Goal: Task Accomplishment & Management: Use online tool/utility

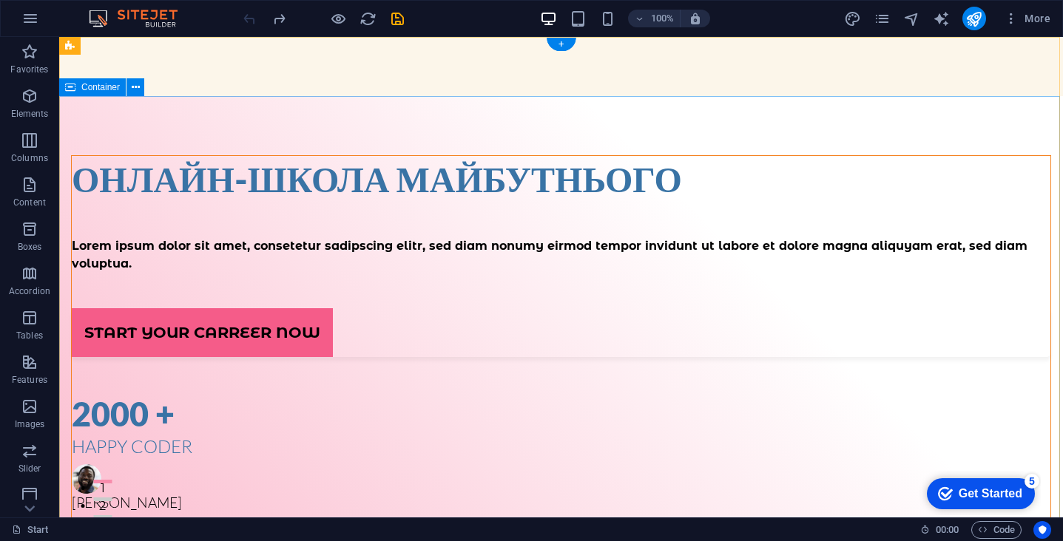
click at [282, 129] on div "Онлайн-школа майбутнього Lorem ipsum dolor sit amet, consetetur sadipscing elit…" at bounding box center [561, 422] width 1004 height 652
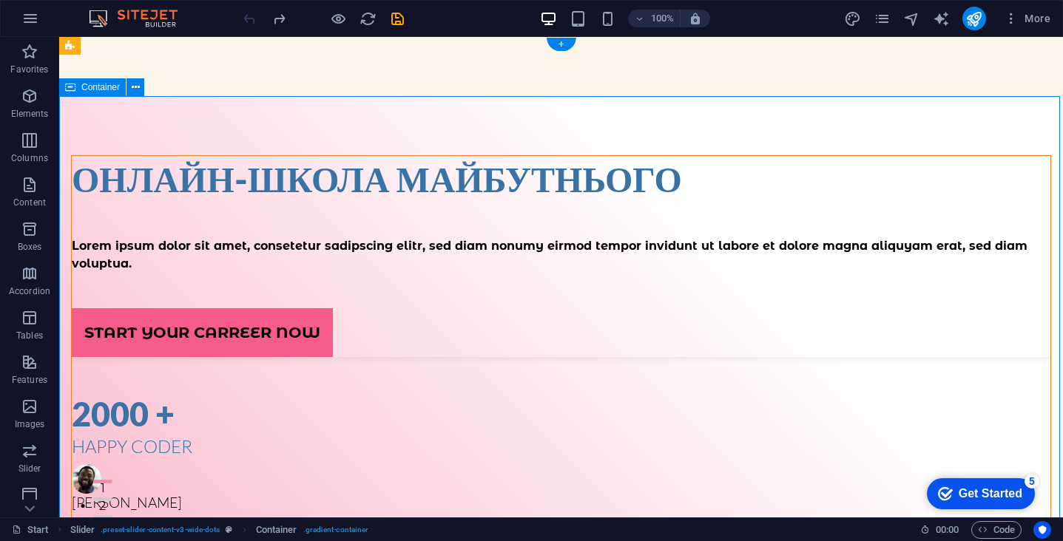
click at [148, 129] on div "Онлайн-школа майбутнього Lorem ipsum dolor sit amet, consetetur sadipscing elit…" at bounding box center [561, 422] width 1004 height 652
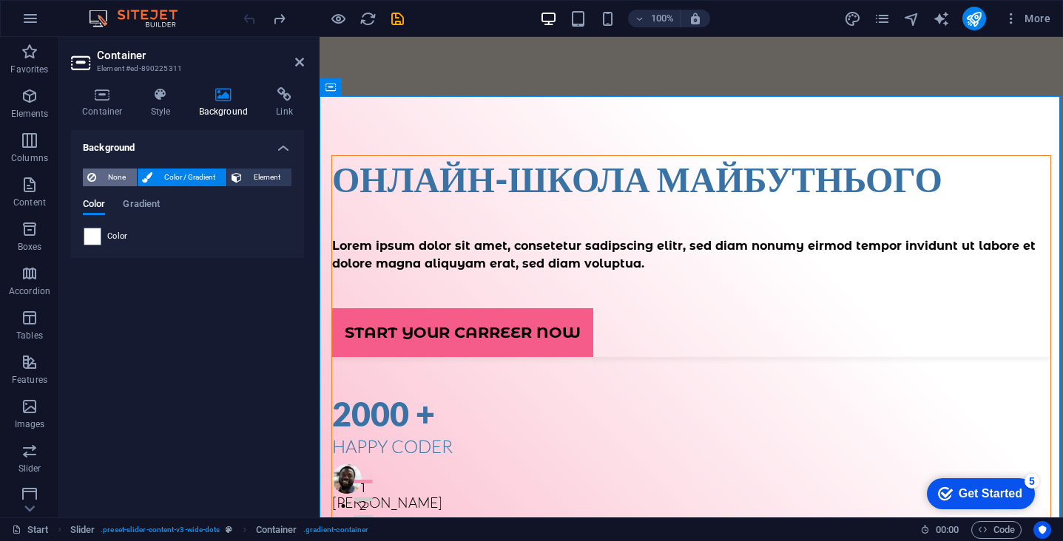
click at [117, 176] on span "None" at bounding box center [117, 178] width 32 height 18
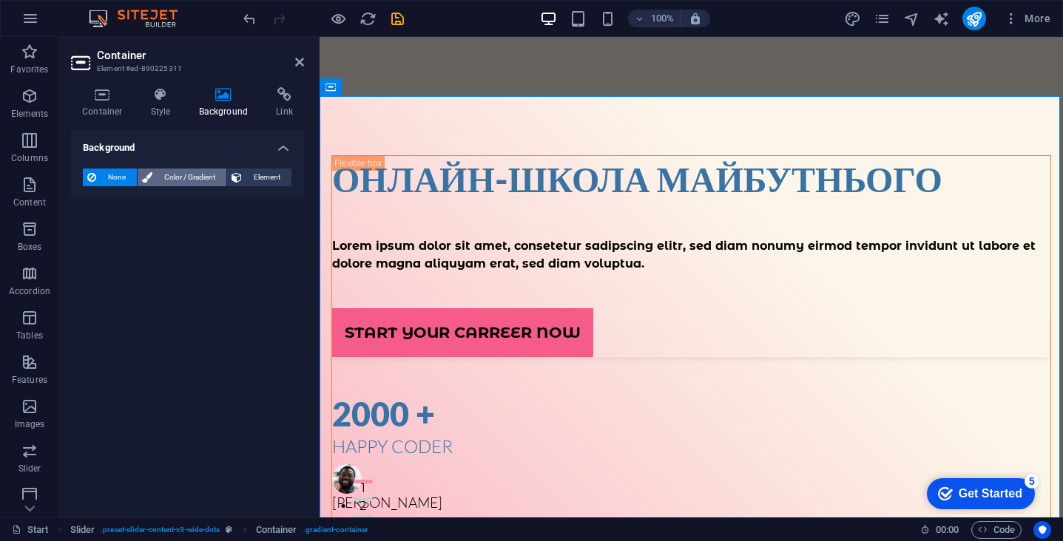
click at [158, 177] on span "Color / Gradient" at bounding box center [189, 178] width 65 height 18
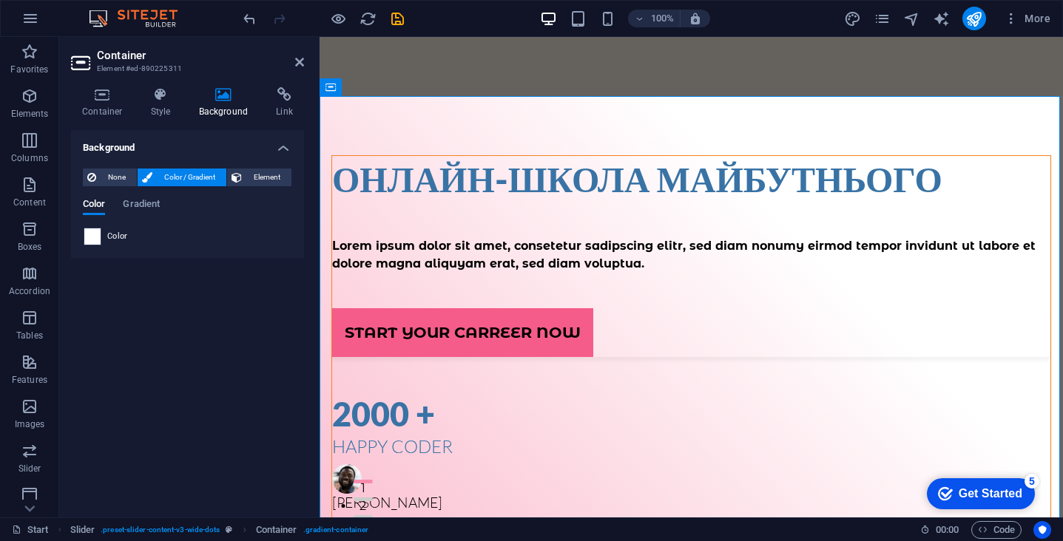
click at [91, 234] on span at bounding box center [92, 237] width 16 height 16
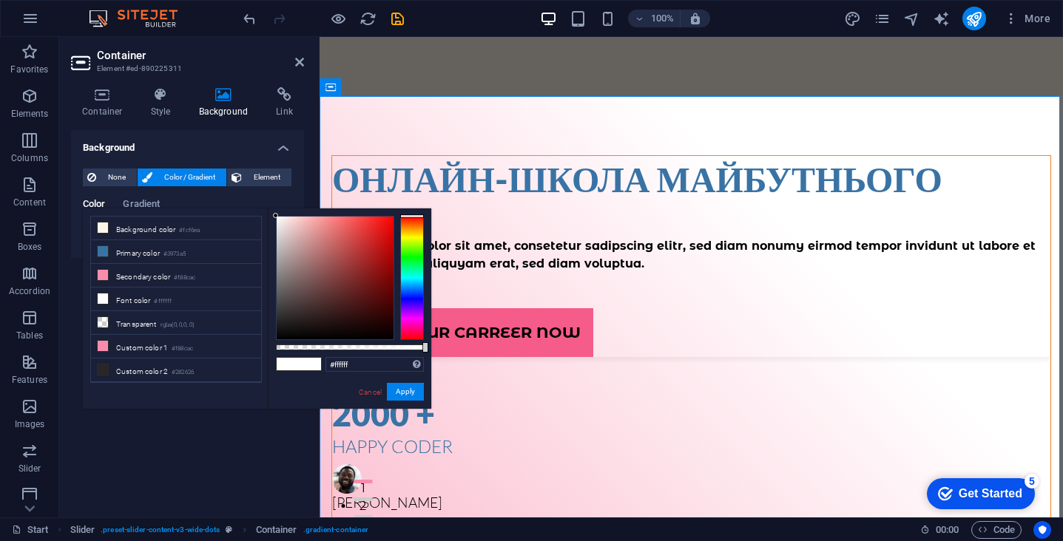
click at [91, 234] on li "Background color #fcf6ea" at bounding box center [176, 229] width 170 height 24
type input "#fcf6ea"
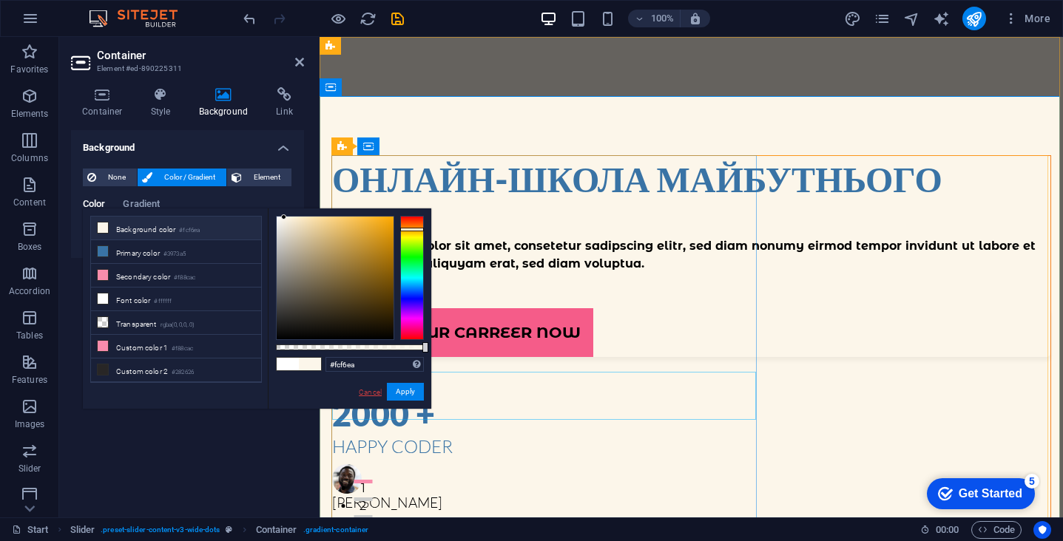
click at [364, 393] on link "Cancel" at bounding box center [370, 392] width 26 height 11
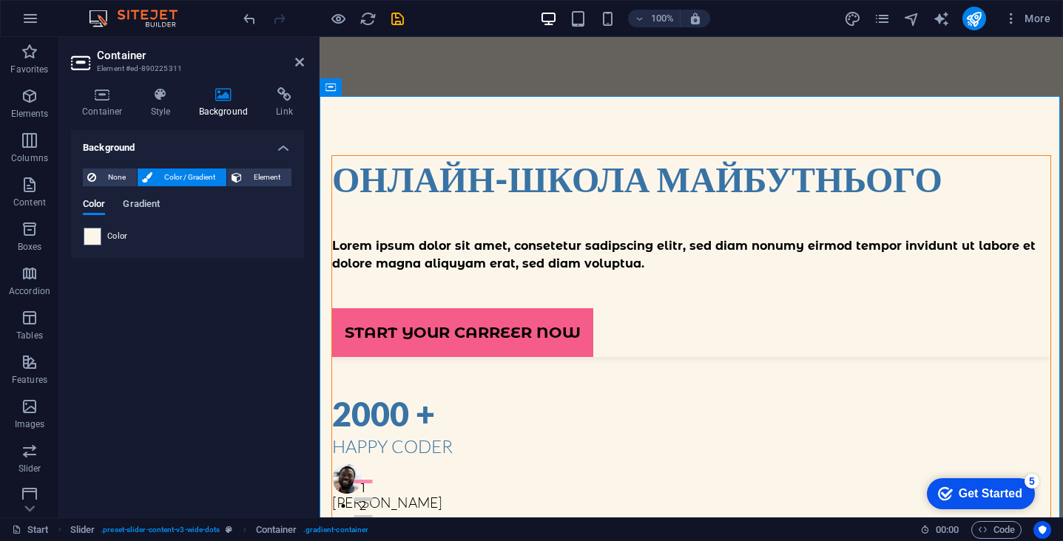
click at [142, 209] on span "Gradient" at bounding box center [141, 205] width 37 height 21
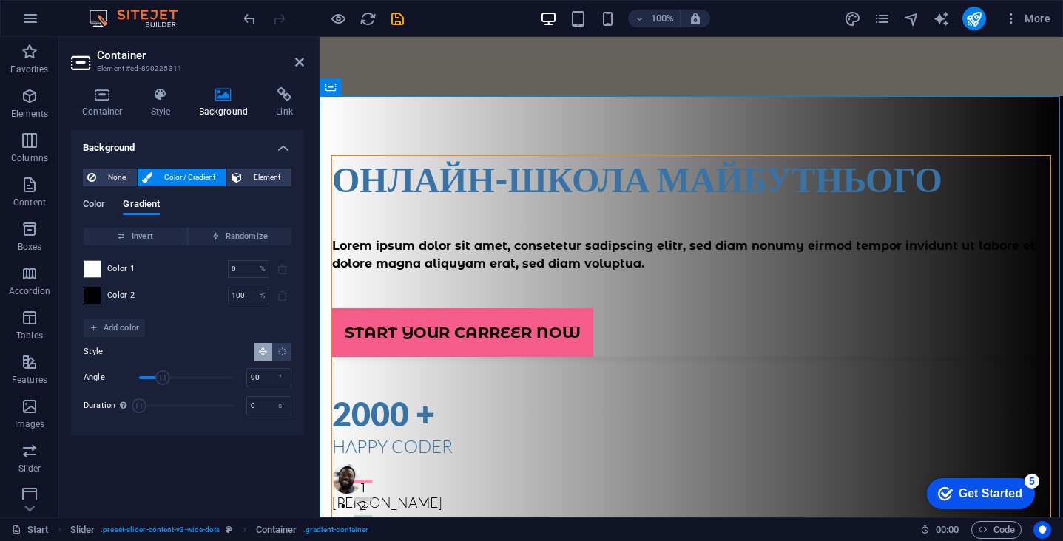
click at [101, 203] on span "Color" at bounding box center [94, 205] width 22 height 21
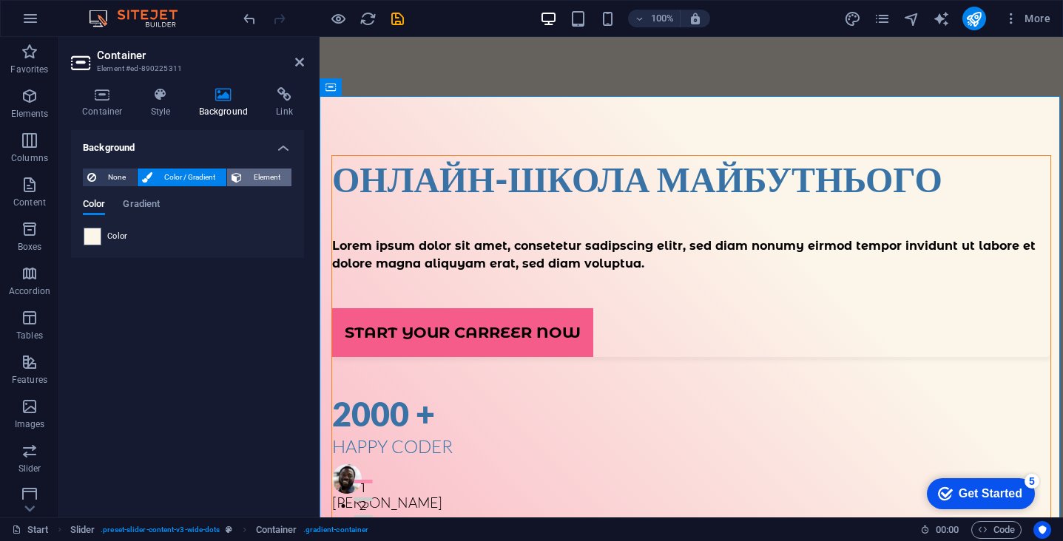
click at [252, 178] on span "Element" at bounding box center [266, 178] width 41 height 18
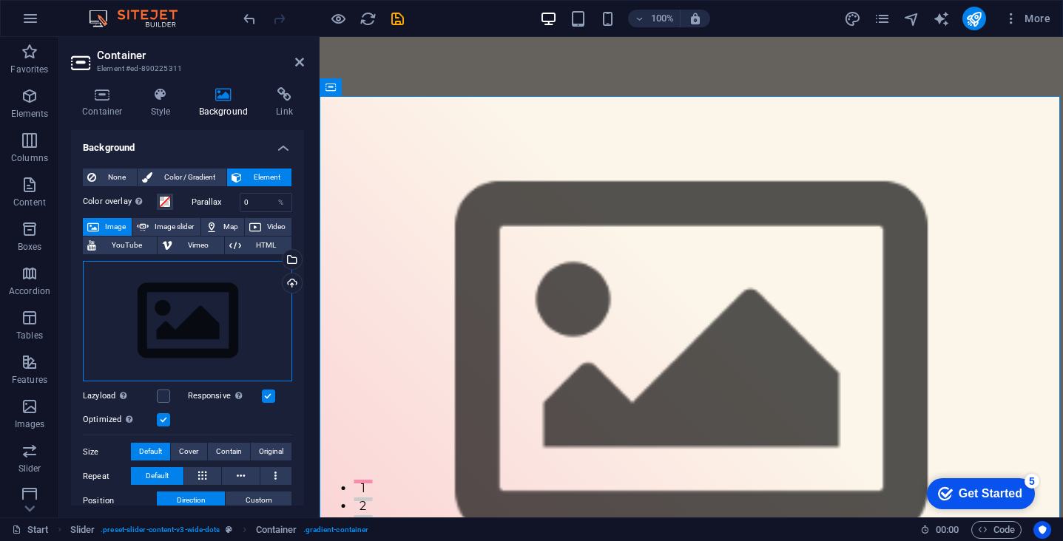
click at [187, 321] on div "Drag files here, click to choose files or select files from Files or our free s…" at bounding box center [187, 321] width 209 height 121
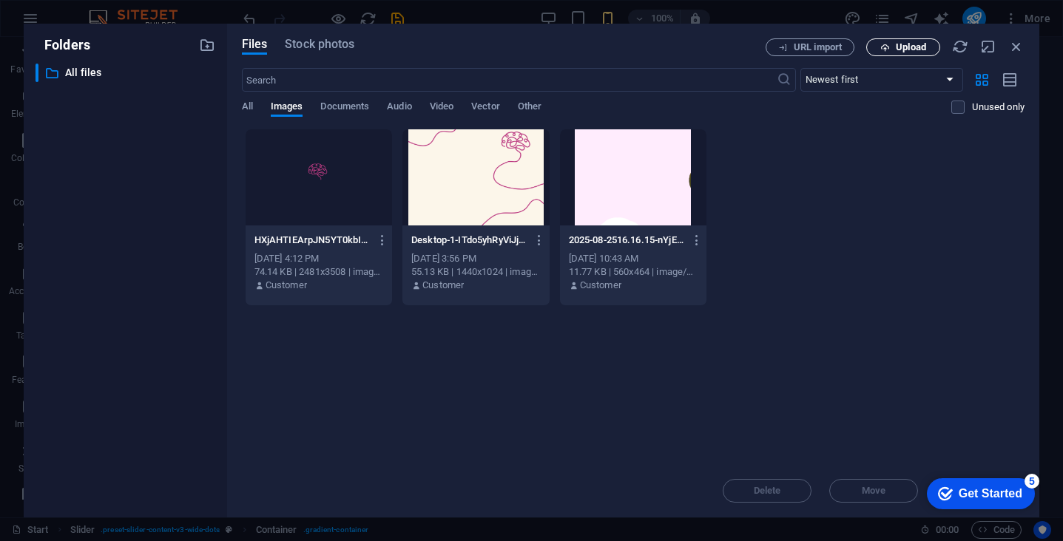
click at [919, 52] on span "Upload" at bounding box center [911, 47] width 30 height 9
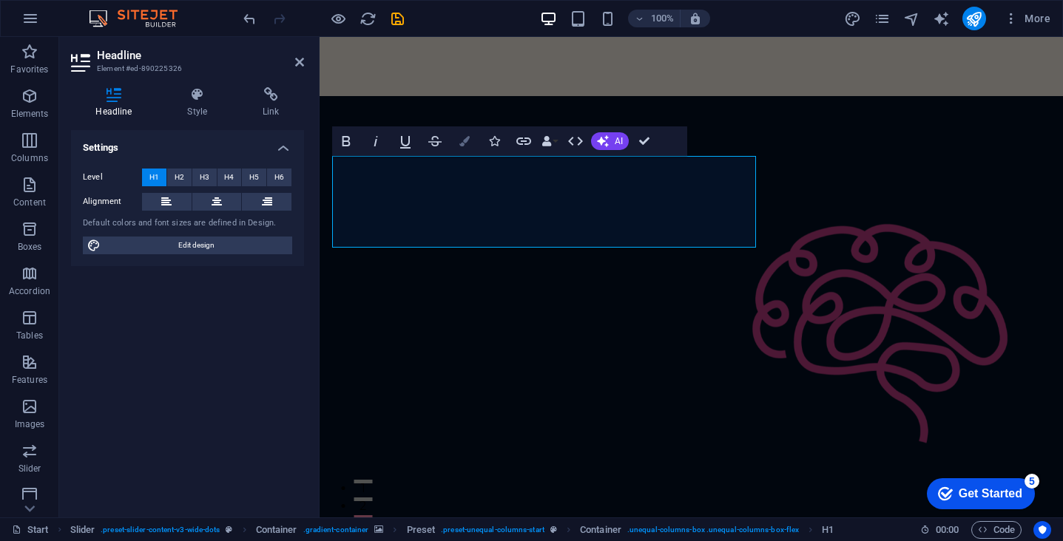
click at [463, 142] on icon "button" at bounding box center [464, 141] width 10 height 10
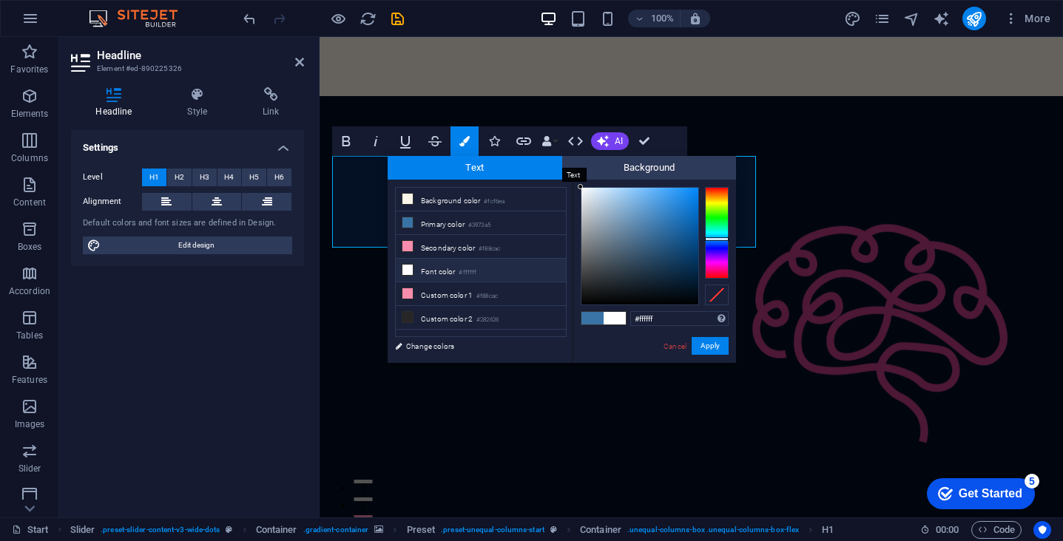
drag, startPoint x: 635, startPoint y: 237, endPoint x: 522, endPoint y: 158, distance: 137.9
click at [522, 158] on div "Text Background less Background color #fcf6ea Primary color #3973a5 Secondary c…" at bounding box center [562, 259] width 348 height 207
click at [409, 202] on icon at bounding box center [407, 199] width 10 height 10
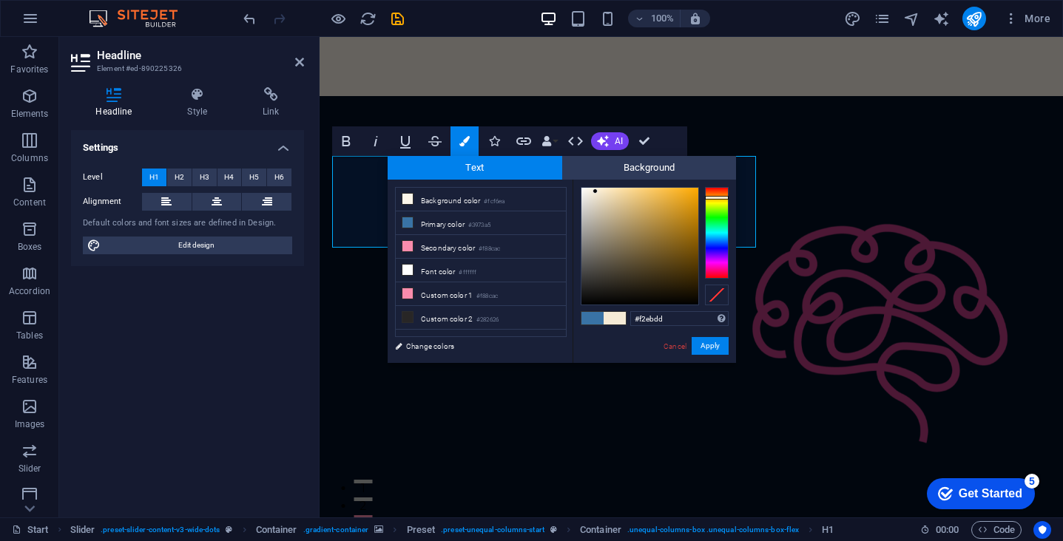
click at [592, 193] on div at bounding box center [594, 191] width 5 height 5
click at [411, 200] on icon at bounding box center [407, 199] width 10 height 10
type input "#fcf6ea"
click at [717, 348] on button "Apply" at bounding box center [710, 346] width 37 height 18
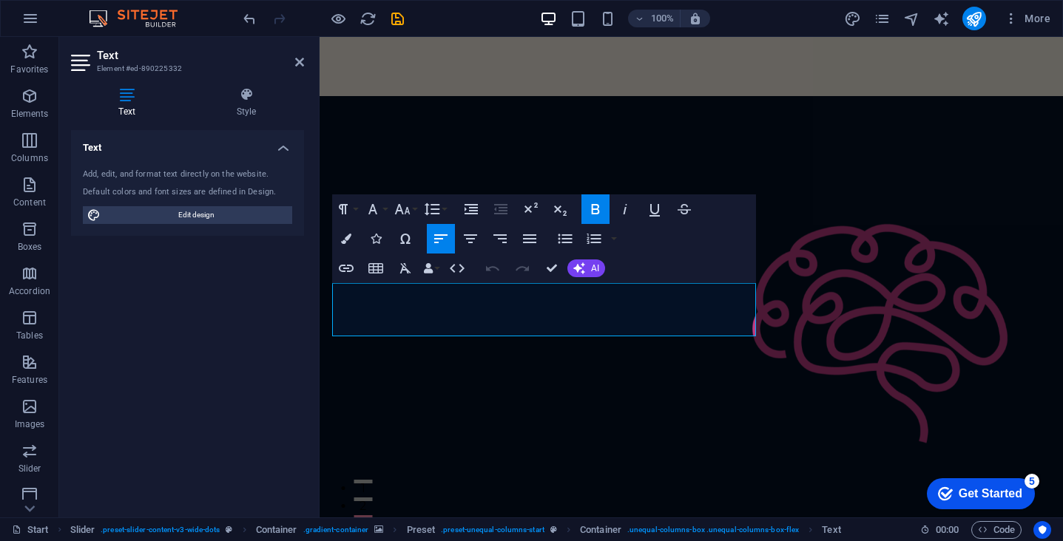
drag, startPoint x: 587, startPoint y: 327, endPoint x: 300, endPoint y: 274, distance: 291.9
drag, startPoint x: 825, startPoint y: 501, endPoint x: 546, endPoint y: 323, distance: 331.6
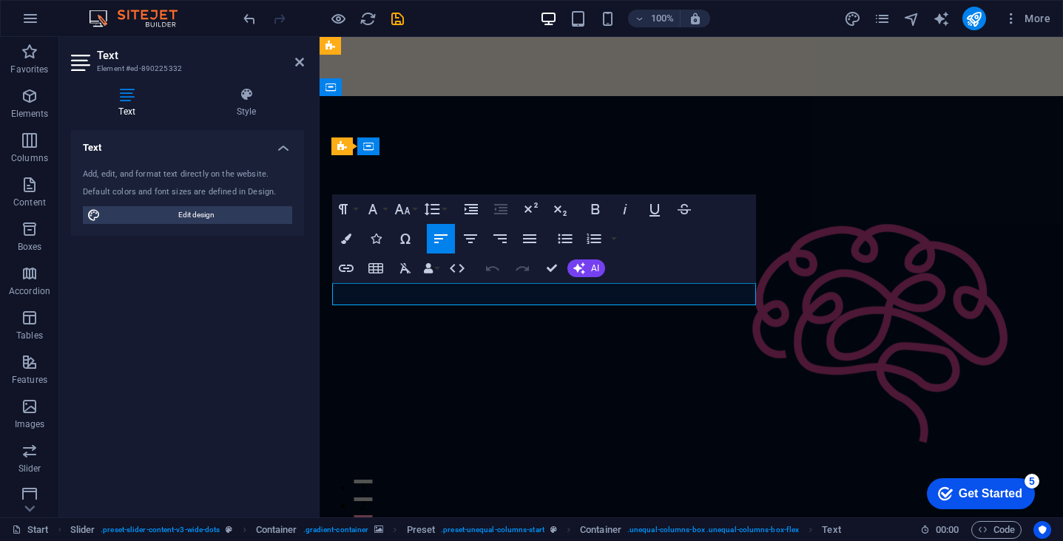
drag, startPoint x: 518, startPoint y: 298, endPoint x: 305, endPoint y: 271, distance: 215.4
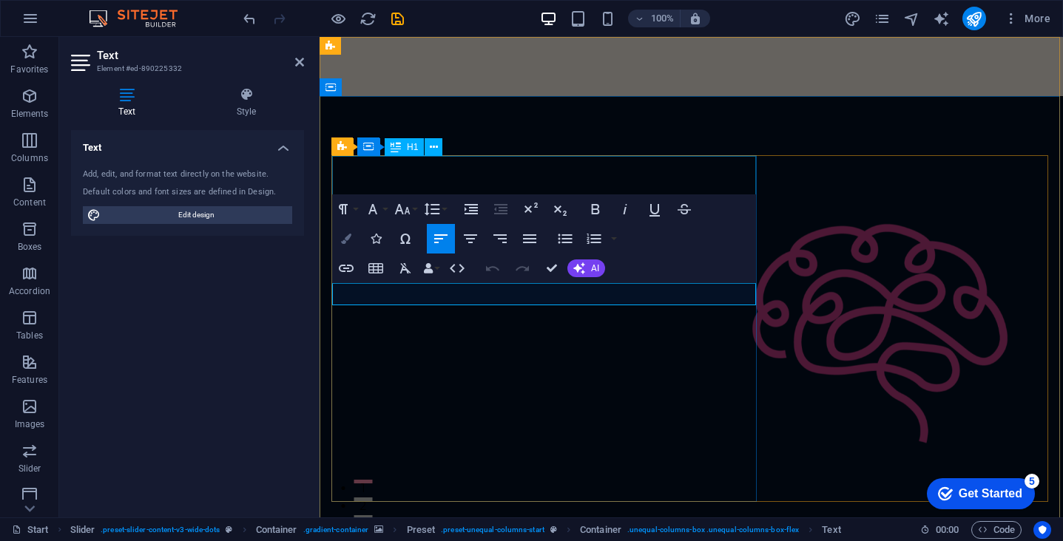
click at [350, 240] on icon "button" at bounding box center [346, 239] width 10 height 10
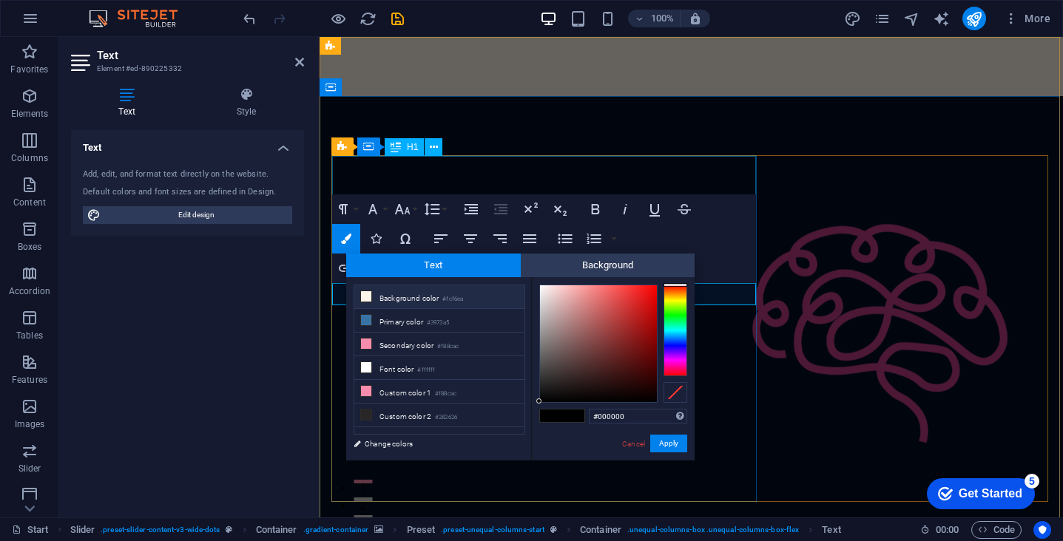
click at [365, 297] on icon at bounding box center [366, 296] width 10 height 10
type input "#fcf6ea"
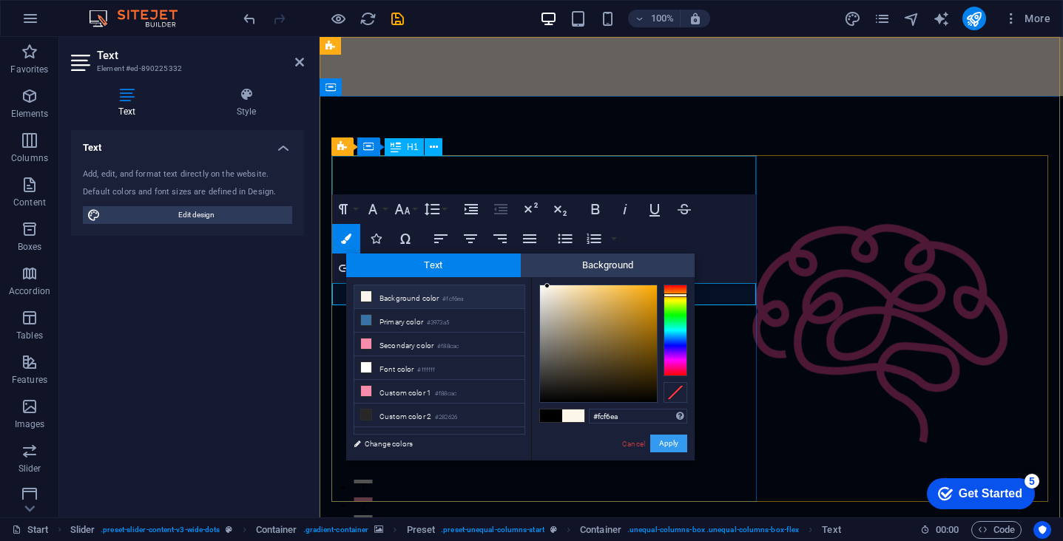
click at [663, 449] on button "Apply" at bounding box center [668, 444] width 37 height 18
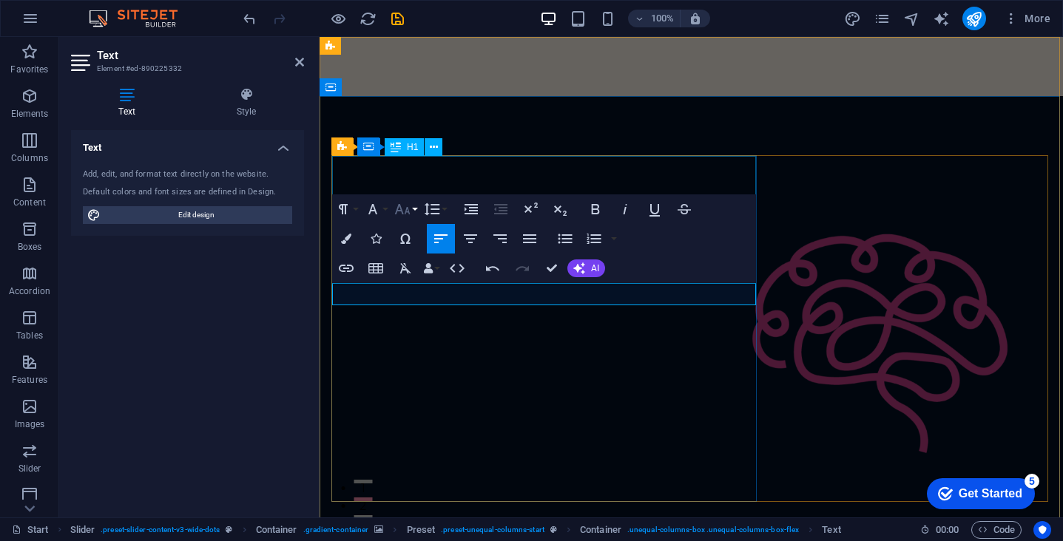
click at [408, 209] on icon "button" at bounding box center [403, 209] width 16 height 10
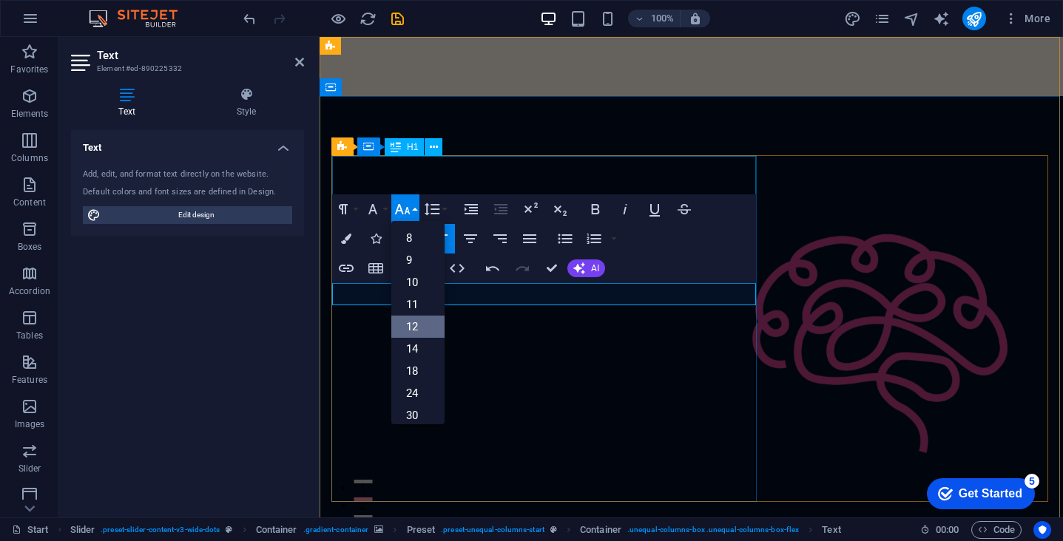
scroll to position [106, 0]
click at [415, 281] on link "24" at bounding box center [417, 288] width 53 height 22
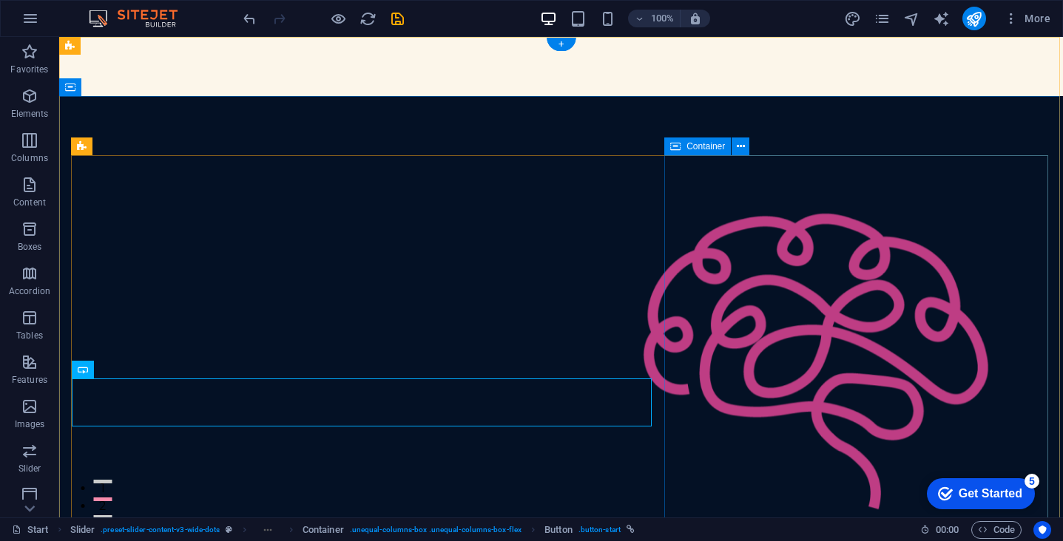
drag, startPoint x: 408, startPoint y: 463, endPoint x: 668, endPoint y: 463, distance: 260.4
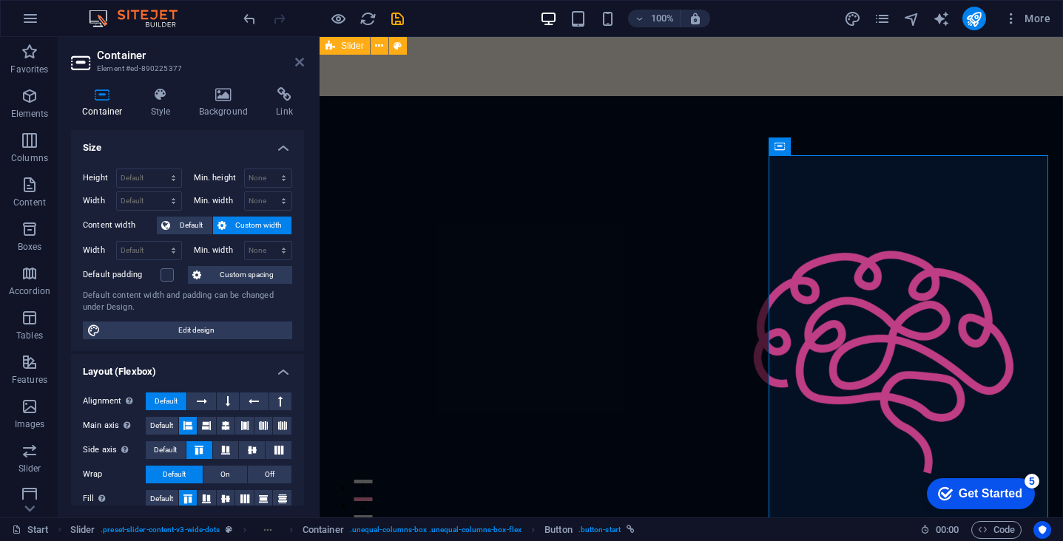
click at [299, 62] on icon at bounding box center [299, 62] width 9 height 12
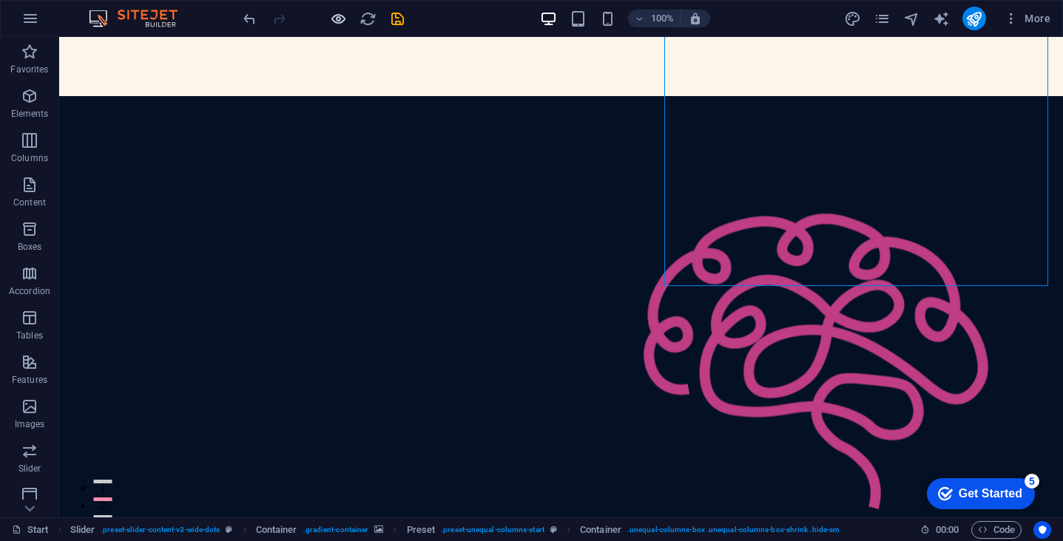
click at [342, 19] on icon "button" at bounding box center [338, 18] width 17 height 17
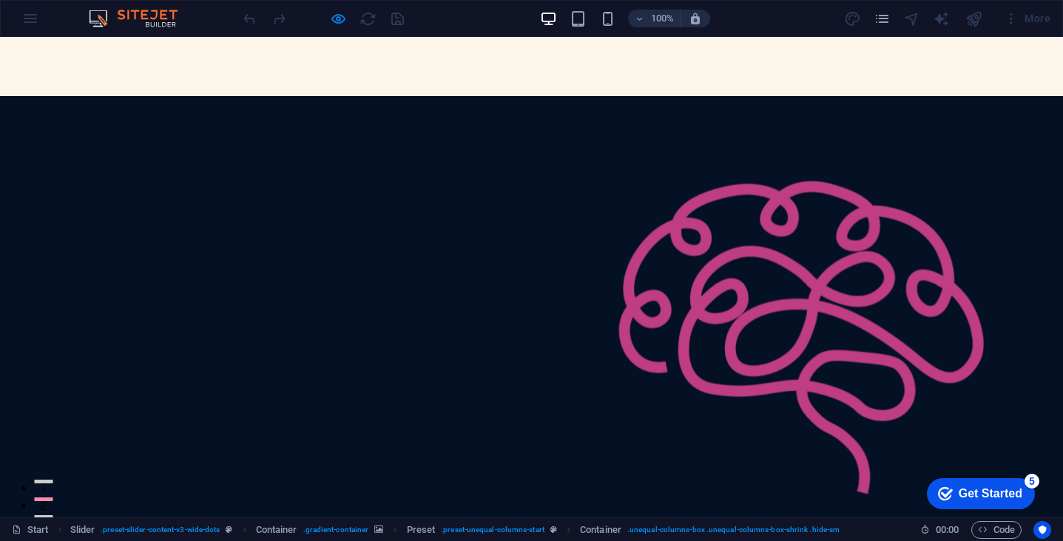
scroll to position [0, 0]
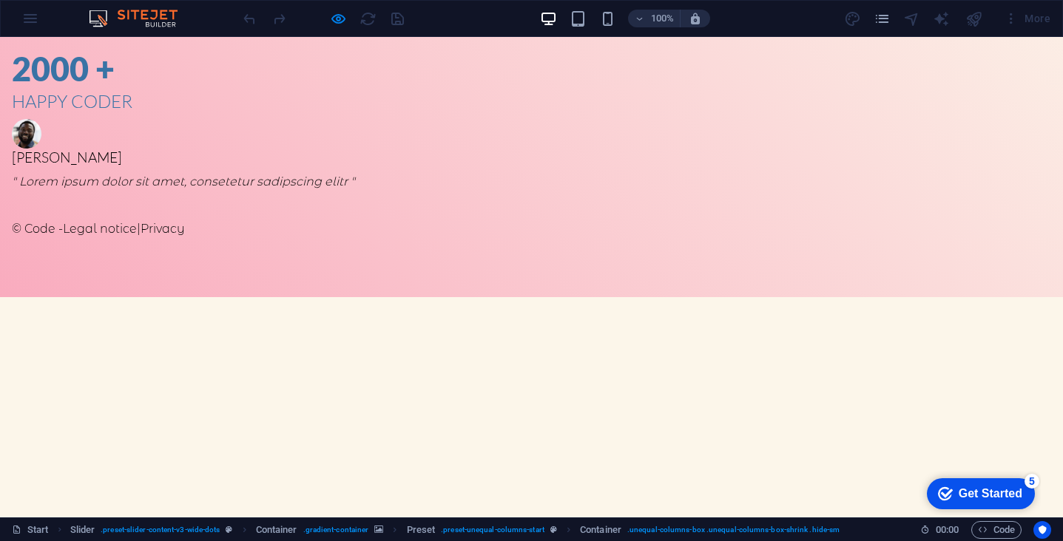
scroll to position [839, 0]
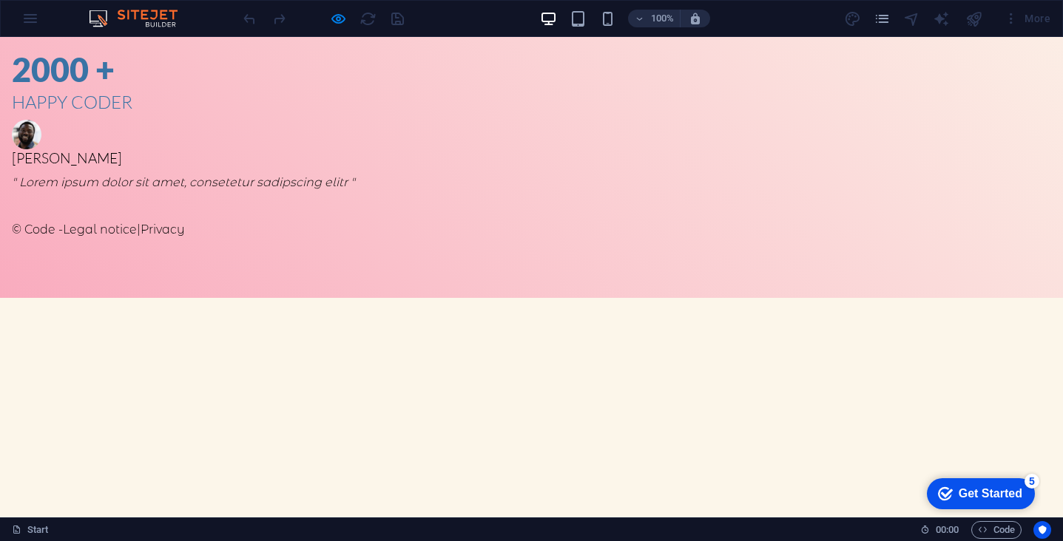
drag, startPoint x: 260, startPoint y: 339, endPoint x: 216, endPoint y: 271, distance: 81.9
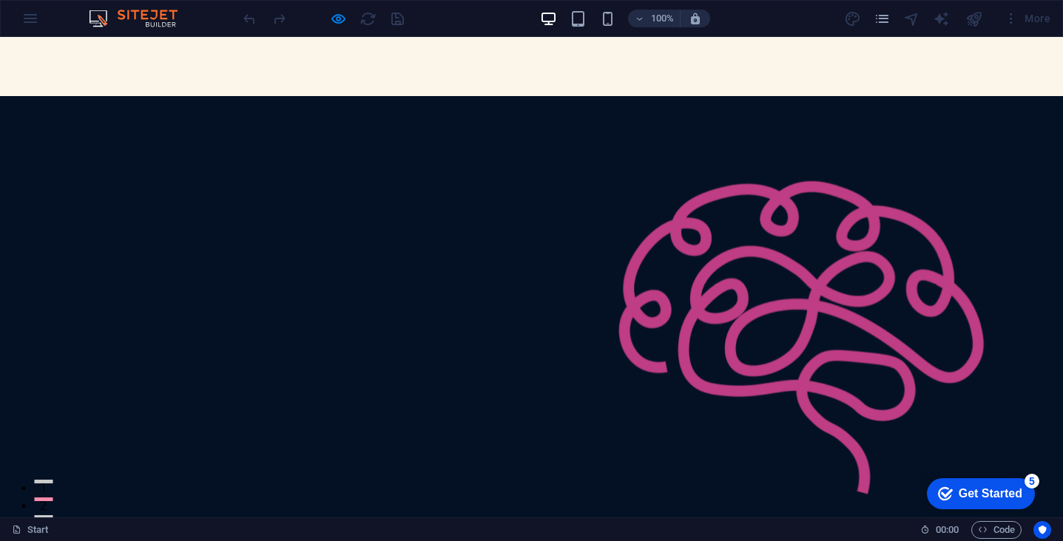
scroll to position [0, 0]
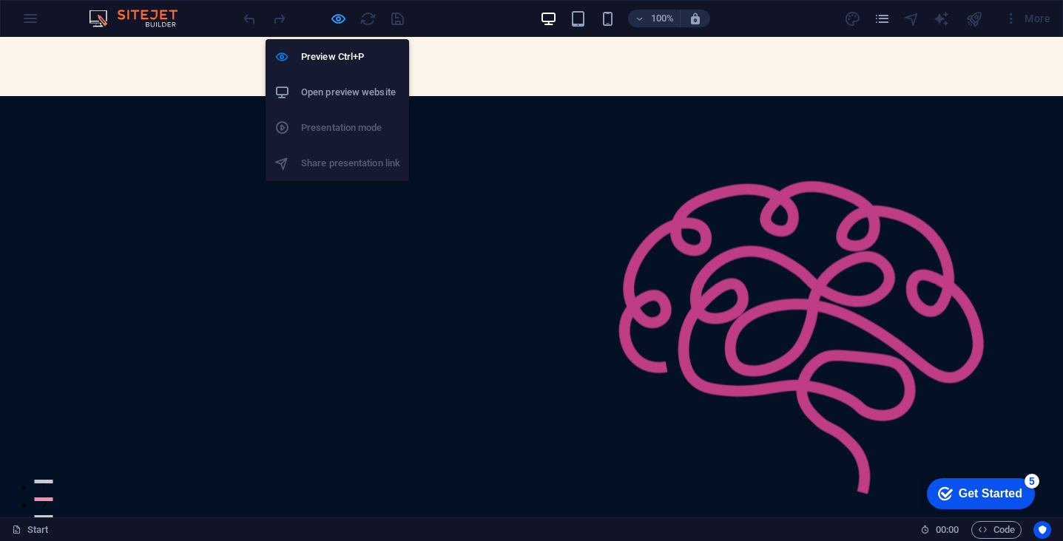
click at [337, 20] on icon "button" at bounding box center [338, 18] width 17 height 17
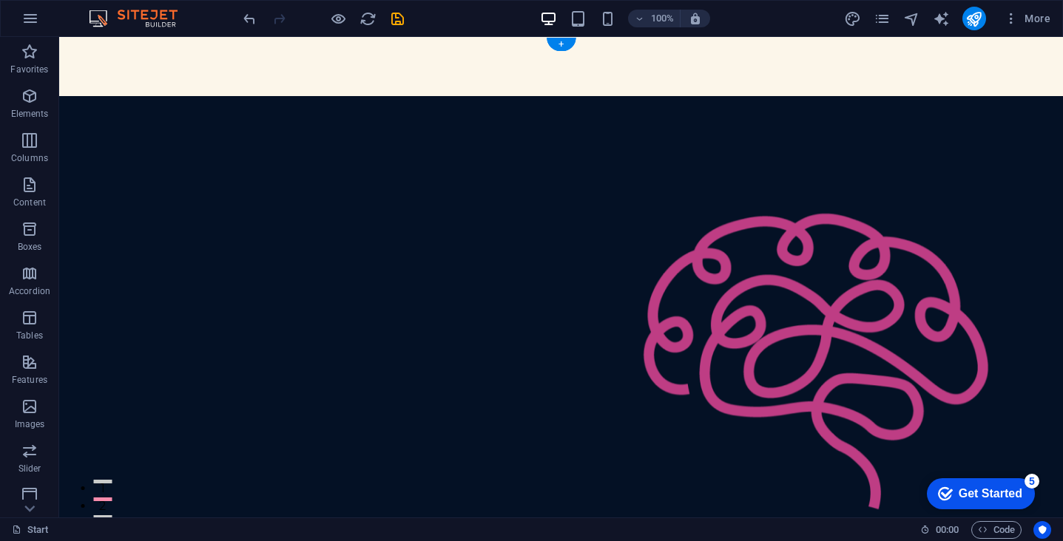
click at [271, 130] on figure "Content Slider" at bounding box center [561, 365] width 1004 height 538
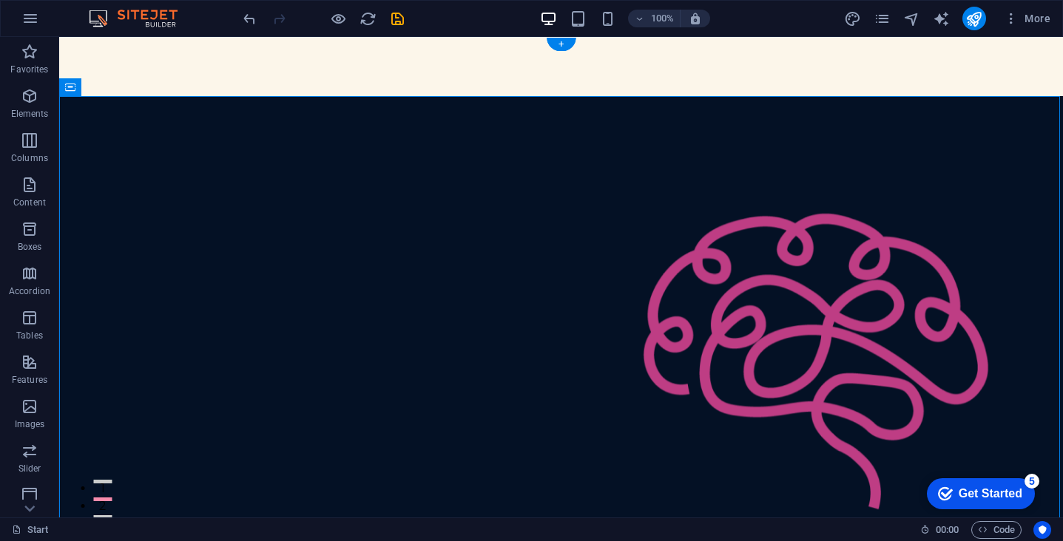
click at [271, 130] on figure "Content Slider" at bounding box center [561, 365] width 1004 height 538
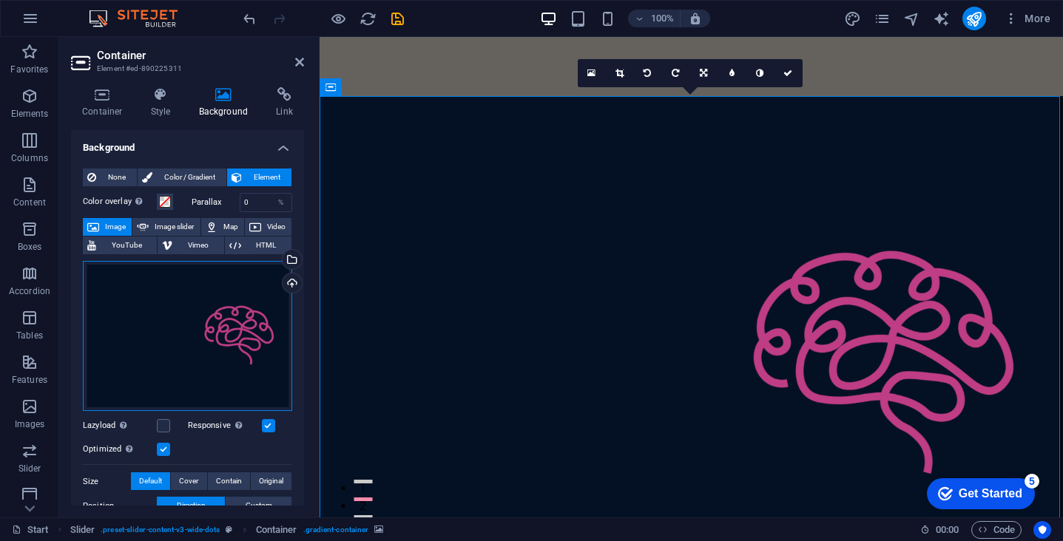
click at [196, 311] on div "Drag files here, click to choose files or select files from Files or our free s…" at bounding box center [187, 336] width 209 height 151
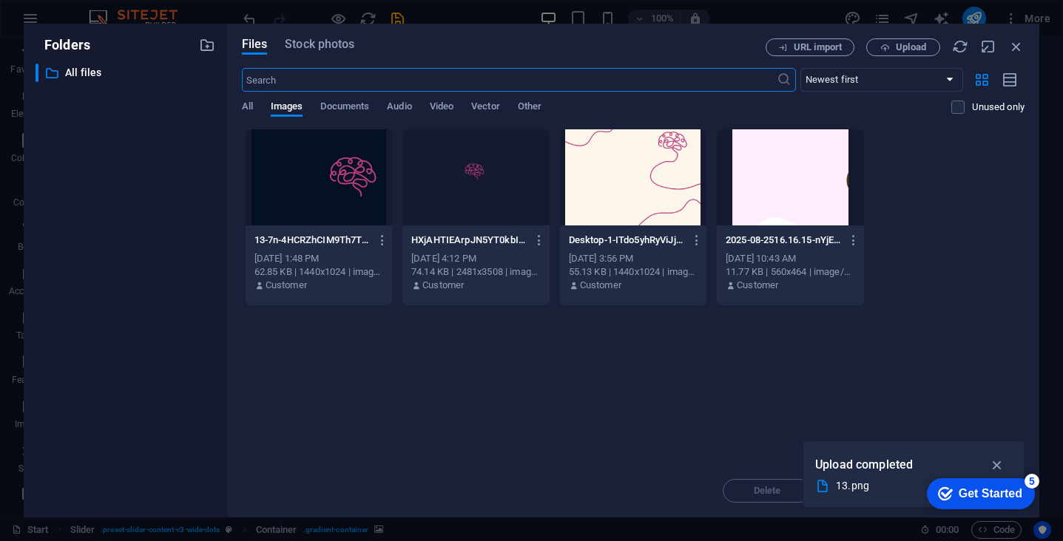
click at [196, 311] on div "​ All files All files" at bounding box center [126, 285] width 180 height 442
click at [893, 45] on span "Upload" at bounding box center [903, 48] width 61 height 10
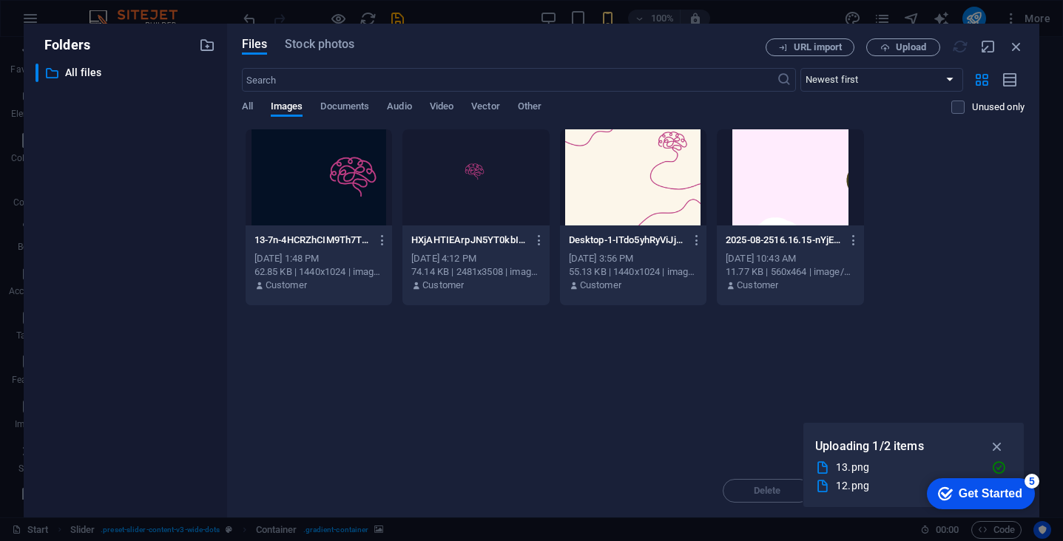
scroll to position [5, 0]
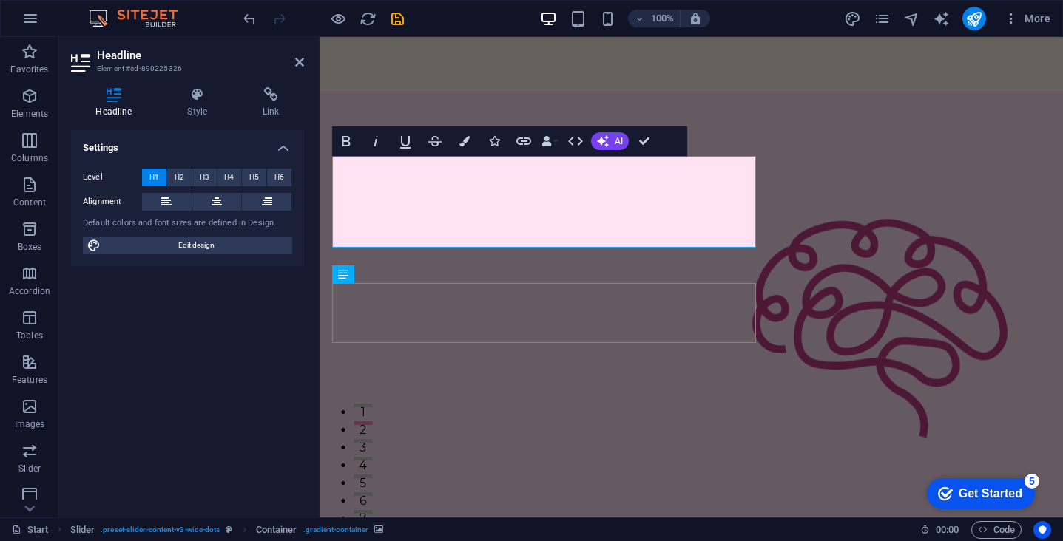
click at [347, 142] on icon "button" at bounding box center [346, 141] width 8 height 10
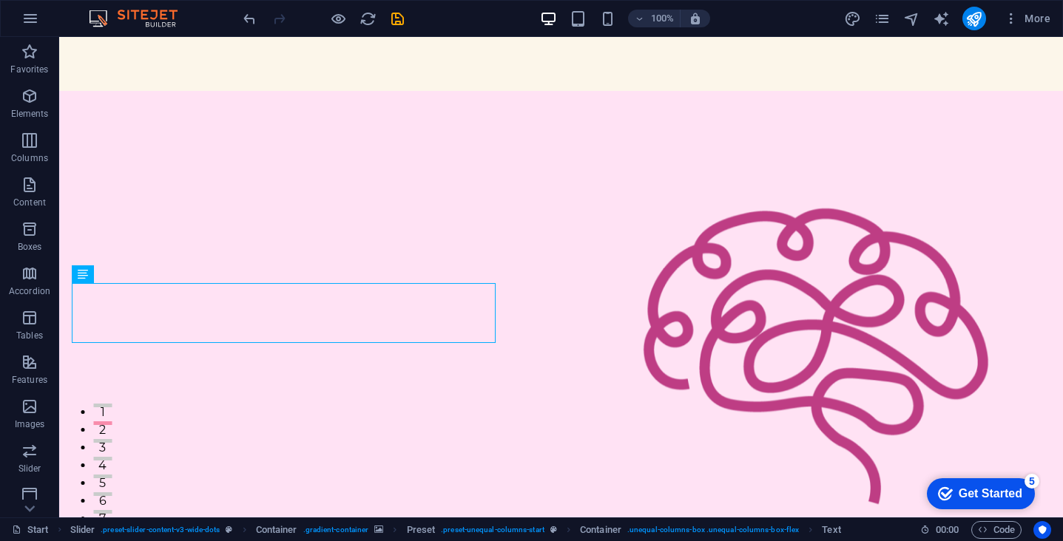
scroll to position [0, 0]
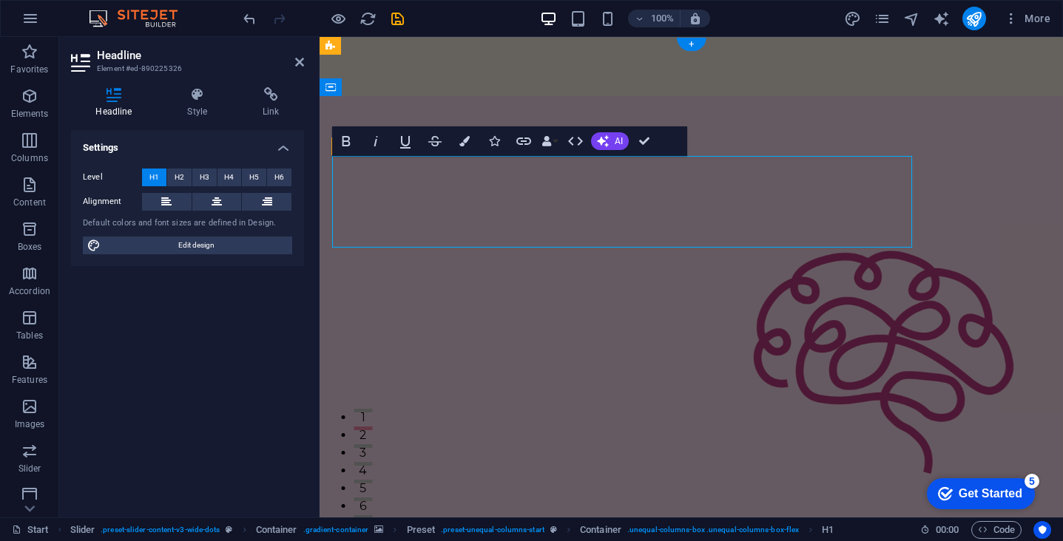
click at [322, 205] on figure "Content Slider" at bounding box center [691, 365] width 743 height 538
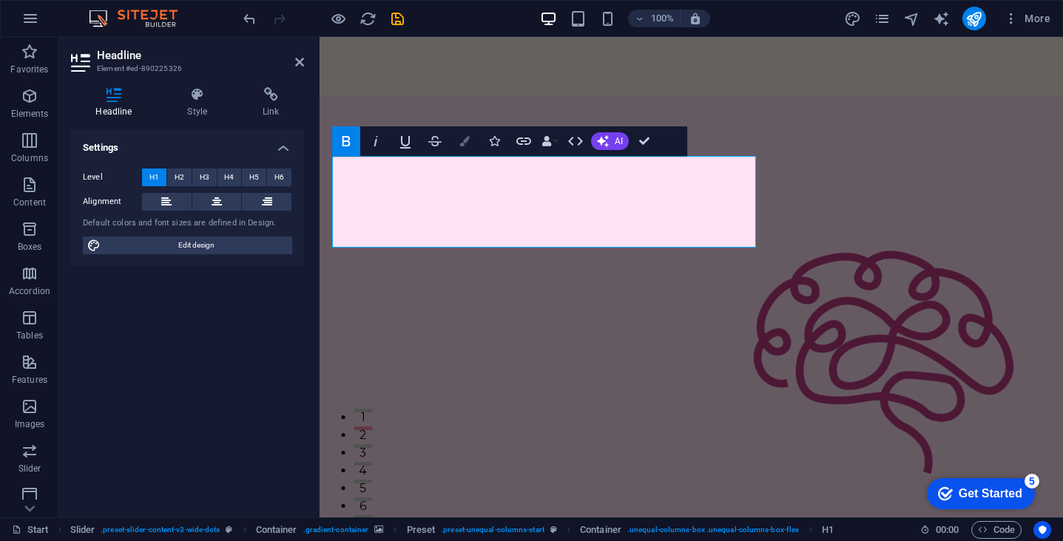
click at [466, 139] on icon "button" at bounding box center [464, 141] width 10 height 10
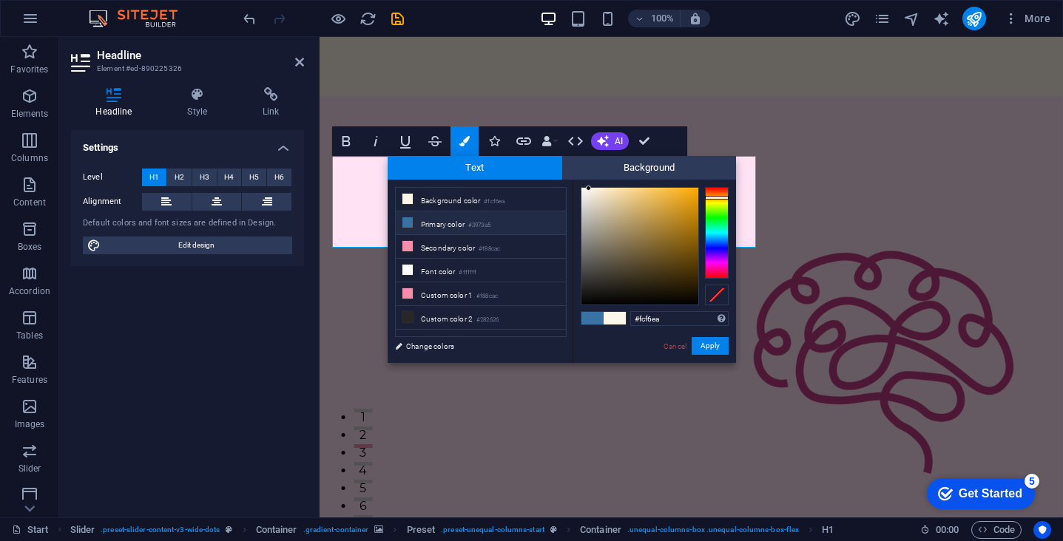
click at [406, 222] on icon at bounding box center [407, 222] width 10 height 10
type input "#3973a5"
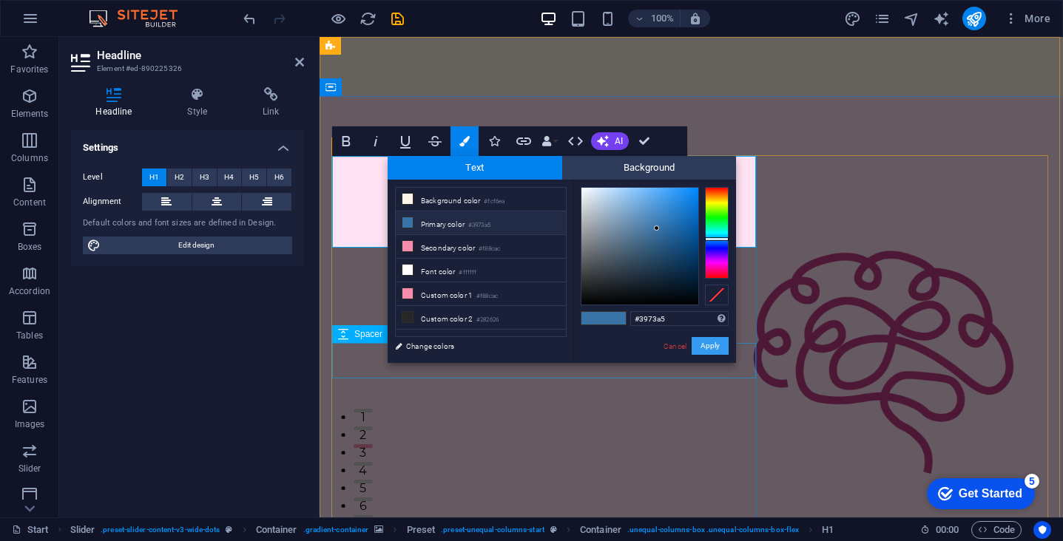
click at [710, 348] on button "Apply" at bounding box center [710, 346] width 37 height 18
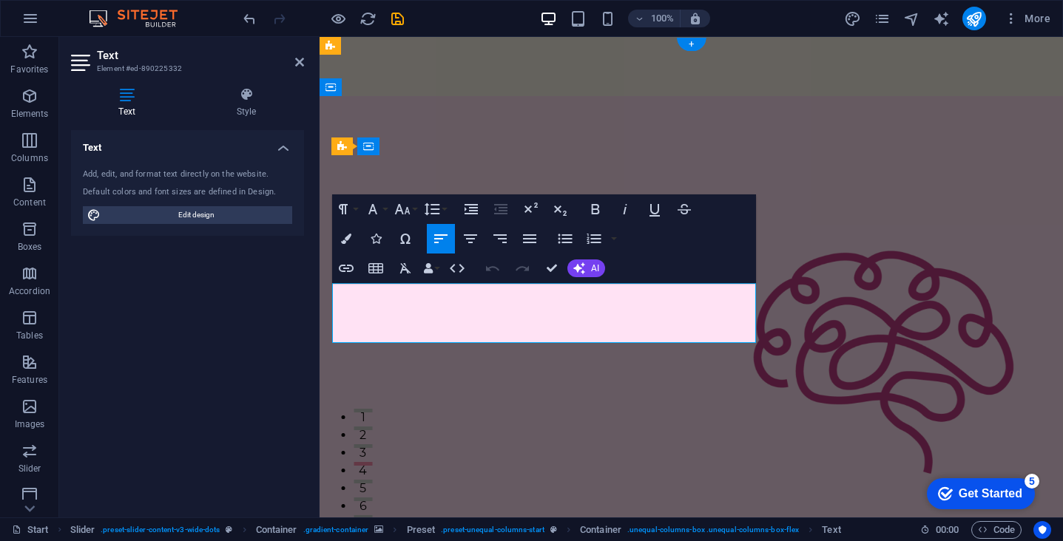
drag, startPoint x: 649, startPoint y: 335, endPoint x: 326, endPoint y: 293, distance: 325.2
click at [348, 237] on icon "button" at bounding box center [346, 239] width 10 height 10
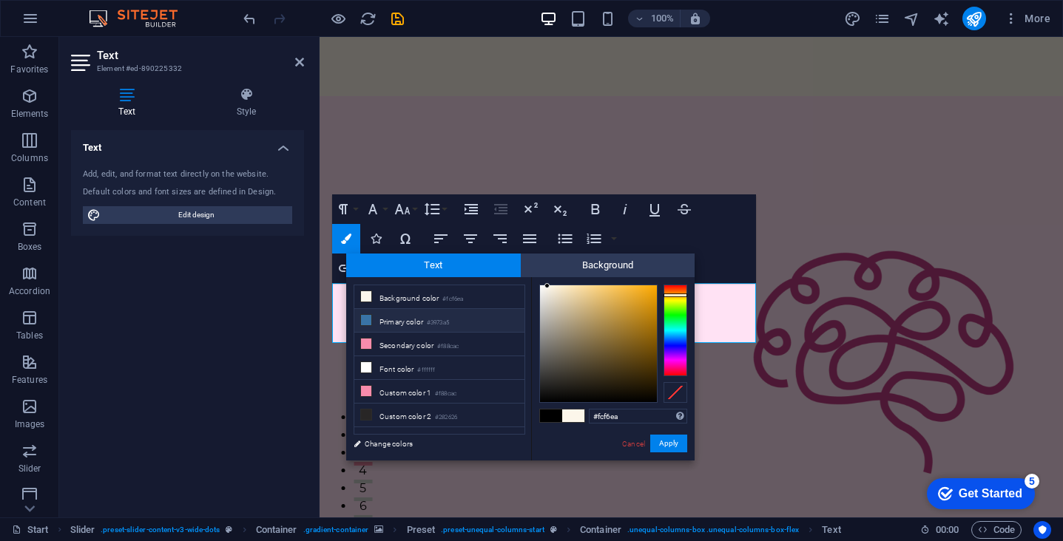
click at [365, 320] on icon at bounding box center [366, 320] width 10 height 10
type input "#3973a5"
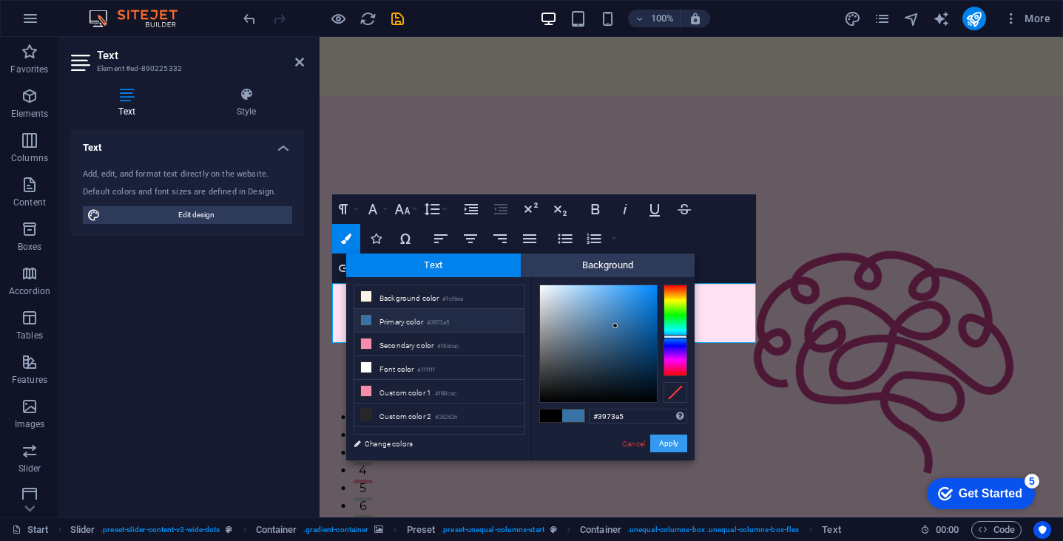
click at [664, 441] on button "Apply" at bounding box center [668, 444] width 37 height 18
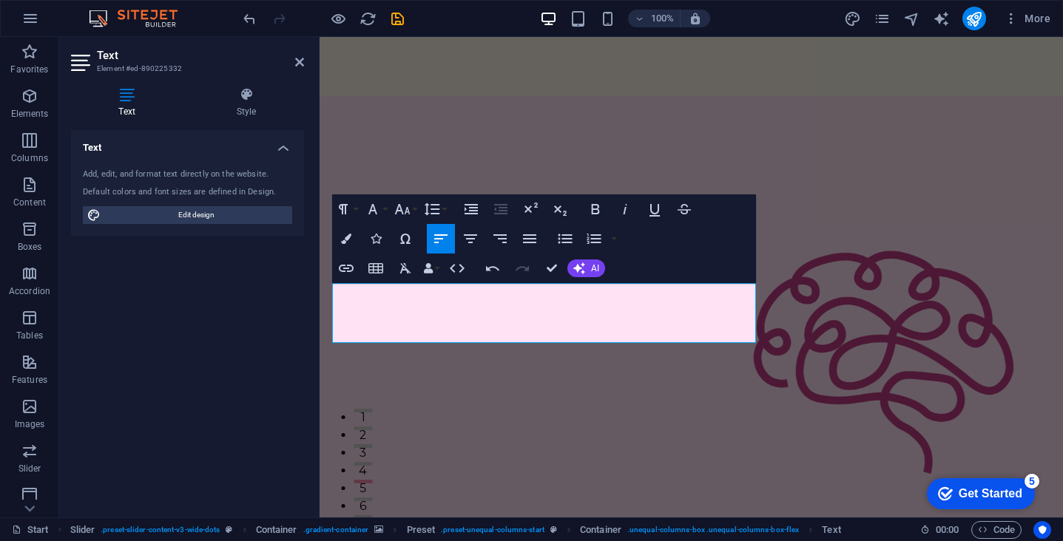
click at [733, 129] on figure "Content Slider" at bounding box center [691, 365] width 743 height 538
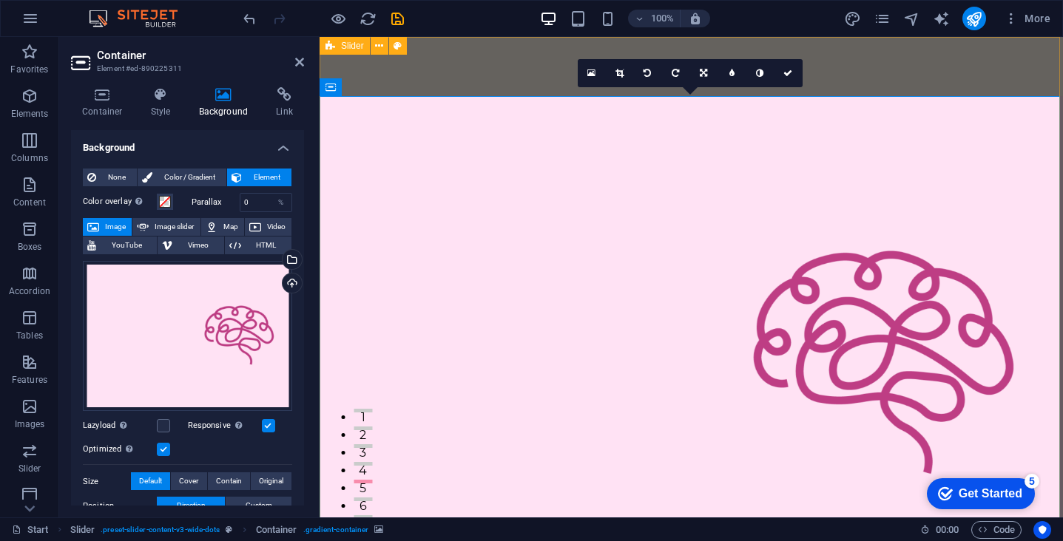
select select "%"
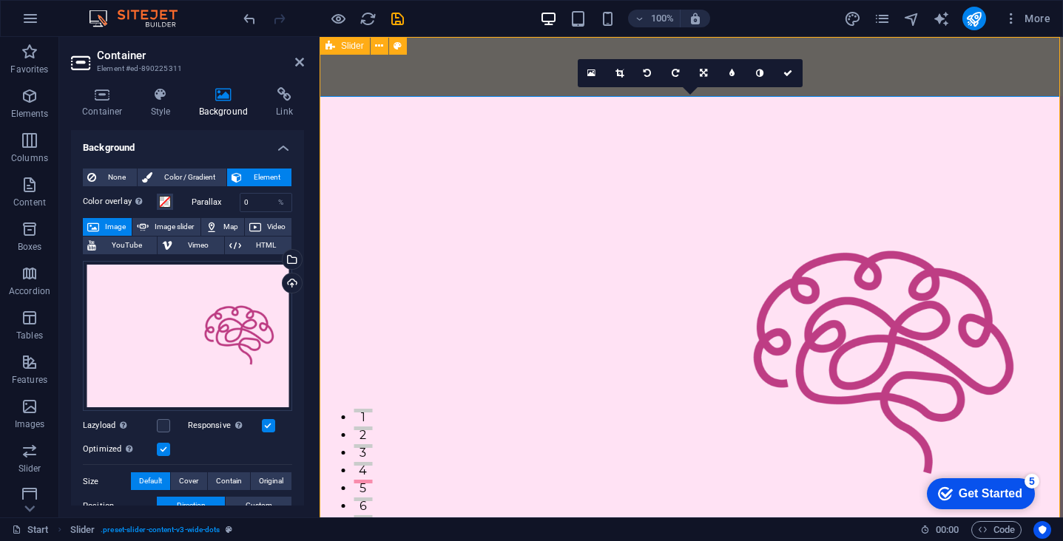
select select "%"
select select "region"
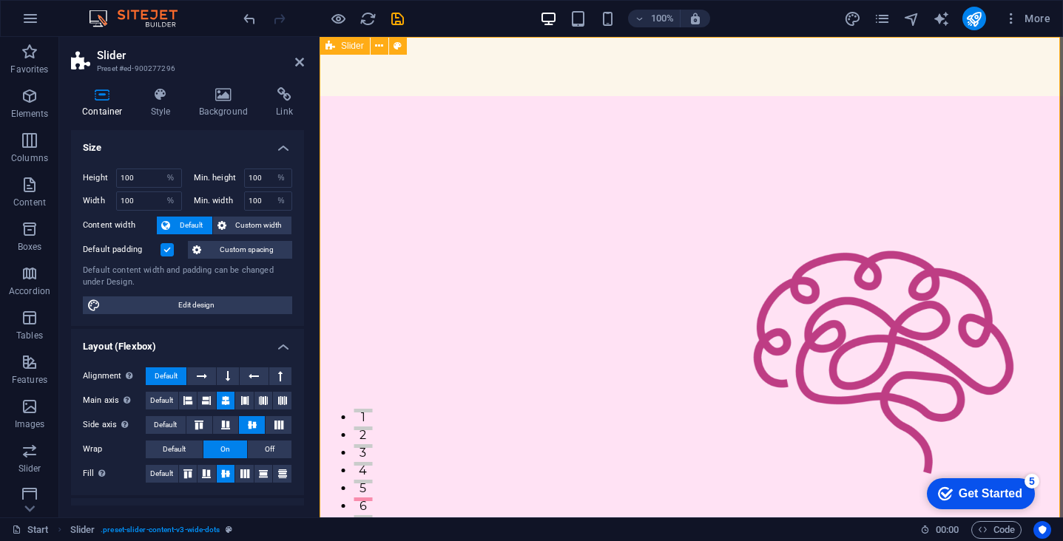
click at [380, 43] on icon at bounding box center [379, 46] width 8 height 16
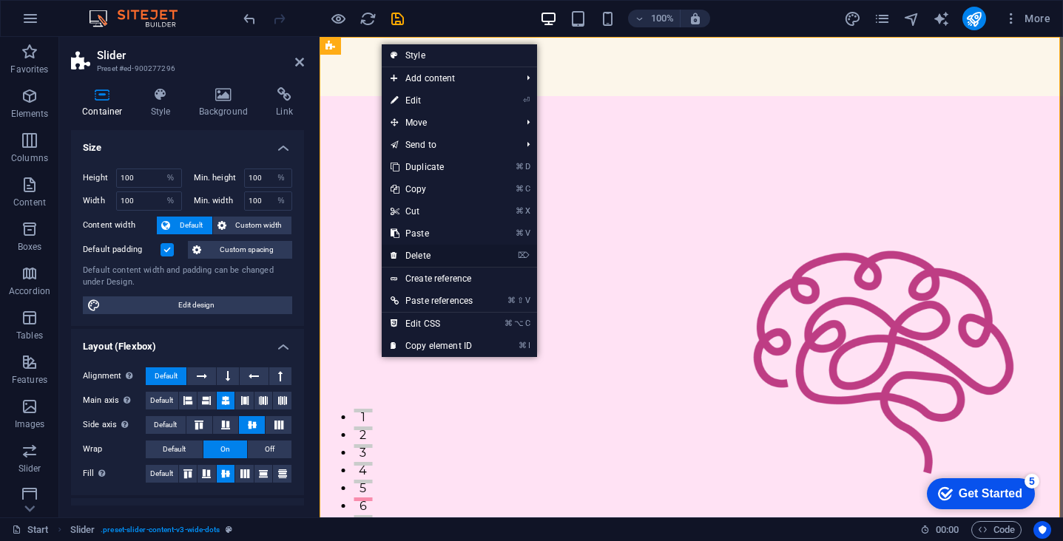
click at [446, 256] on link "⌦ Delete" at bounding box center [432, 256] width 100 height 22
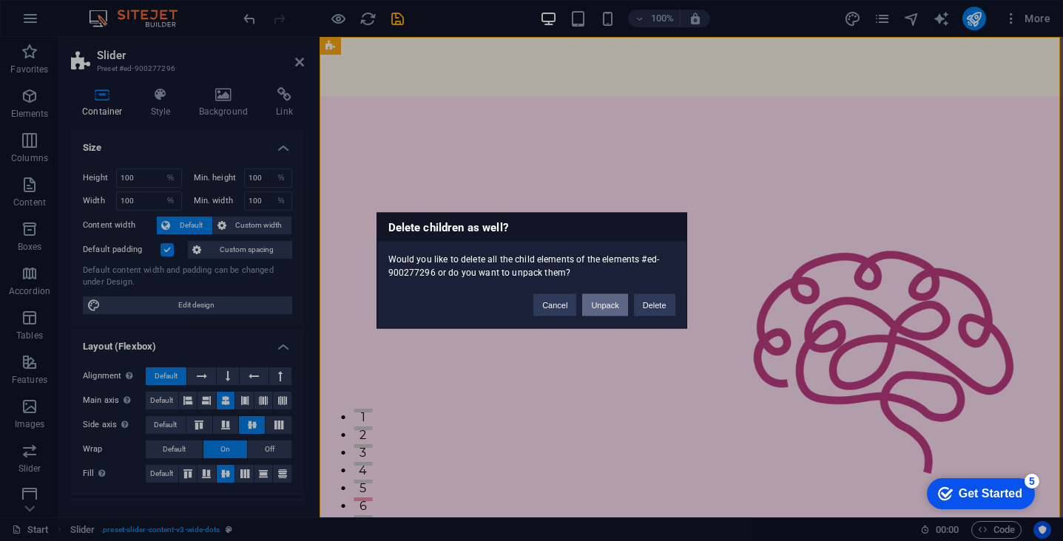
click at [598, 307] on button "Unpack" at bounding box center [604, 305] width 45 height 22
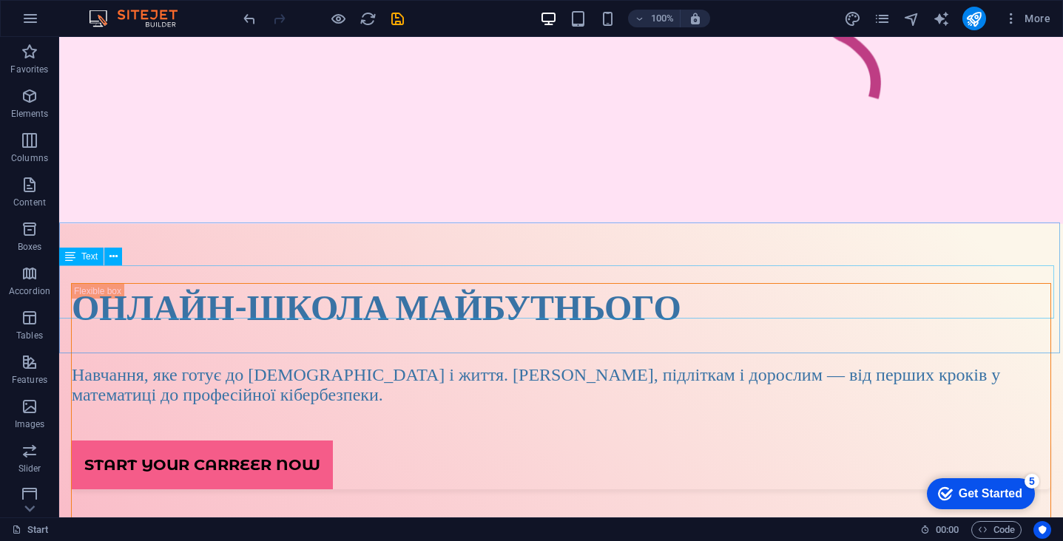
scroll to position [348, 0]
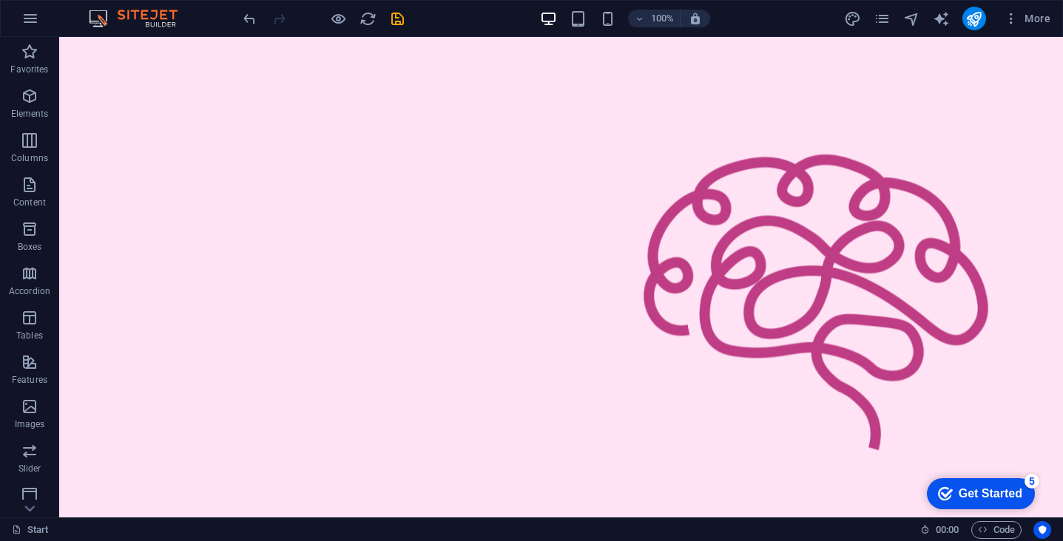
scroll to position [0, 0]
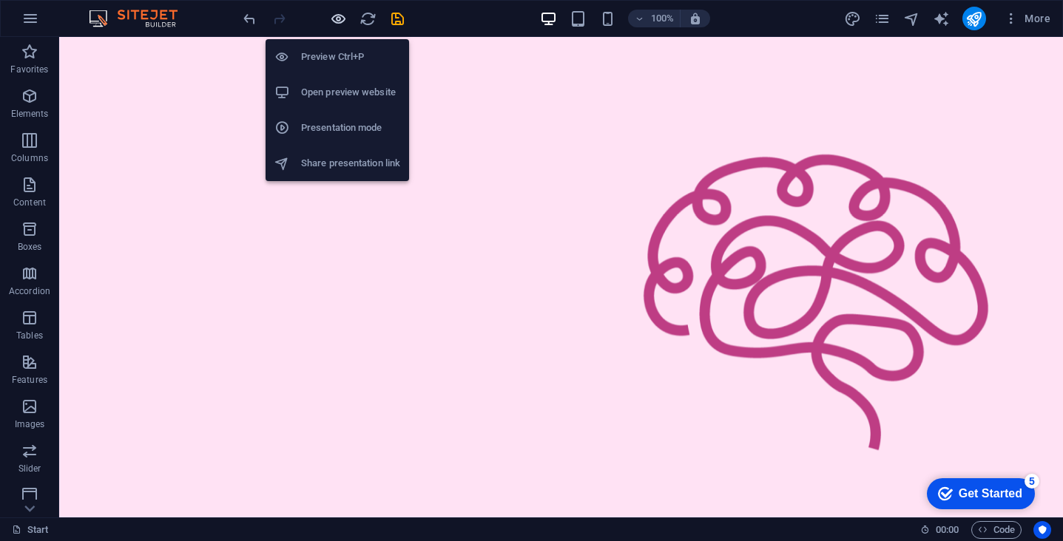
click at [345, 16] on icon "button" at bounding box center [338, 18] width 17 height 17
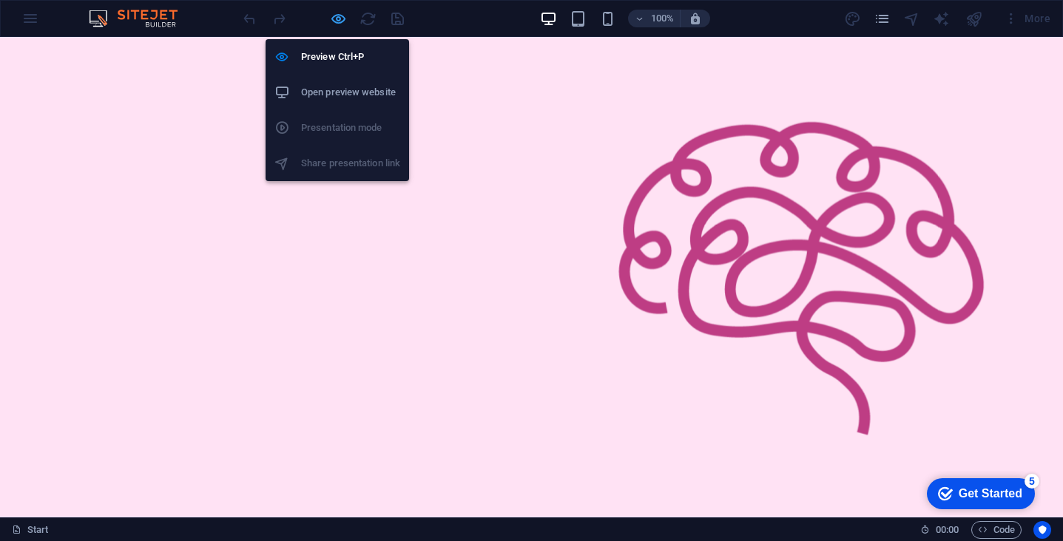
click at [337, 24] on icon "button" at bounding box center [338, 18] width 17 height 17
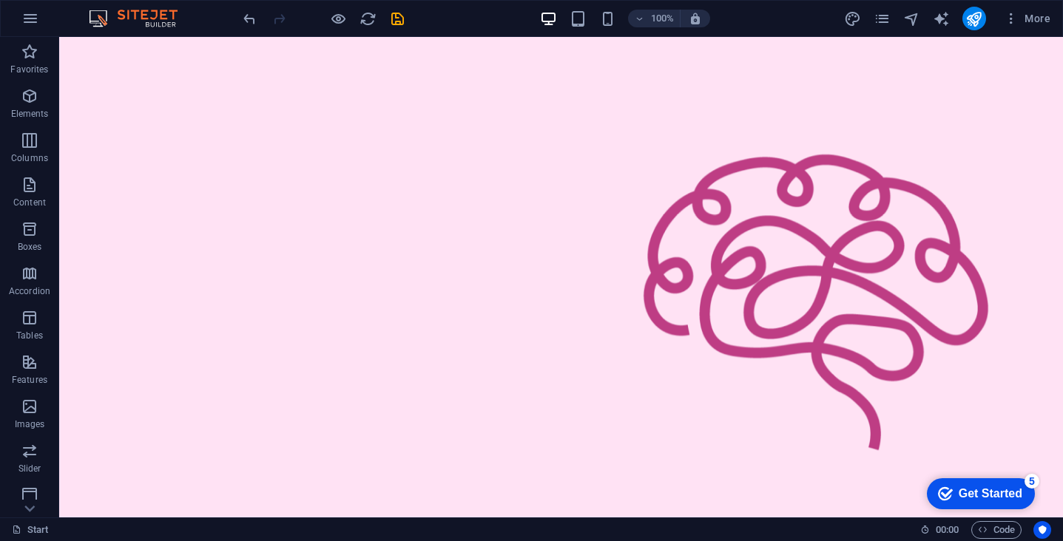
click at [65, 184] on figure at bounding box center [561, 306] width 1004 height 538
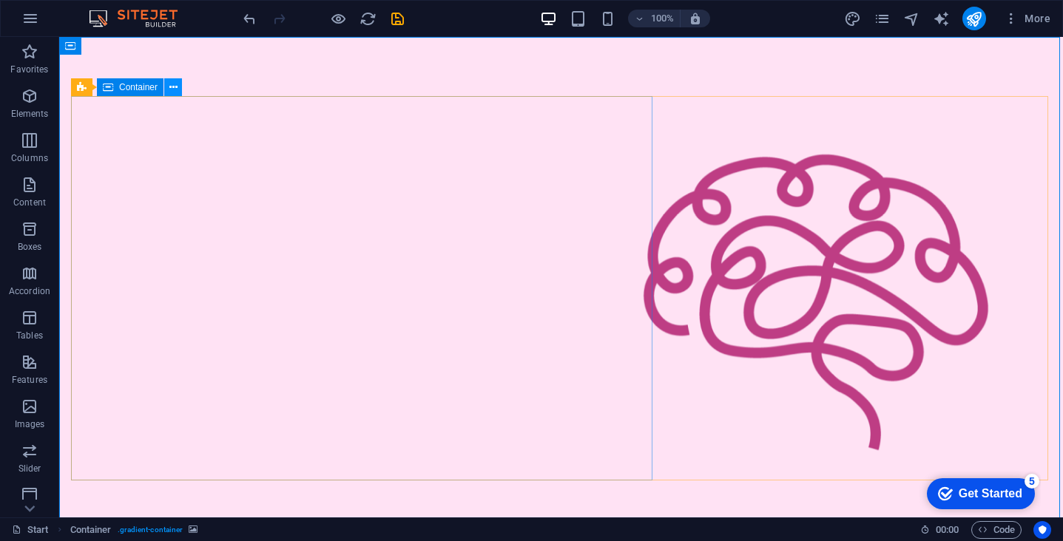
click at [169, 88] on button at bounding box center [173, 87] width 18 height 18
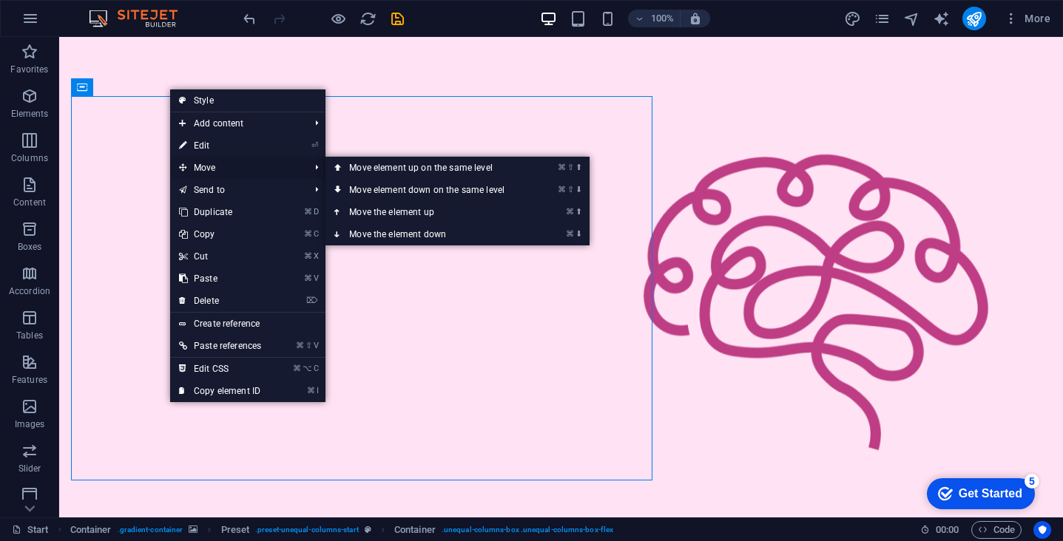
click at [225, 169] on span "Move" at bounding box center [236, 168] width 133 height 22
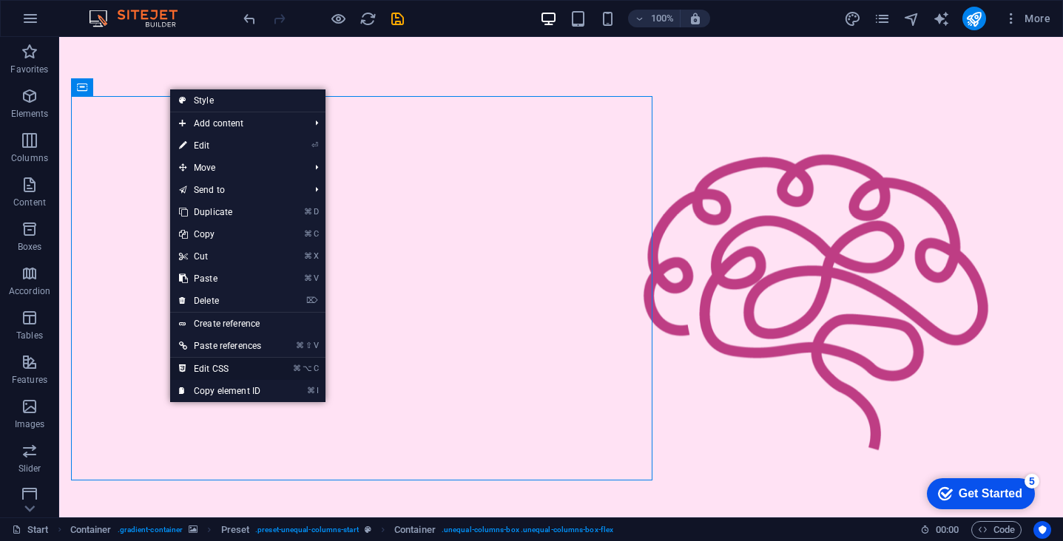
click at [251, 374] on link "⌘ ⌥ C Edit CSS" at bounding box center [220, 369] width 100 height 22
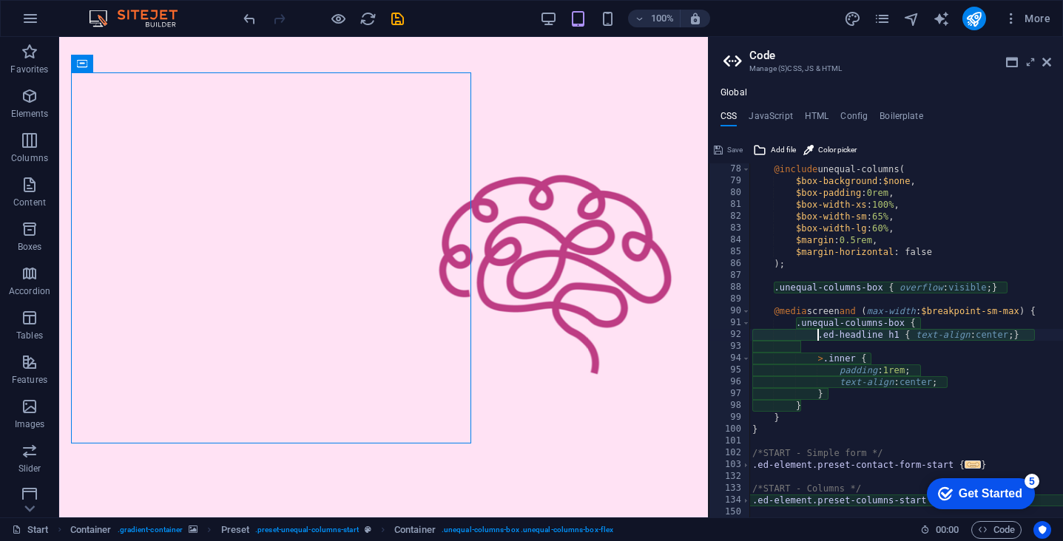
scroll to position [911, 0]
click at [891, 374] on div "@include unequal-columns ( $box-background : $none , $box-padding : 0rem , $box…" at bounding box center [1023, 352] width 549 height 379
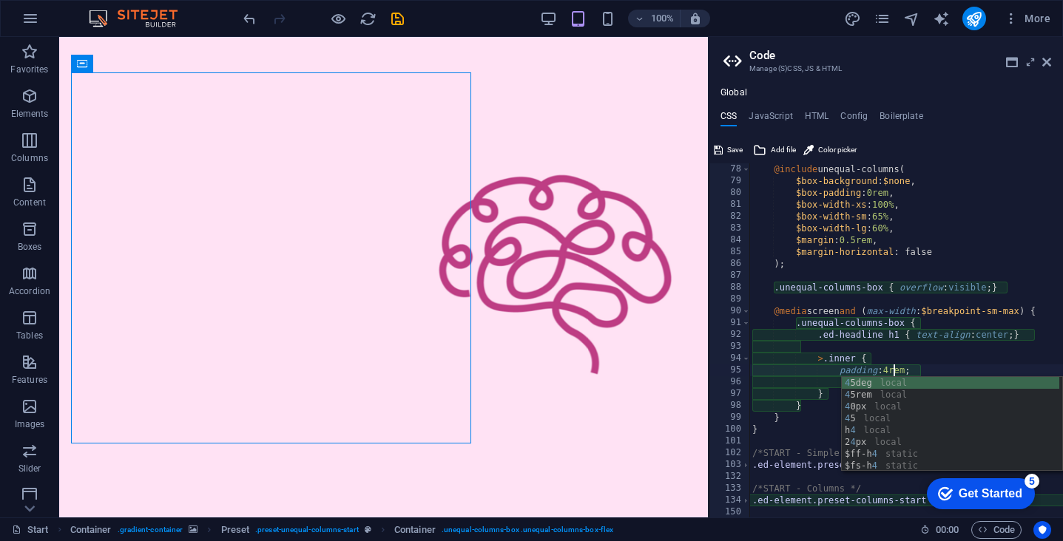
click at [912, 365] on div "@include unequal-columns ( $box-background : $none , $box-padding : 0rem , $box…" at bounding box center [1023, 352] width 549 height 379
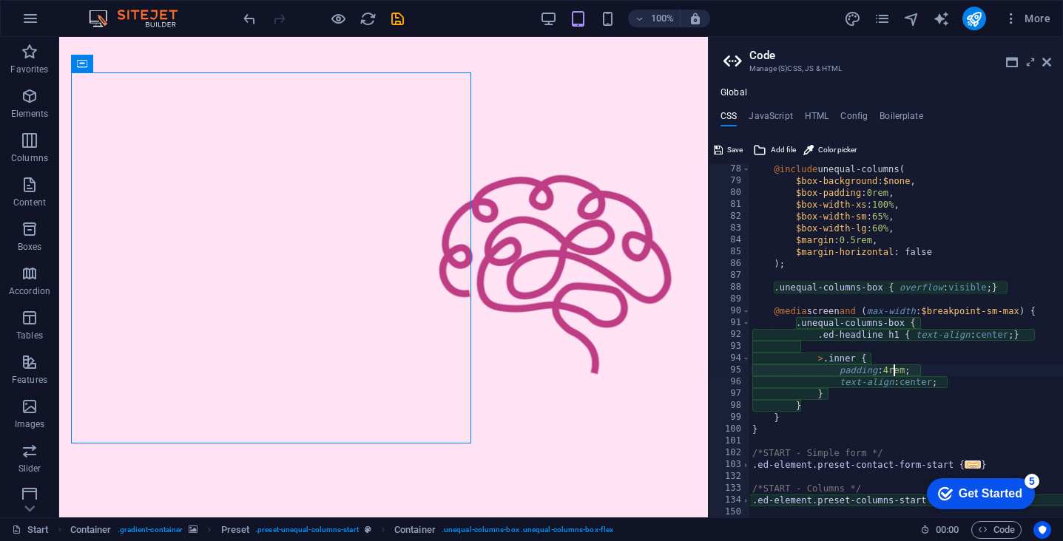
click at [894, 369] on div "@include unequal-columns ( $box-background : $none , $box-padding : 0rem , $box…" at bounding box center [1023, 352] width 549 height 379
type textarea "padding: 1rem;"
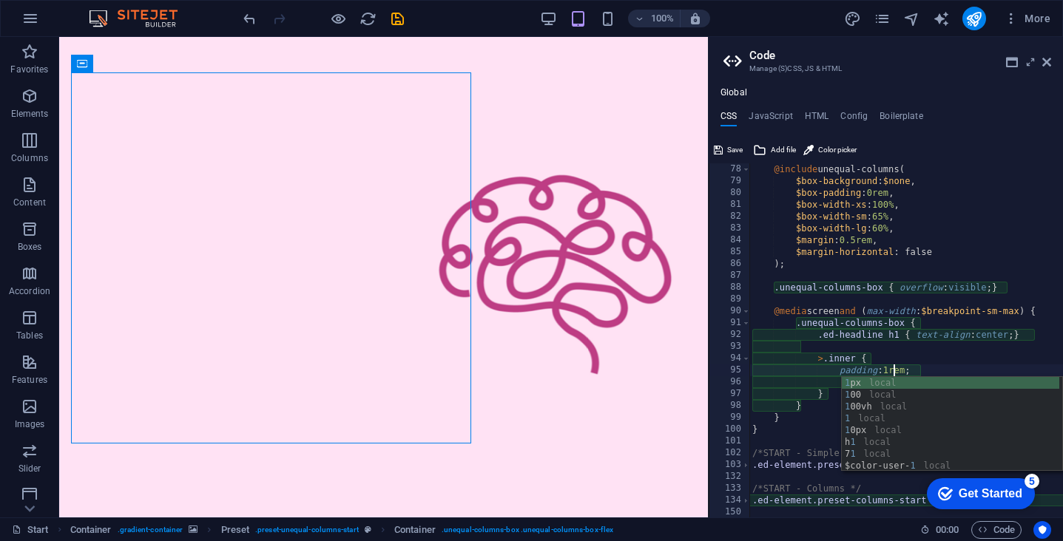
click at [838, 278] on div "@include unequal-columns ( $box-background : $none , $box-padding : 0rem , $box…" at bounding box center [1023, 352] width 549 height 379
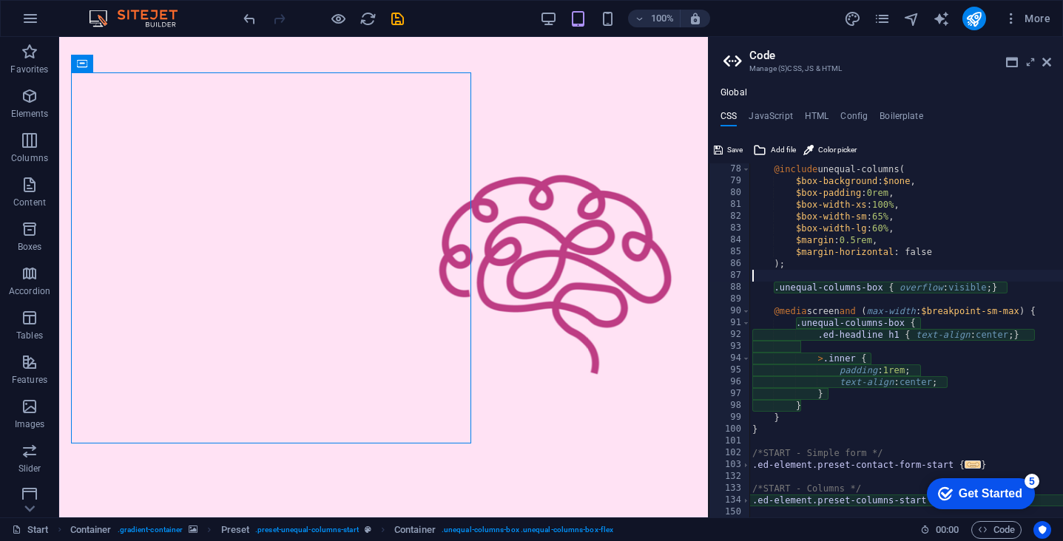
scroll to position [0, 0]
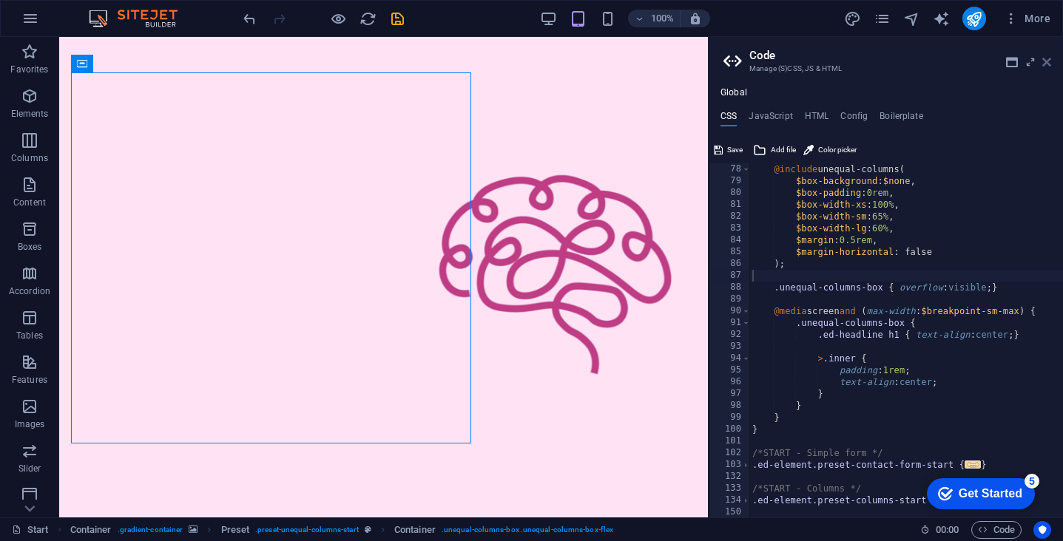
drag, startPoint x: 1049, startPoint y: 64, endPoint x: 38, endPoint y: 129, distance: 1012.4
click at [1049, 64] on icon at bounding box center [1046, 62] width 9 height 12
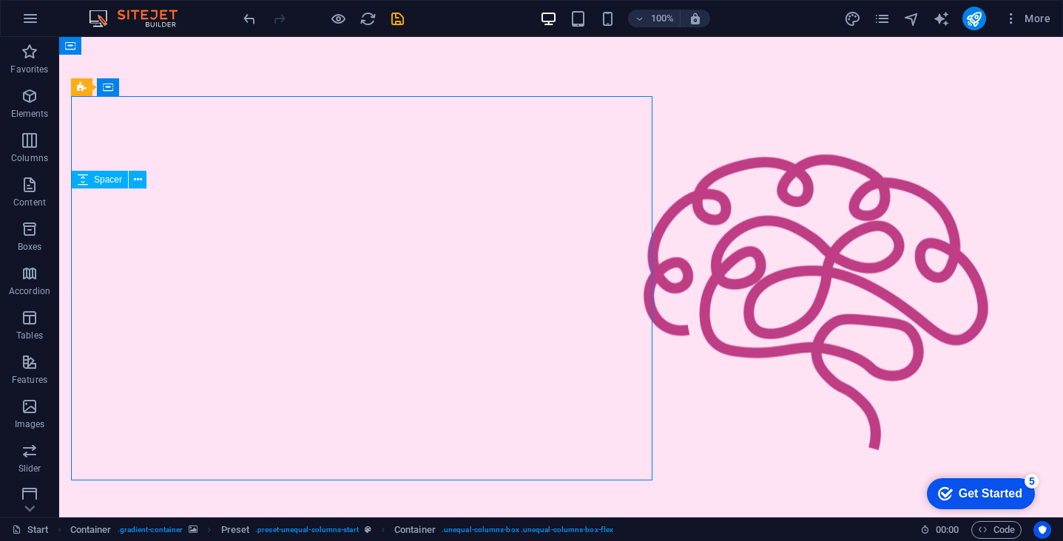
drag, startPoint x: 652, startPoint y: 210, endPoint x: 621, endPoint y: 210, distance: 31.8
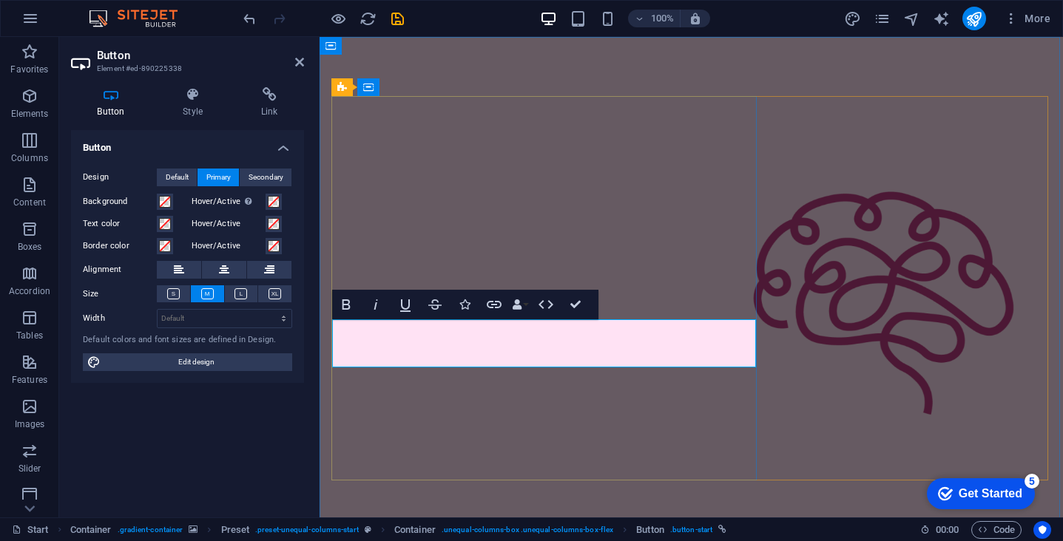
click at [182, 175] on span "Default" at bounding box center [177, 178] width 23 height 18
click at [217, 174] on span "Primary" at bounding box center [218, 178] width 24 height 18
click at [217, 366] on span "Edit design" at bounding box center [196, 363] width 183 height 18
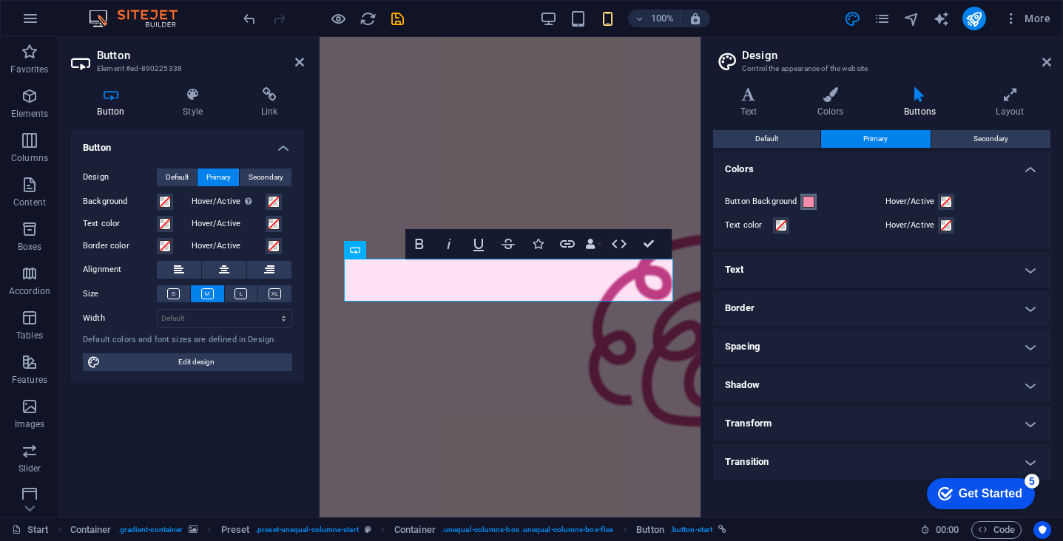
click at [810, 200] on span at bounding box center [809, 202] width 12 height 12
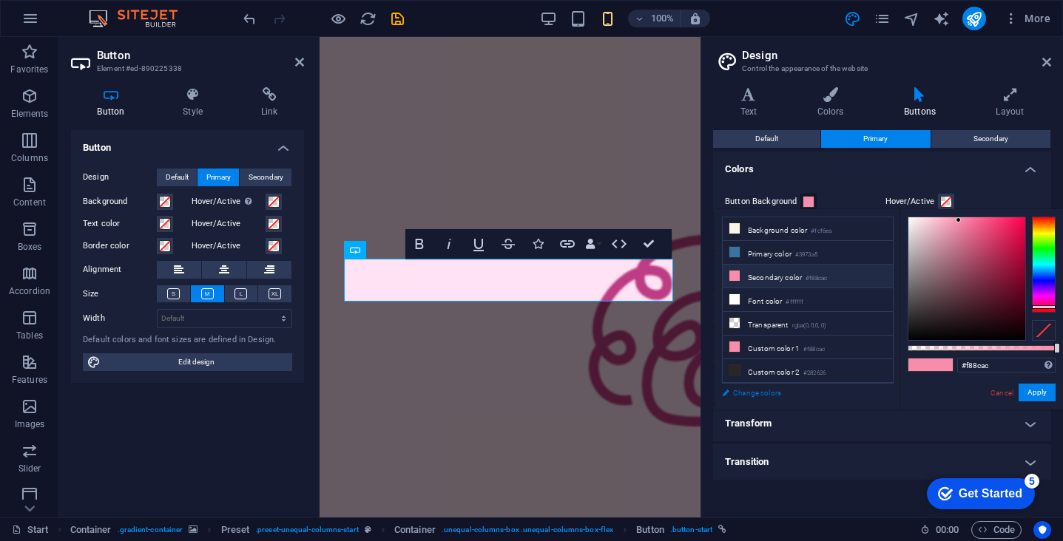
click at [726, 395] on link "Change colors" at bounding box center [800, 393] width 172 height 18
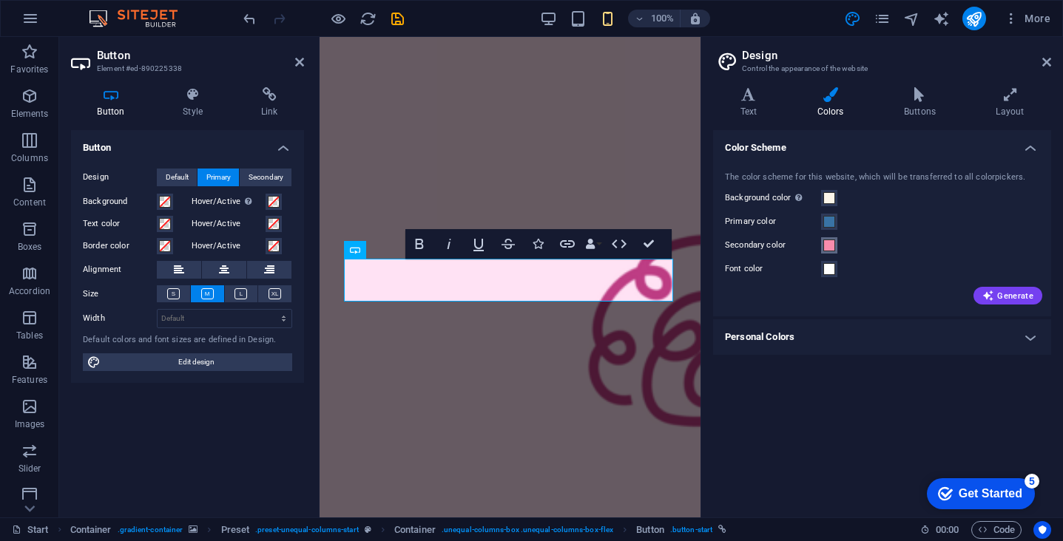
click at [827, 244] on span at bounding box center [829, 246] width 12 height 12
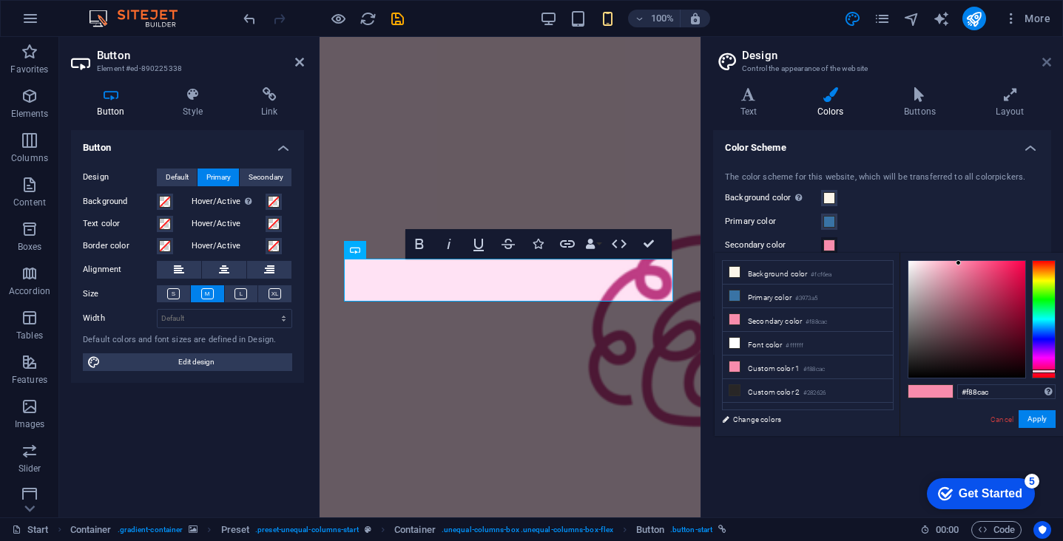
click at [1046, 62] on icon at bounding box center [1046, 62] width 9 height 12
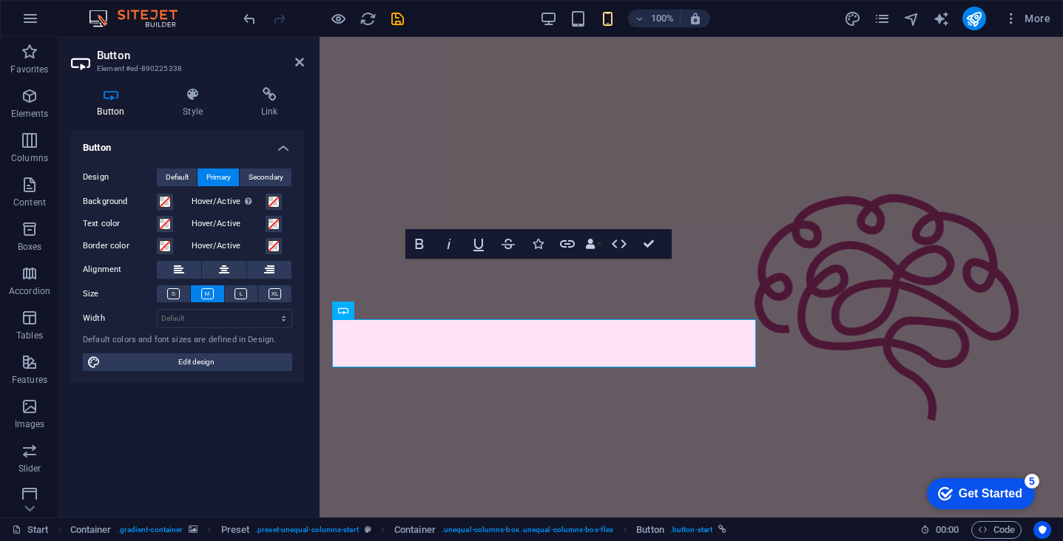
click at [734, 75] on figure at bounding box center [691, 310] width 743 height 547
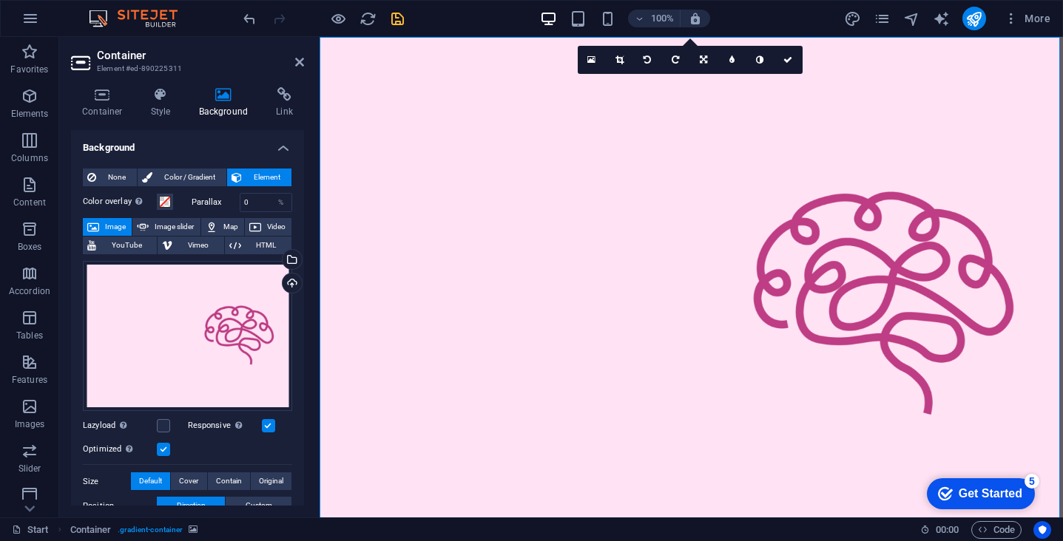
click at [397, 24] on icon "save" at bounding box center [397, 18] width 17 height 17
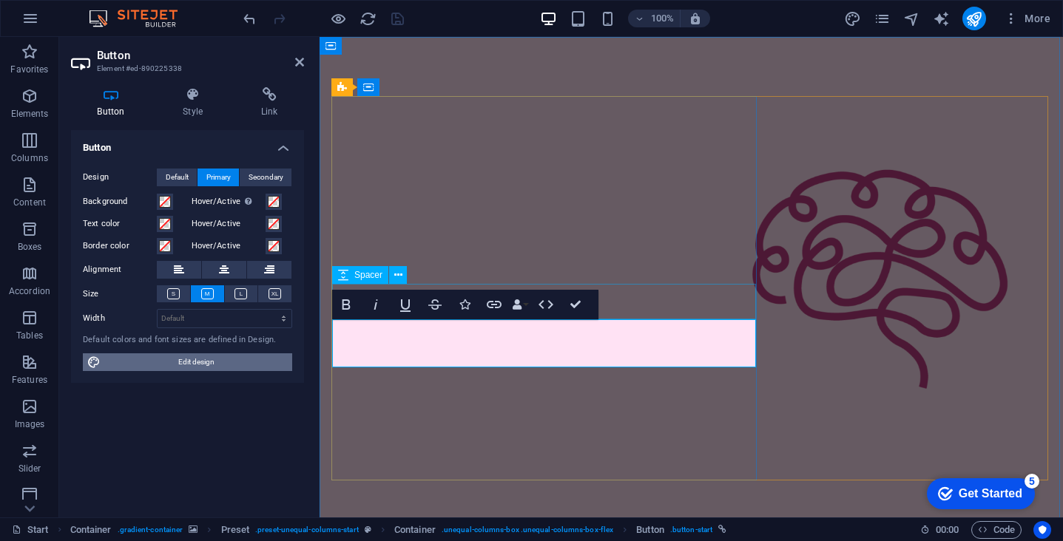
click at [203, 360] on span "Edit design" at bounding box center [196, 363] width 183 height 18
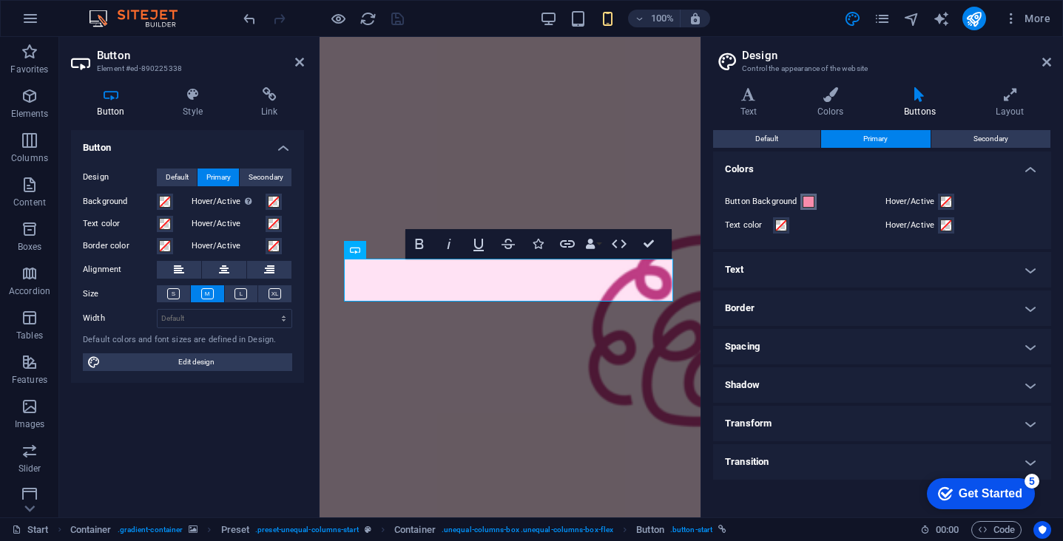
click at [811, 205] on span at bounding box center [809, 202] width 12 height 12
click at [808, 206] on span at bounding box center [809, 202] width 12 height 12
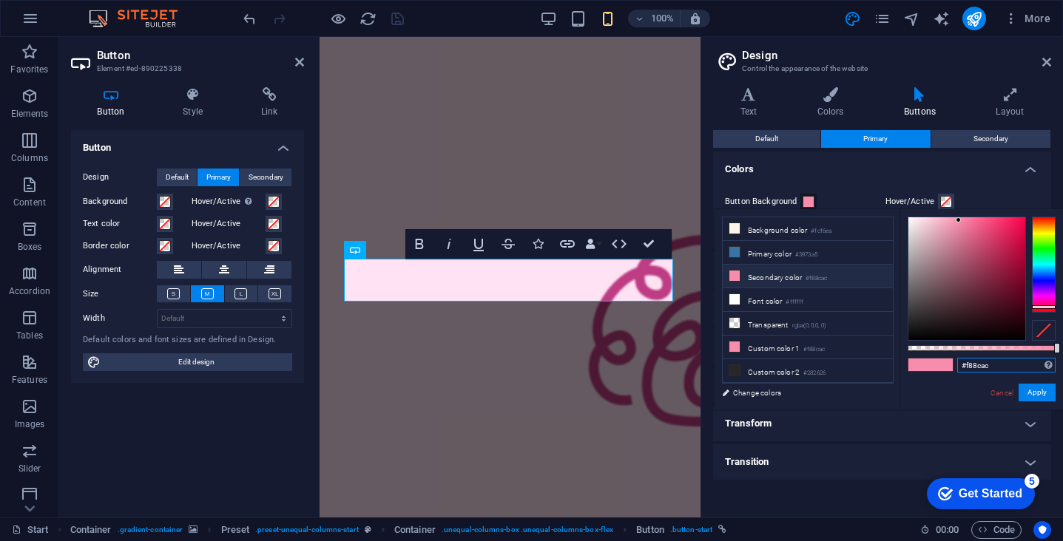
click at [973, 364] on input "#f88cac" at bounding box center [1006, 365] width 98 height 15
paste input "be3d84"
type input "#be3d84"
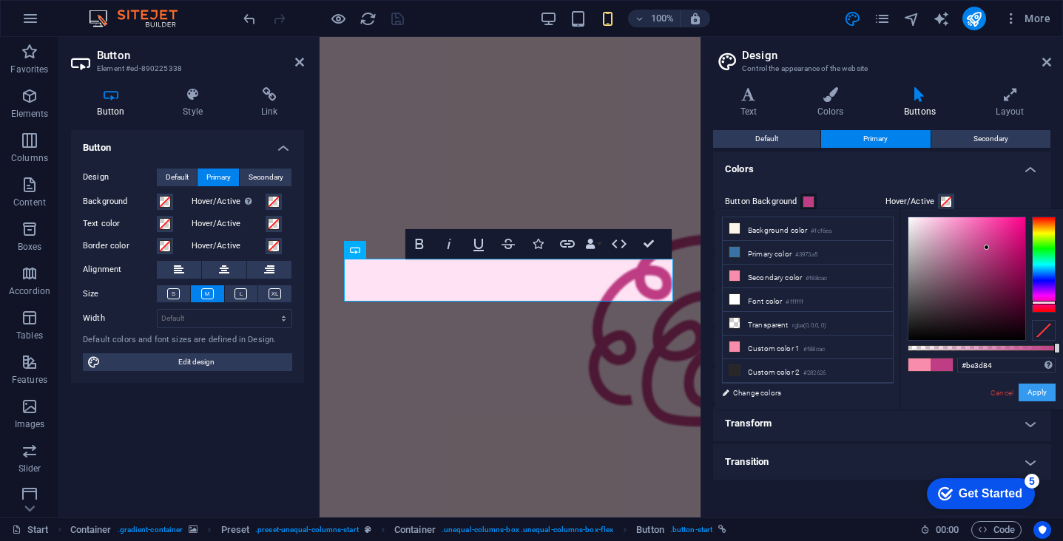
click at [1041, 394] on button "Apply" at bounding box center [1036, 393] width 37 height 18
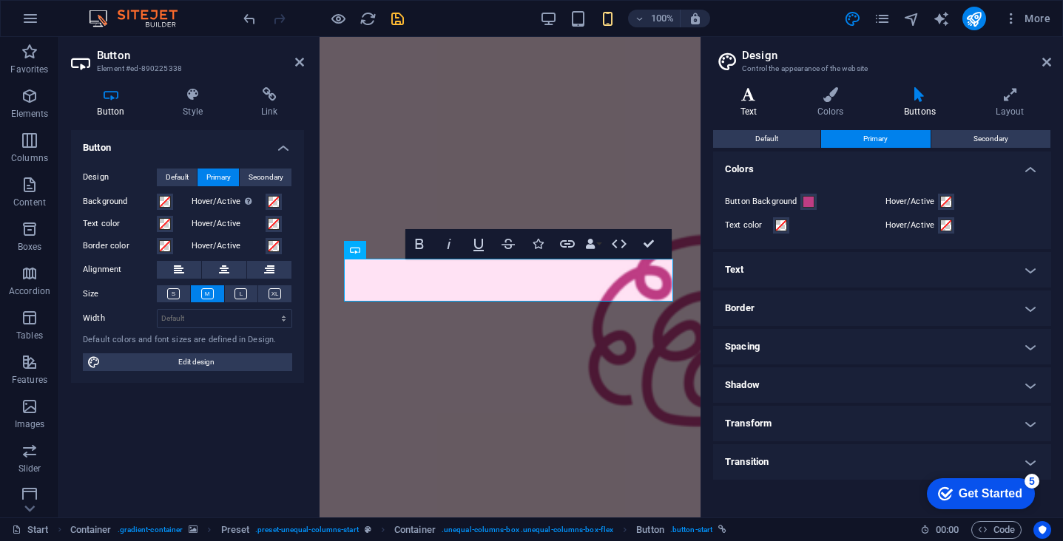
click at [758, 104] on h4 "Text" at bounding box center [751, 102] width 77 height 31
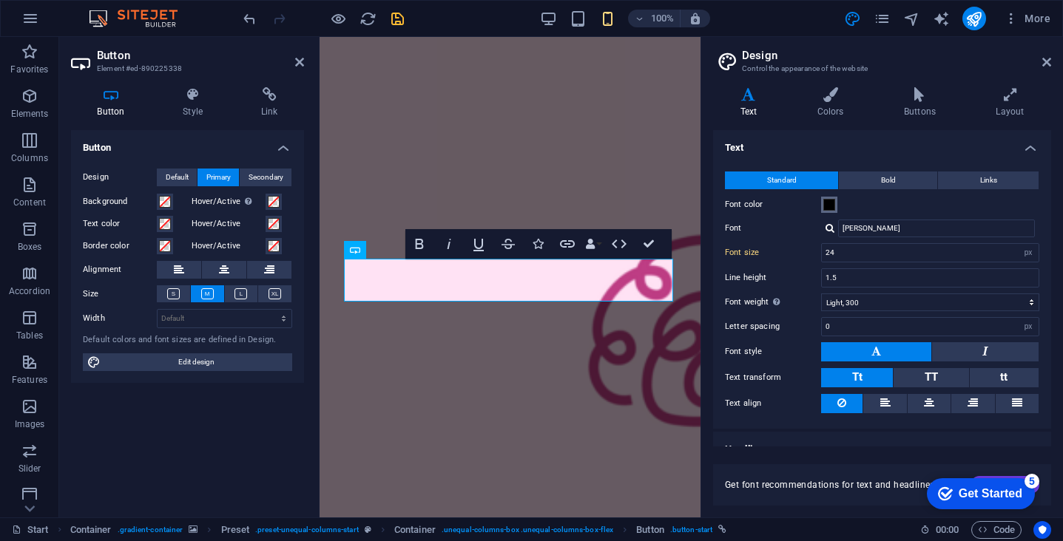
click at [830, 205] on span at bounding box center [829, 205] width 12 height 12
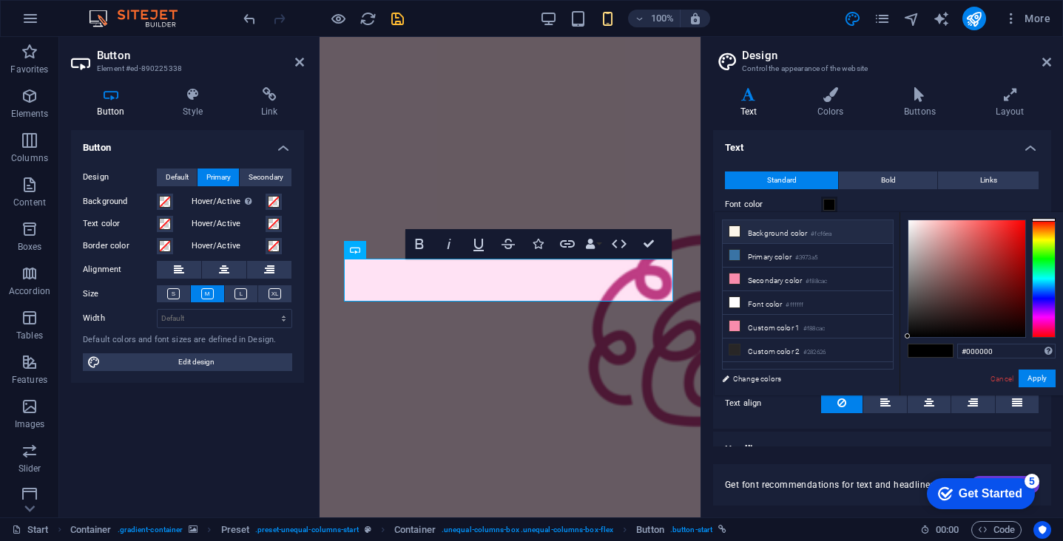
click at [737, 233] on icon at bounding box center [734, 231] width 10 height 10
type input "#fcf6ea"
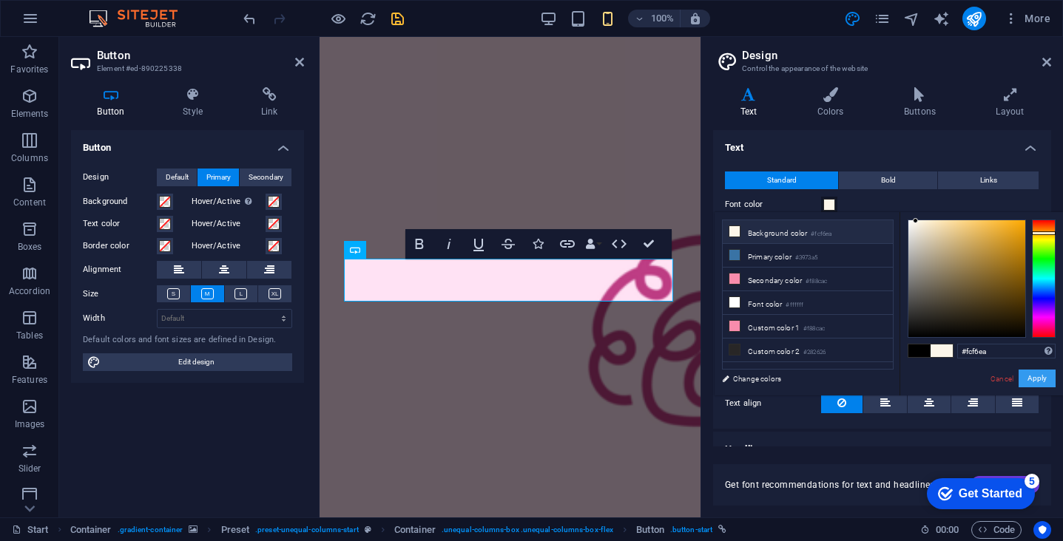
click at [1031, 382] on button "Apply" at bounding box center [1036, 379] width 37 height 18
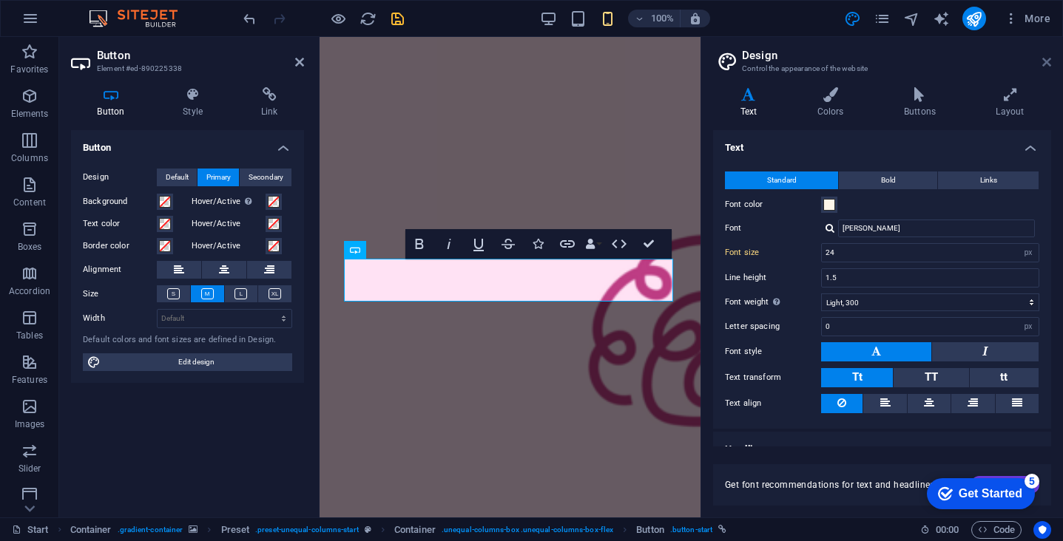
click at [1048, 66] on icon at bounding box center [1046, 62] width 9 height 12
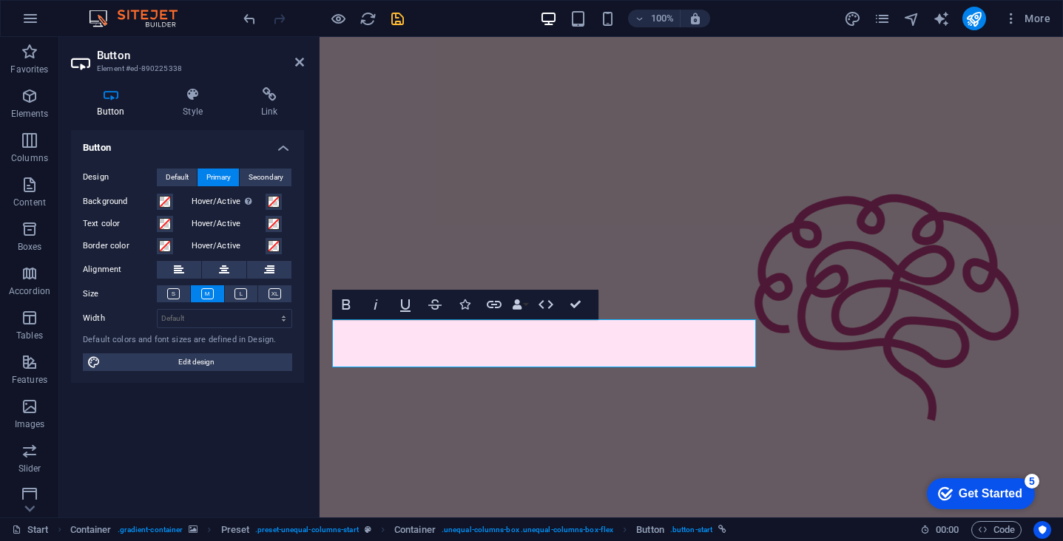
click at [763, 76] on figure at bounding box center [691, 310] width 743 height 547
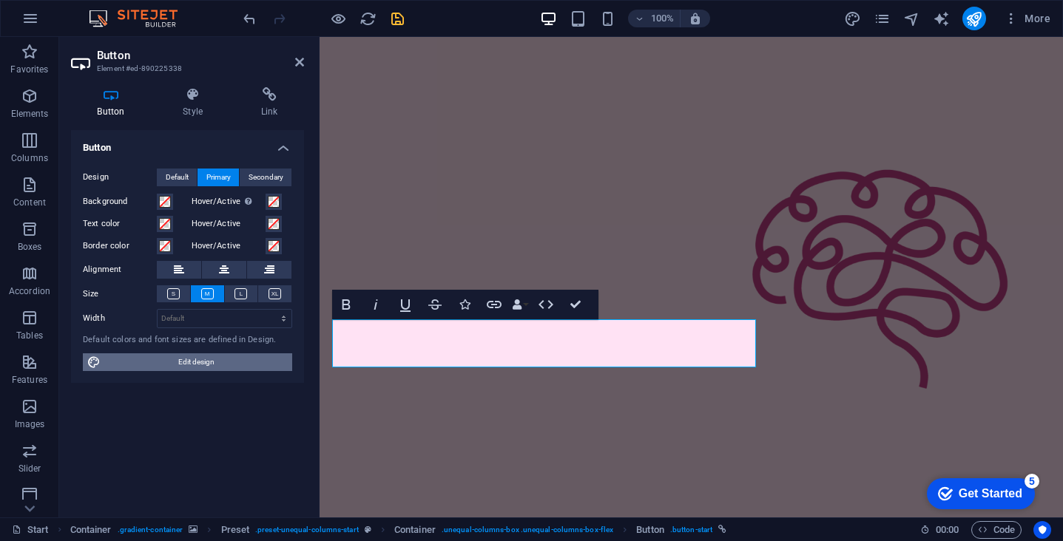
click at [201, 365] on span "Edit design" at bounding box center [196, 363] width 183 height 18
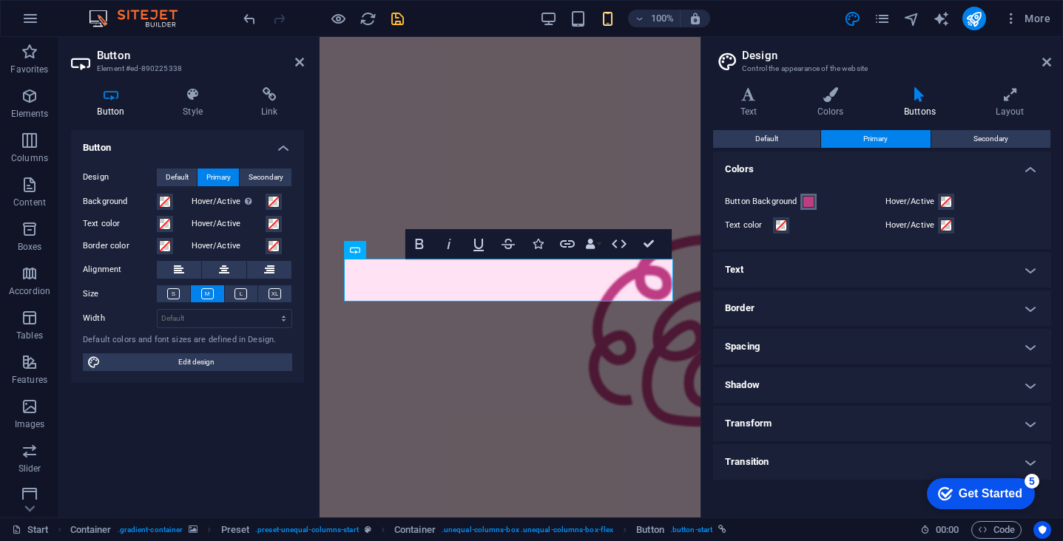
click at [805, 204] on span at bounding box center [809, 202] width 12 height 12
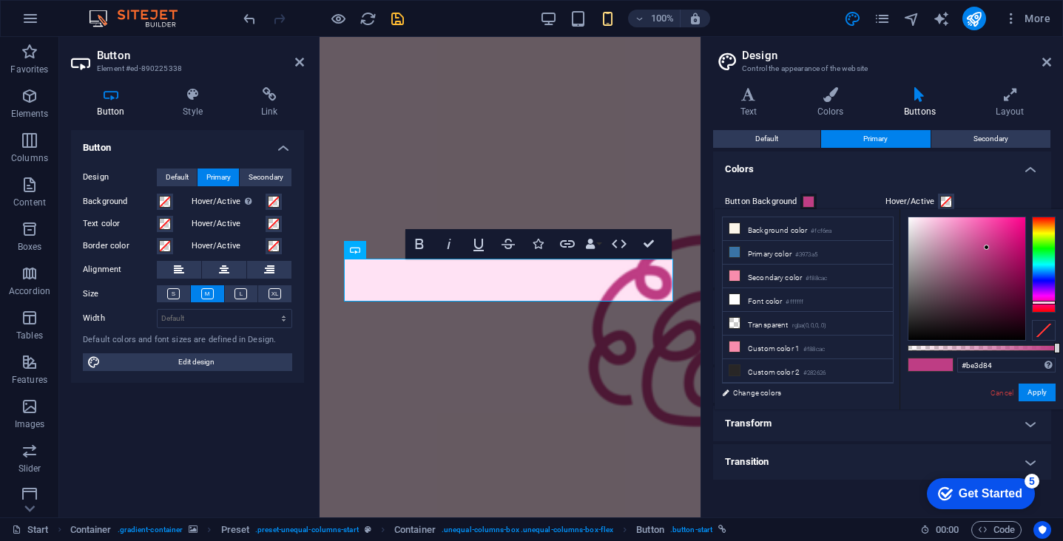
click at [805, 204] on span at bounding box center [809, 202] width 12 height 12
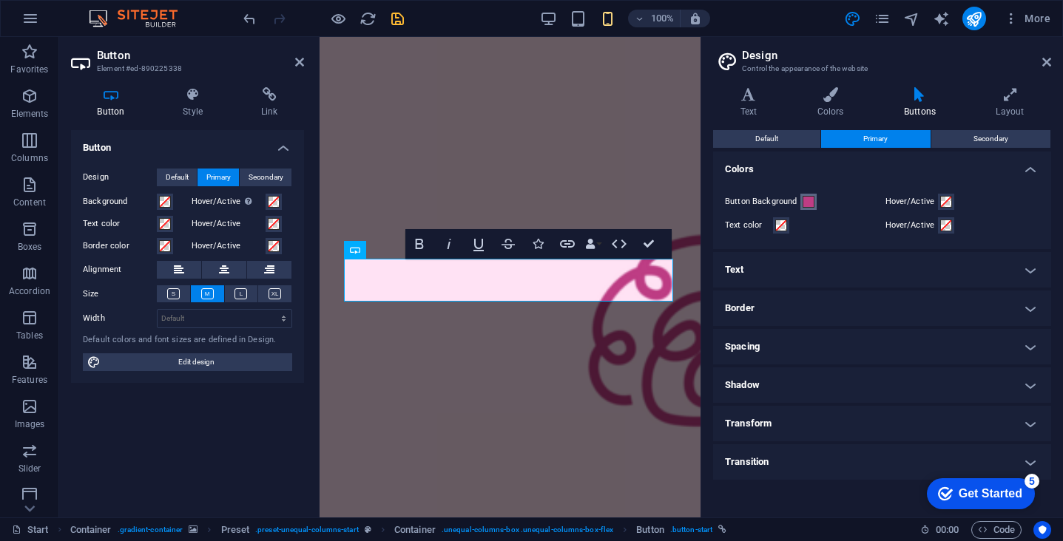
click at [803, 203] on span at bounding box center [809, 202] width 12 height 12
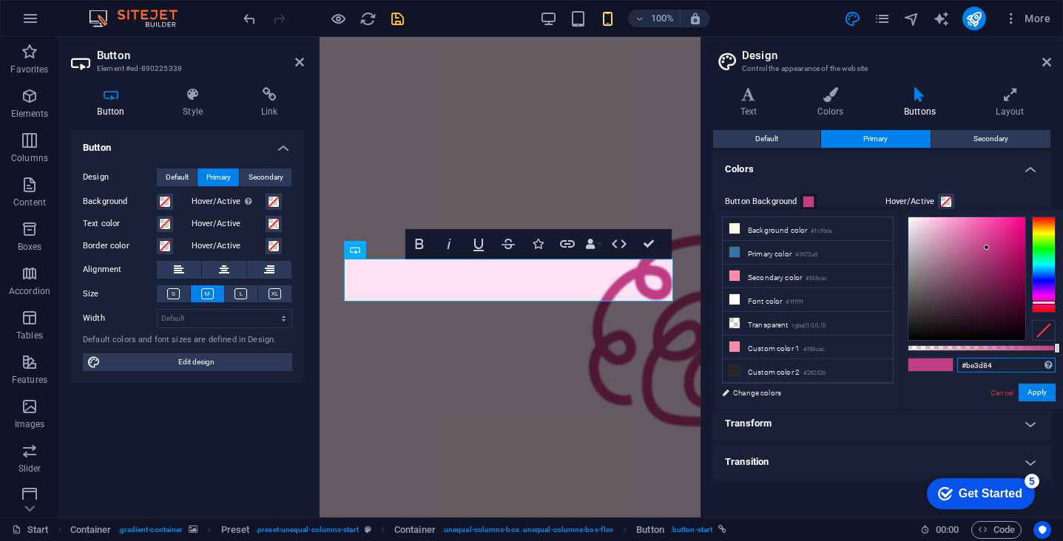
click at [979, 362] on input "#be3d84" at bounding box center [1006, 365] width 98 height 15
click at [1033, 388] on button "Apply" at bounding box center [1036, 393] width 37 height 18
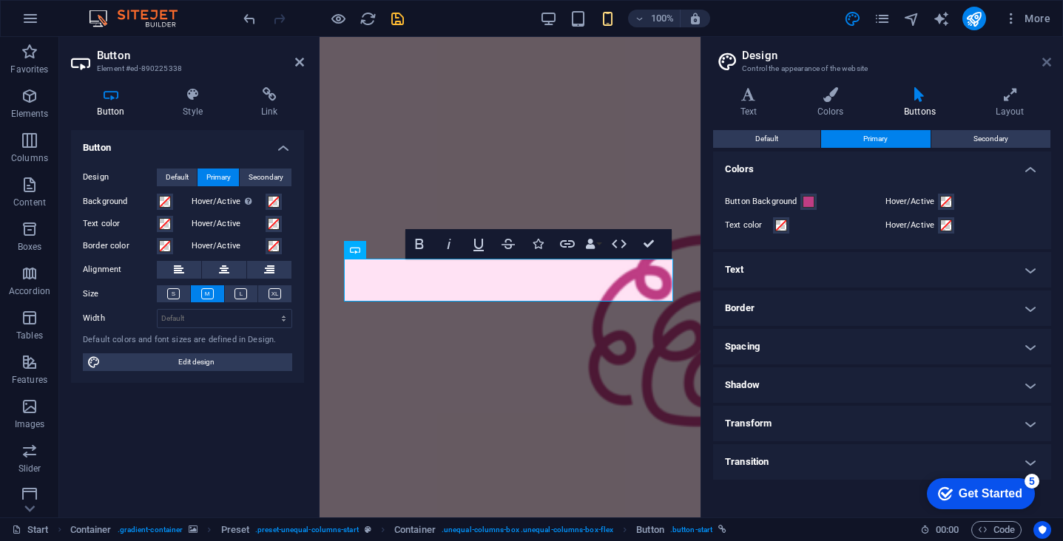
click at [1044, 64] on icon at bounding box center [1046, 62] width 9 height 12
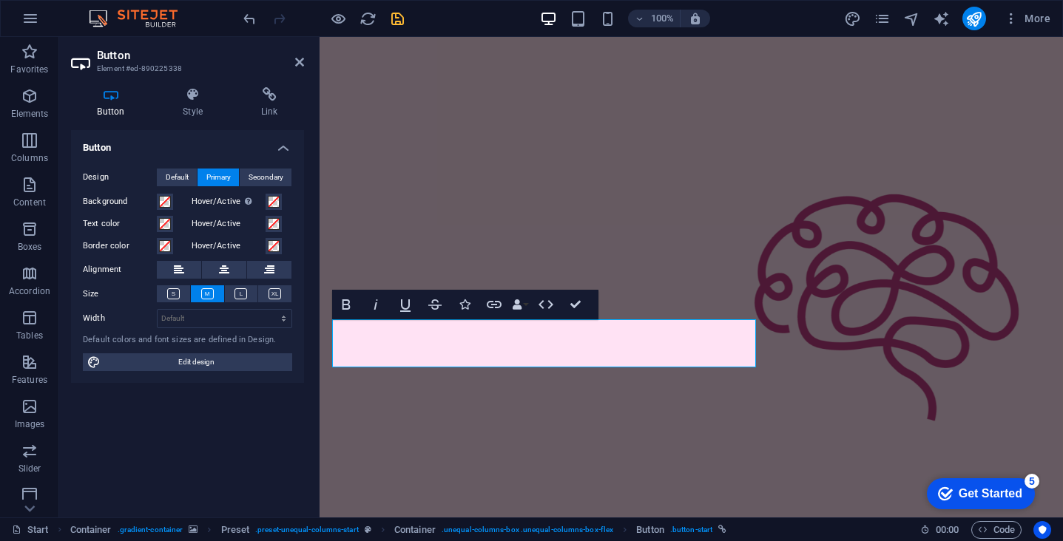
click at [757, 77] on figure at bounding box center [691, 310] width 743 height 547
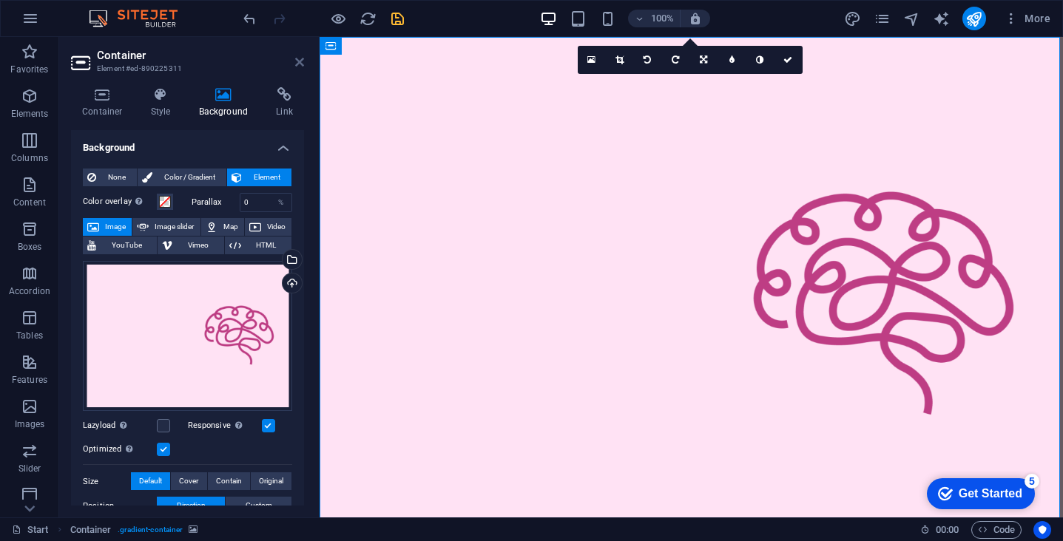
drag, startPoint x: 300, startPoint y: 64, endPoint x: 364, endPoint y: 141, distance: 99.2
click at [300, 64] on icon at bounding box center [299, 62] width 9 height 12
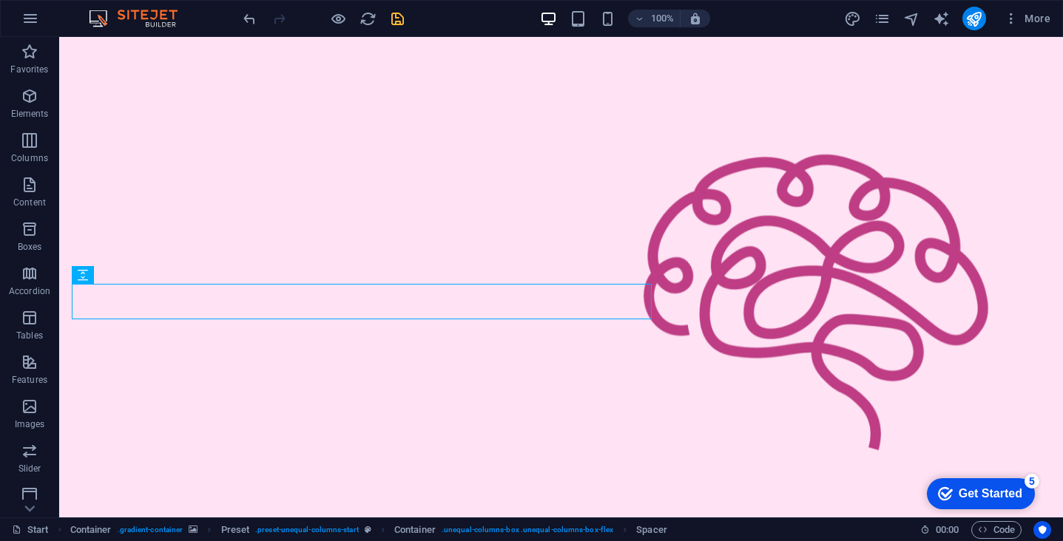
click at [64, 303] on figure at bounding box center [561, 306] width 1004 height 538
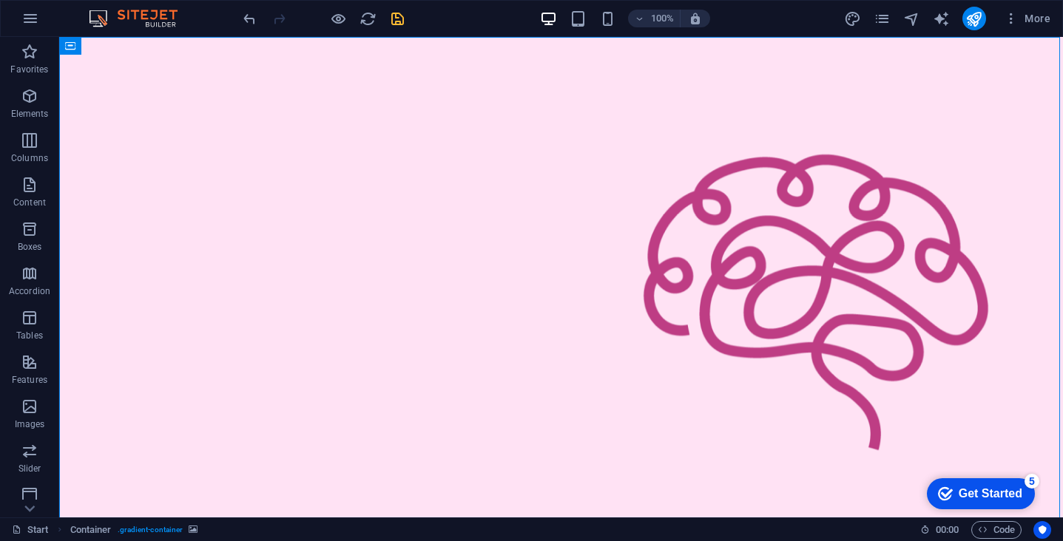
click at [64, 303] on figure at bounding box center [561, 306] width 1004 height 538
click at [401, 17] on icon "save" at bounding box center [397, 18] width 17 height 17
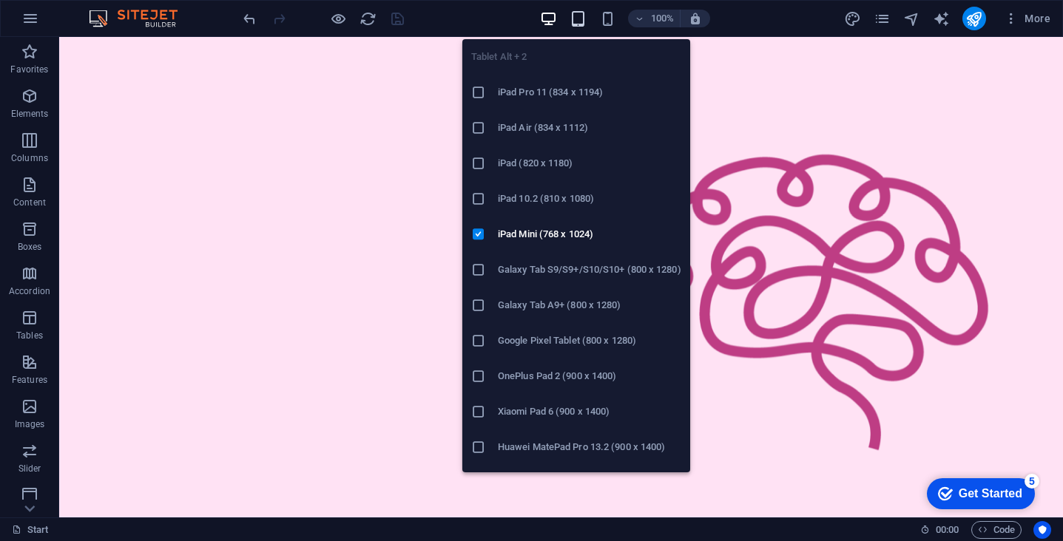
click at [579, 19] on icon "button" at bounding box center [578, 18] width 17 height 17
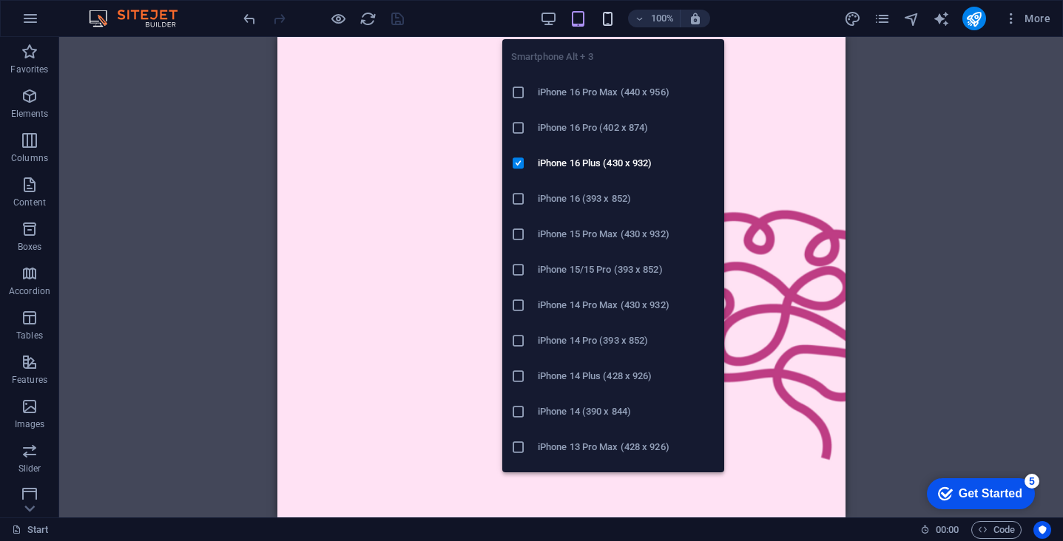
click at [605, 18] on icon "button" at bounding box center [607, 18] width 17 height 17
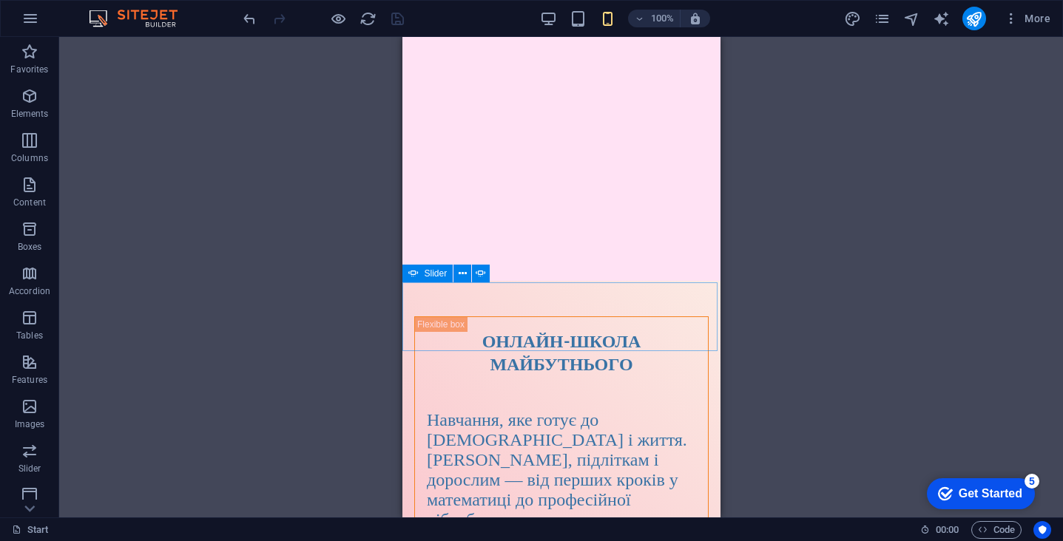
scroll to position [478, 0]
select select "px"
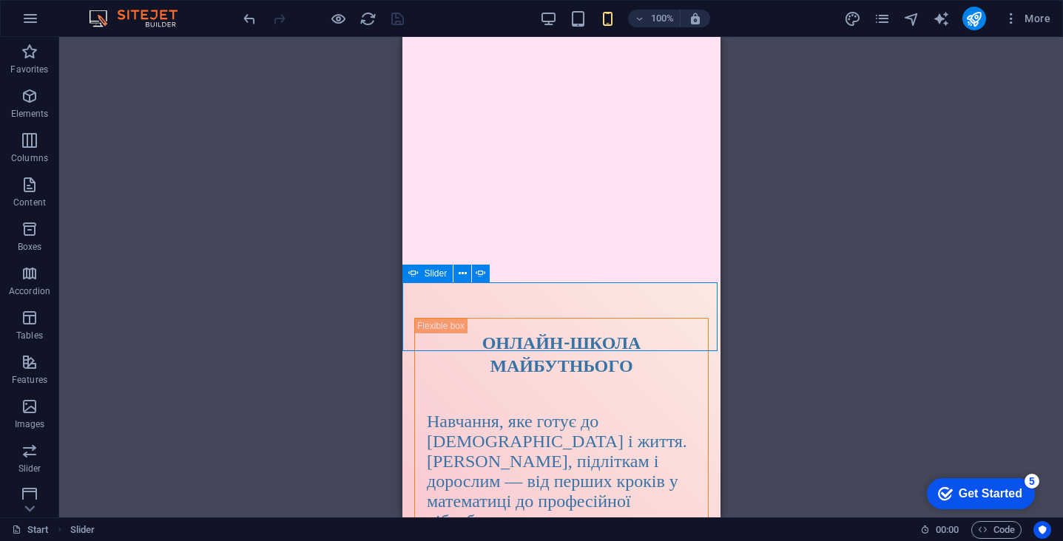
select select "fade"
select select "ms"
select select "s"
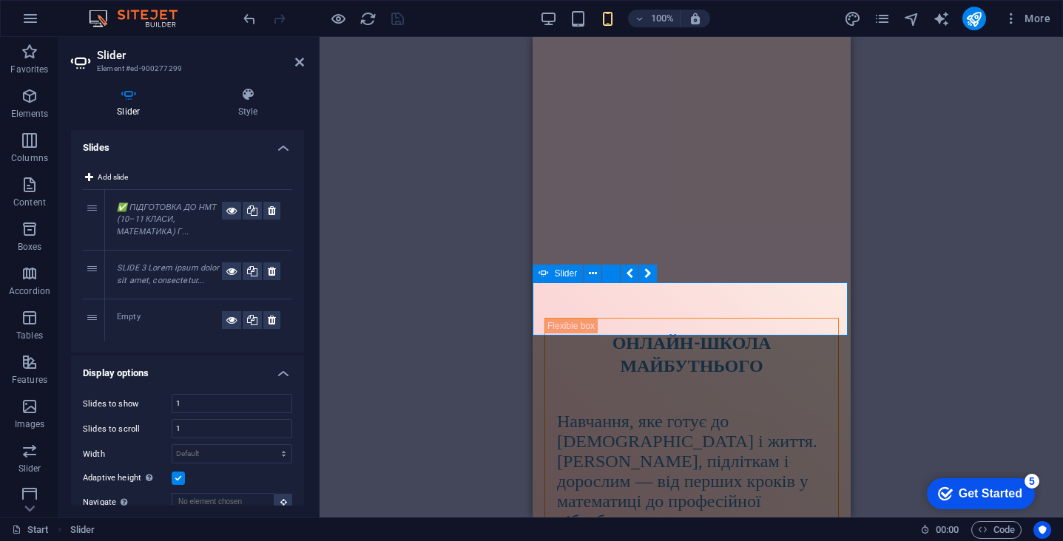
click at [429, 317] on div "Preset Container H1 Slider Container Container Preset Container Preset Containe…" at bounding box center [691, 277] width 743 height 481
click at [454, 299] on div "Preset Container H1 Slider Container Container Preset Container Preset Containe…" at bounding box center [691, 277] width 743 height 481
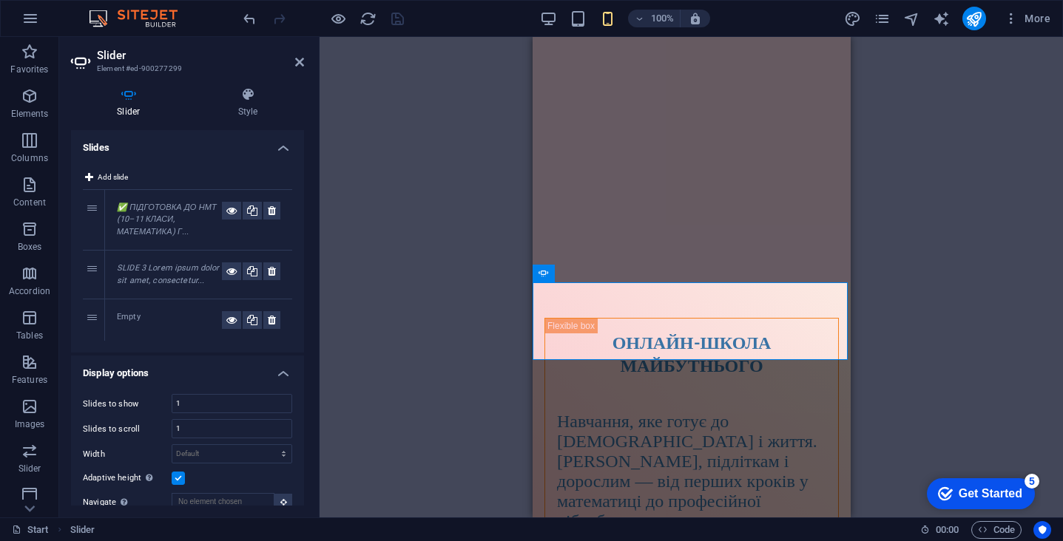
click at [488, 187] on div "Preset Container H1 Slider Container Container Preset Container Preset Containe…" at bounding box center [691, 277] width 743 height 481
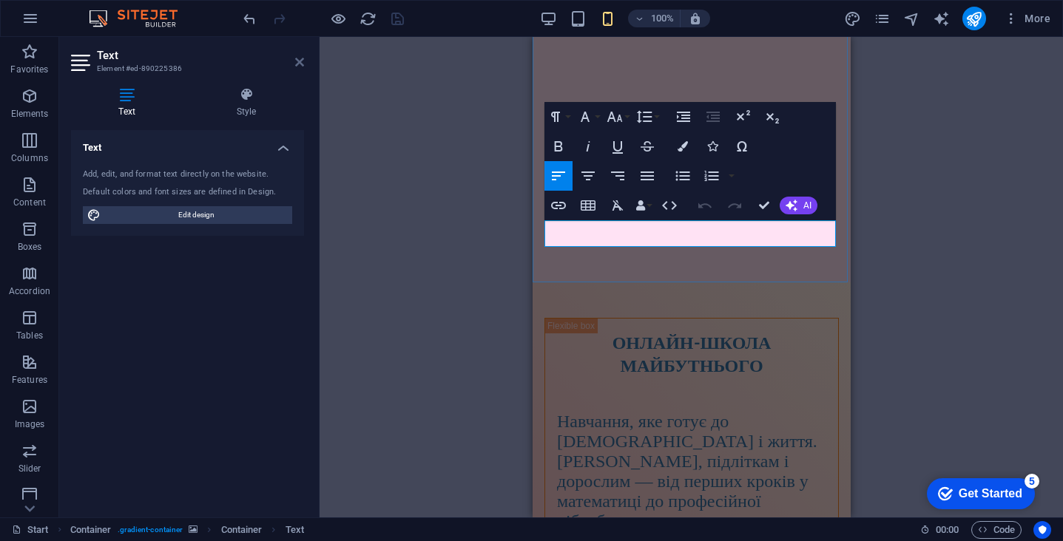
click at [298, 61] on icon at bounding box center [299, 62] width 9 height 12
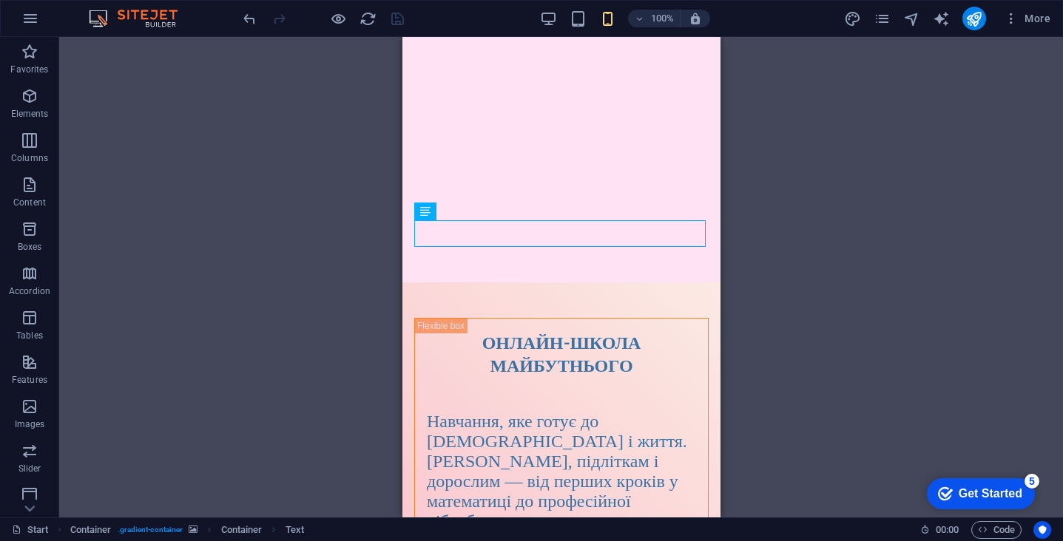
click at [776, 173] on div "Preset Container H1 Slider Container Container Preset Container Preset Containe…" at bounding box center [561, 277] width 1004 height 481
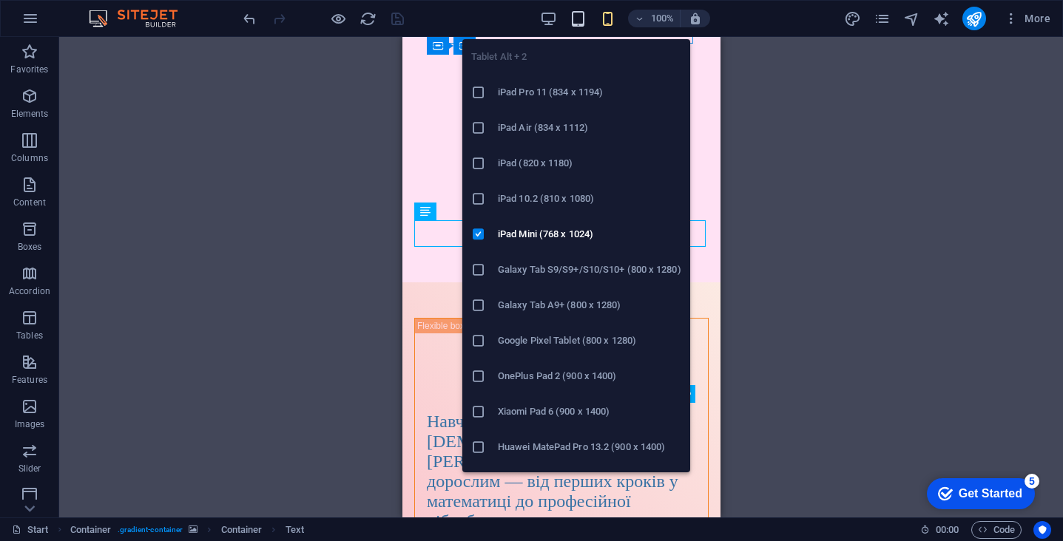
click at [578, 18] on icon "button" at bounding box center [578, 18] width 17 height 17
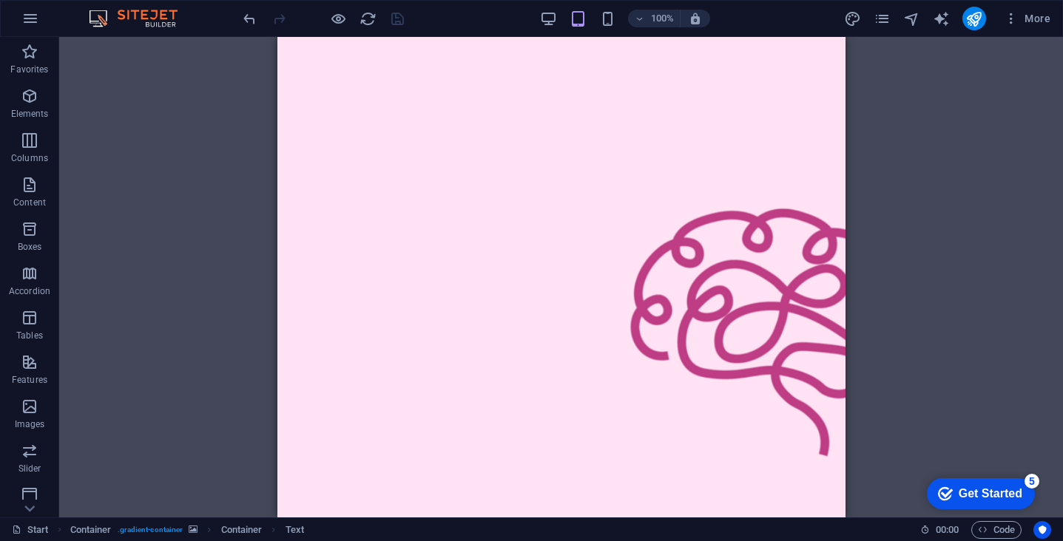
scroll to position [0, 0]
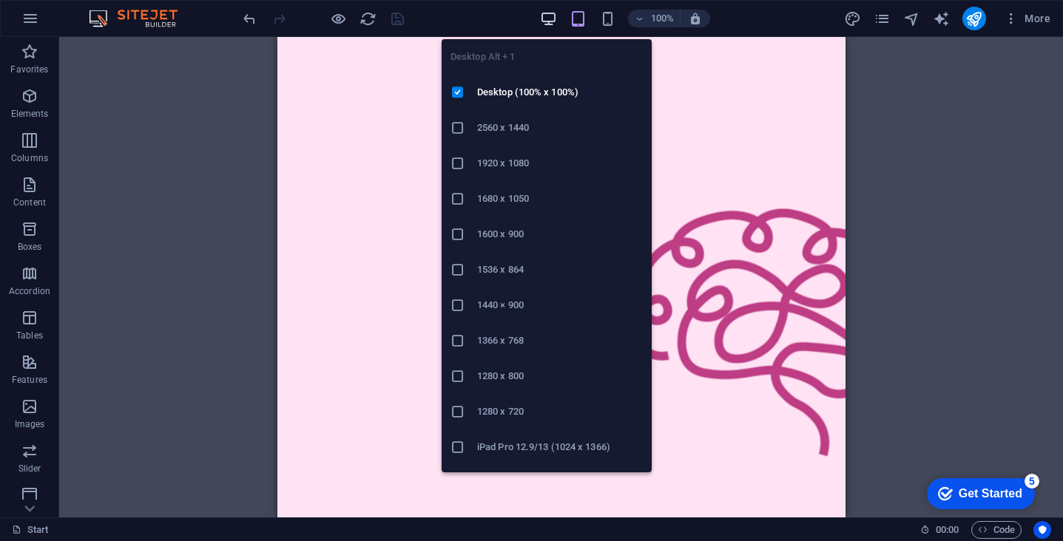
click at [554, 21] on icon "button" at bounding box center [548, 18] width 17 height 17
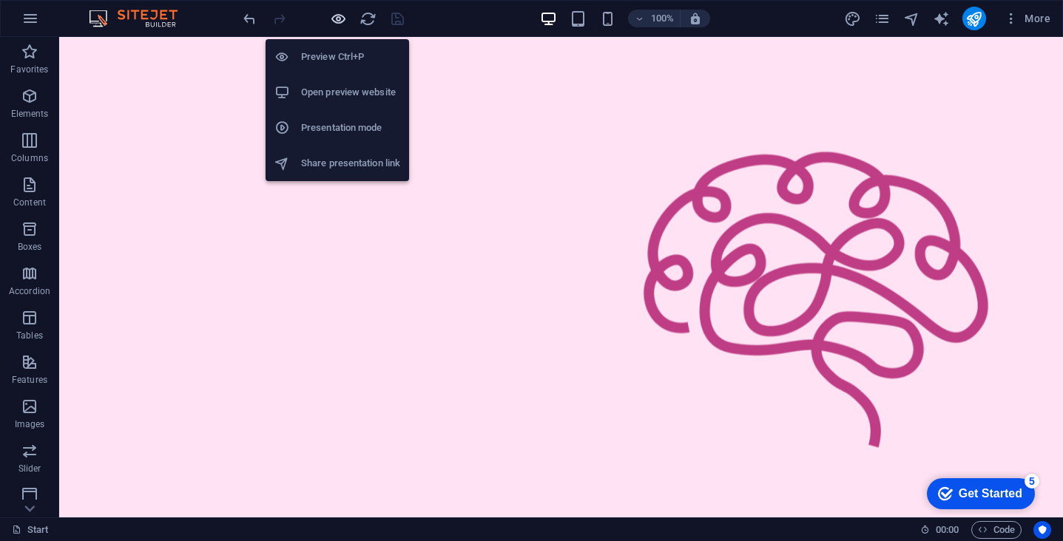
click at [341, 22] on icon "button" at bounding box center [338, 18] width 17 height 17
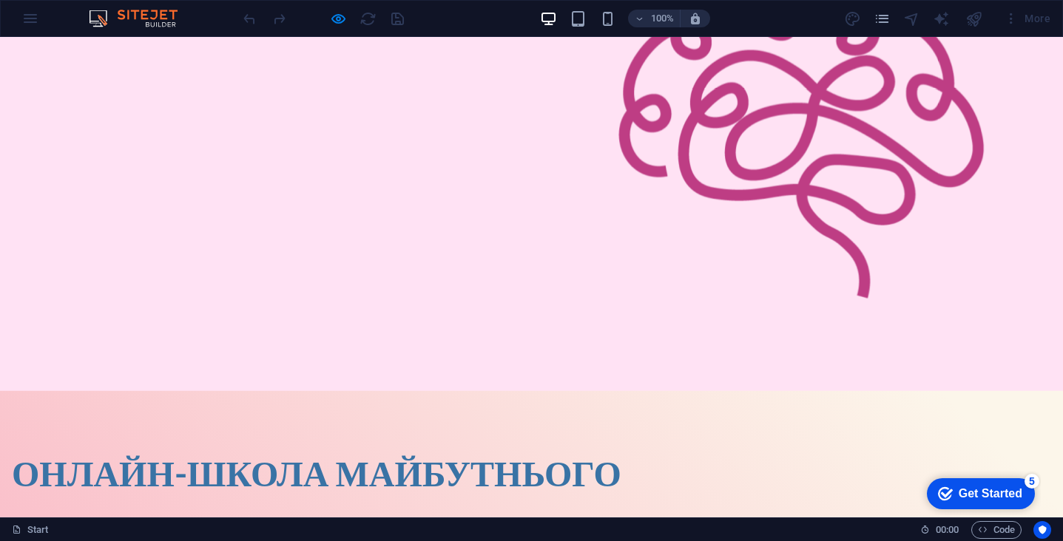
scroll to position [135, 0]
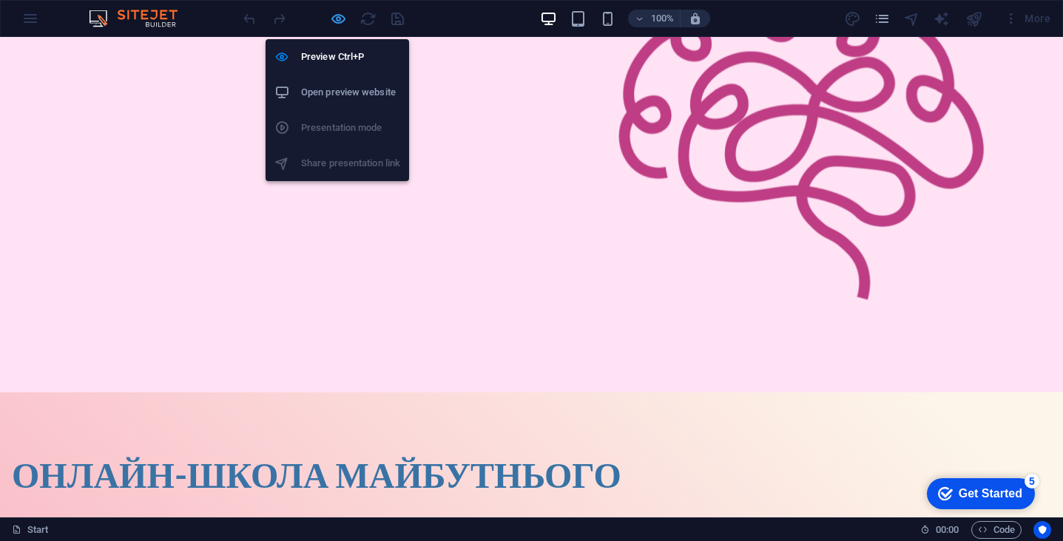
click at [342, 19] on icon "button" at bounding box center [338, 18] width 17 height 17
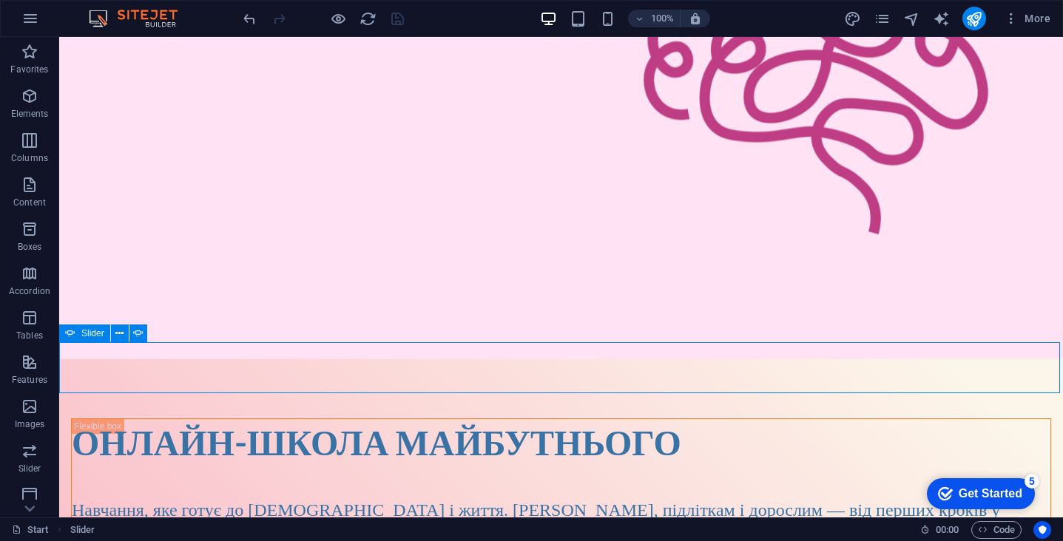
scroll to position [256, 0]
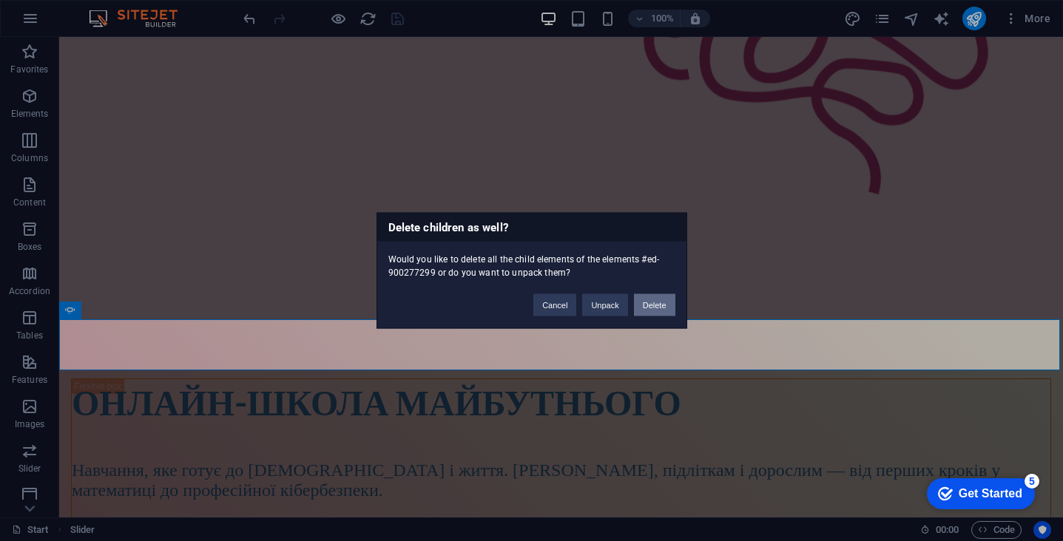
click at [654, 304] on button "Delete" at bounding box center [654, 305] width 41 height 22
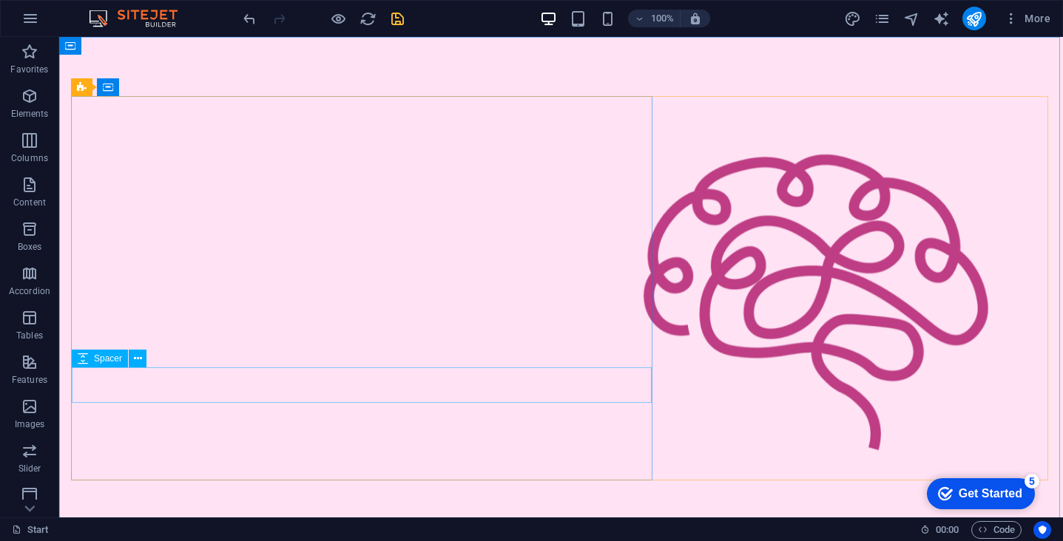
scroll to position [0, 0]
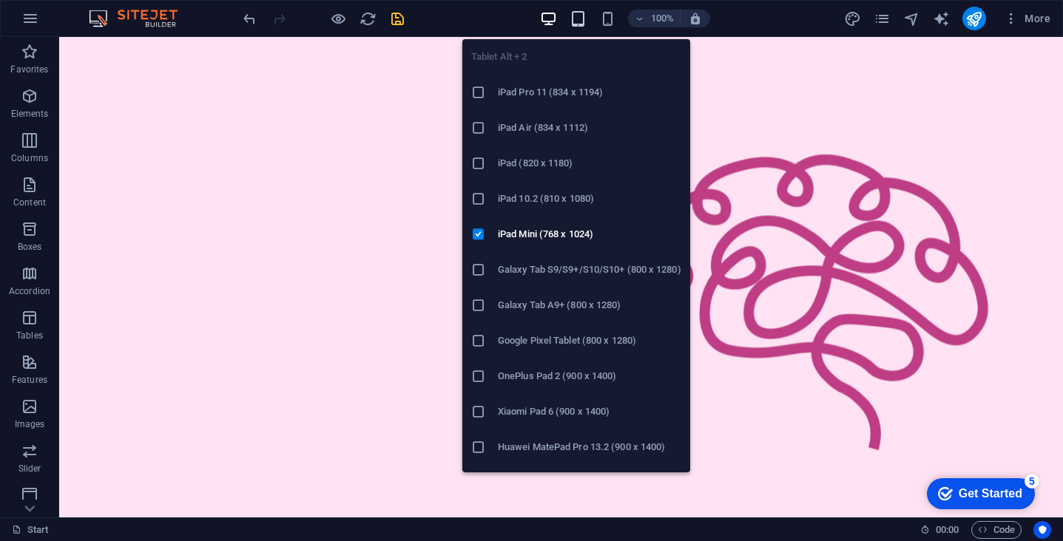
click at [579, 20] on icon "button" at bounding box center [578, 18] width 17 height 17
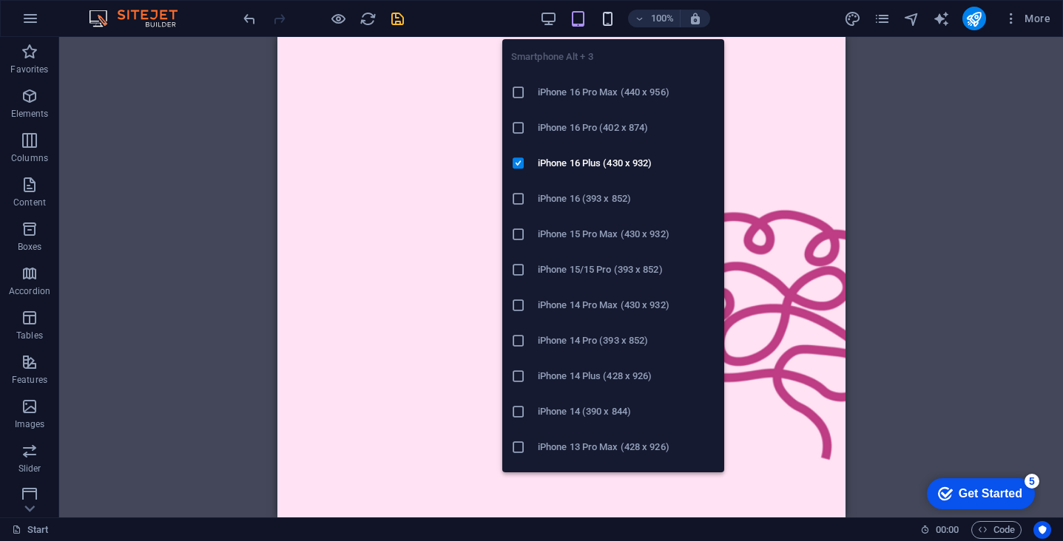
click at [604, 17] on icon "button" at bounding box center [607, 18] width 17 height 17
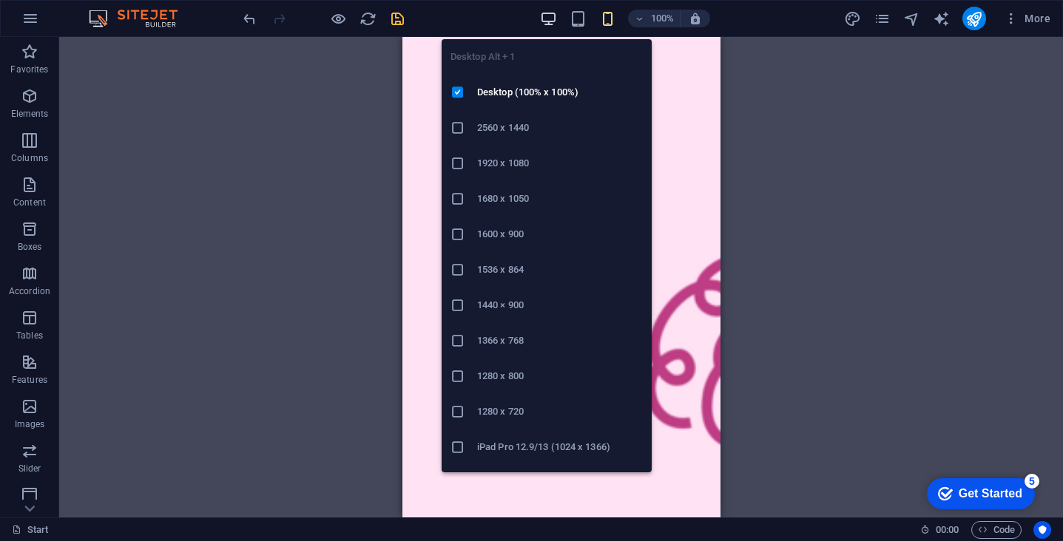
click at [545, 21] on icon "button" at bounding box center [548, 18] width 17 height 17
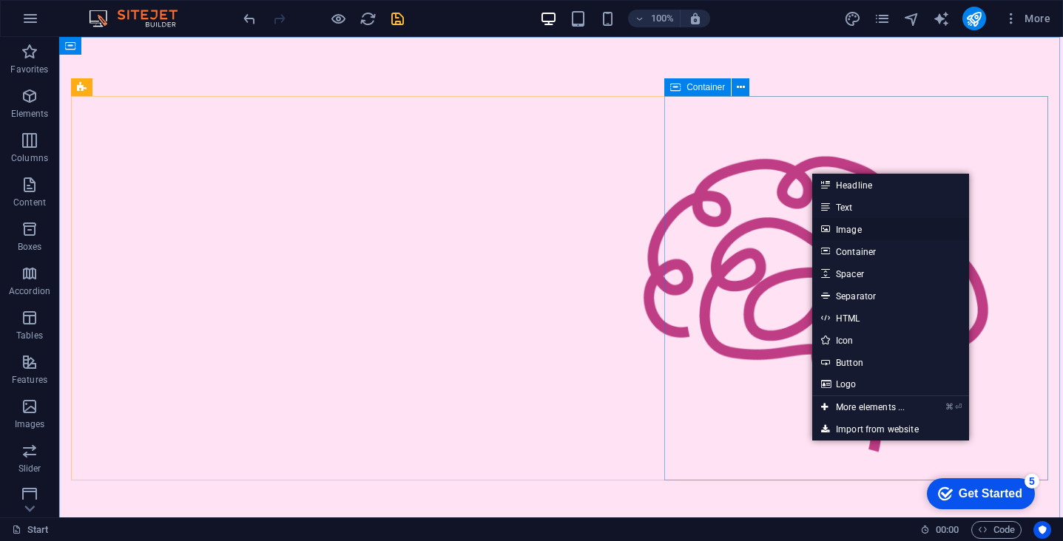
click at [851, 227] on link "Image" at bounding box center [890, 229] width 157 height 22
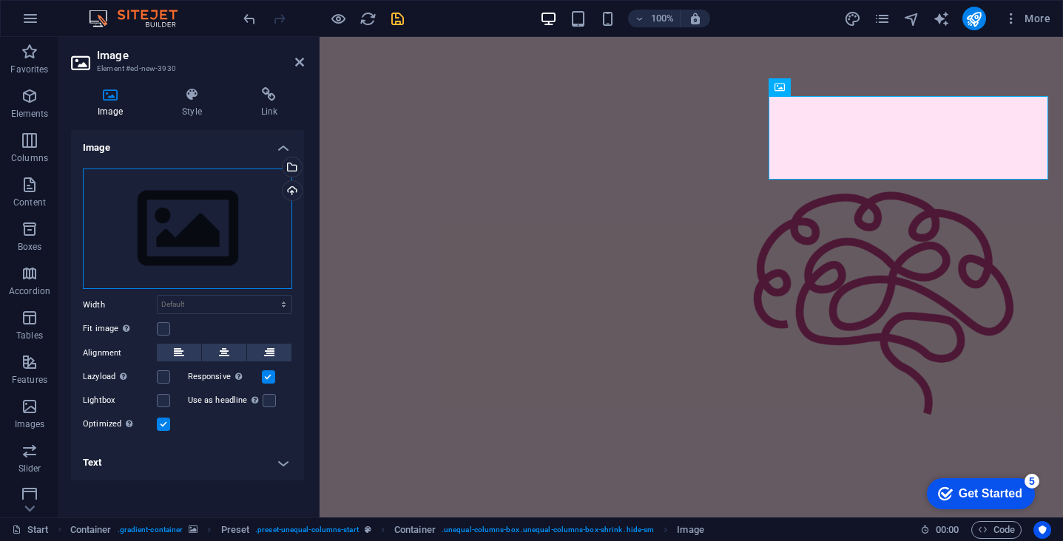
click at [167, 249] on div "Drag files here, click to choose files or select files from Files or our free s…" at bounding box center [187, 229] width 209 height 121
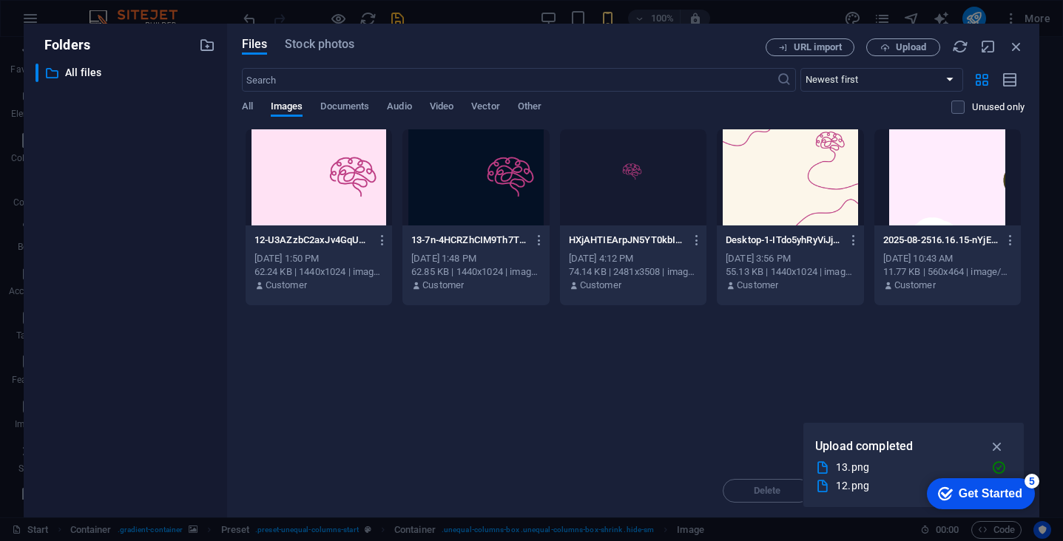
scroll to position [290, 0]
click at [610, 197] on div at bounding box center [633, 177] width 146 height 96
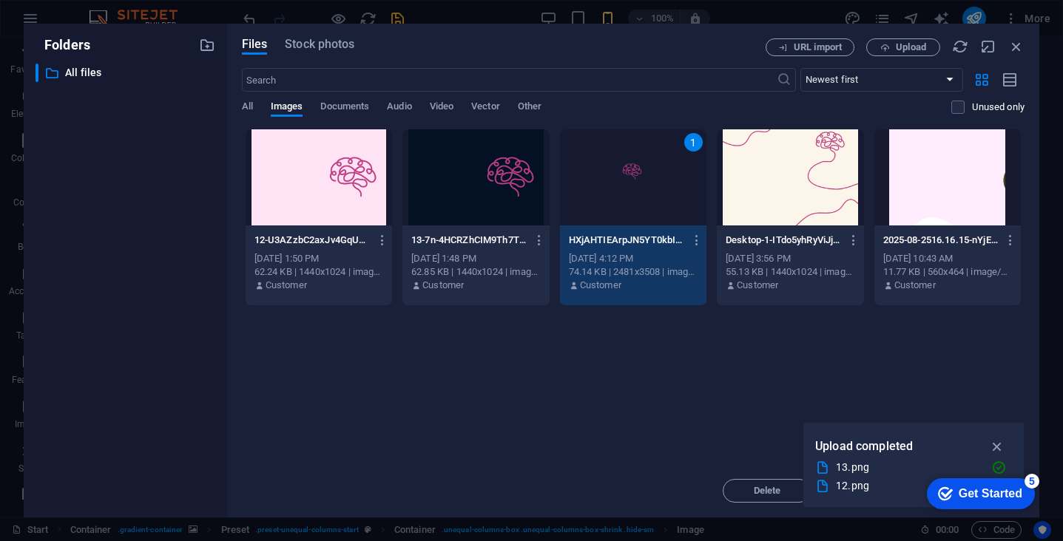
click at [615, 192] on div "1" at bounding box center [633, 177] width 146 height 96
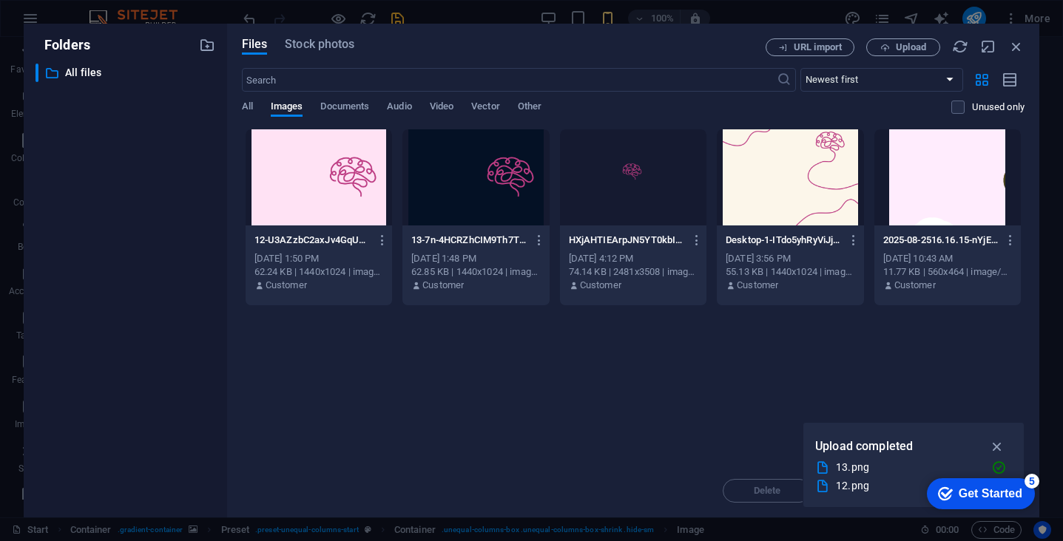
click at [615, 192] on div at bounding box center [633, 177] width 146 height 96
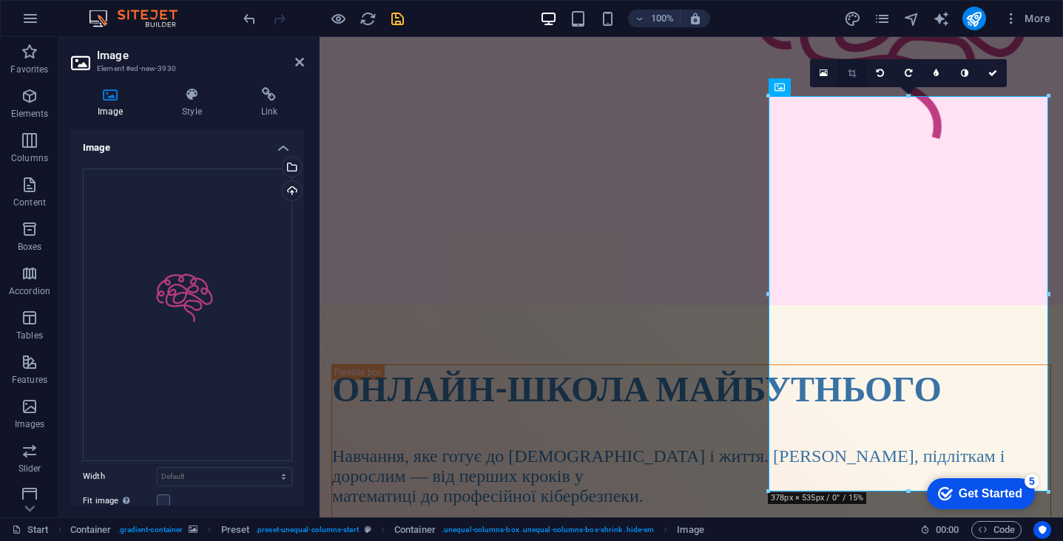
scroll to position [0, 0]
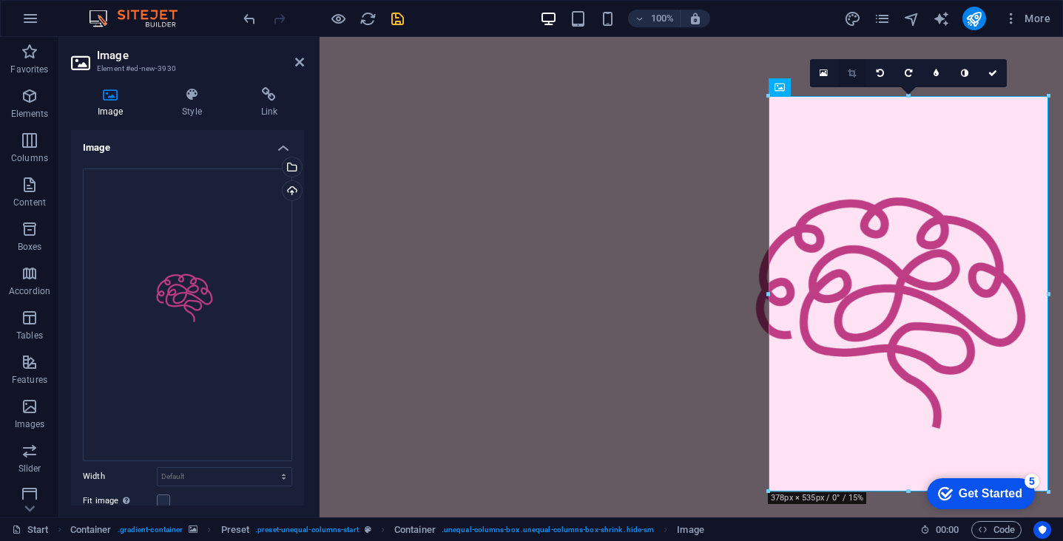
click at [846, 70] on link at bounding box center [852, 73] width 28 height 28
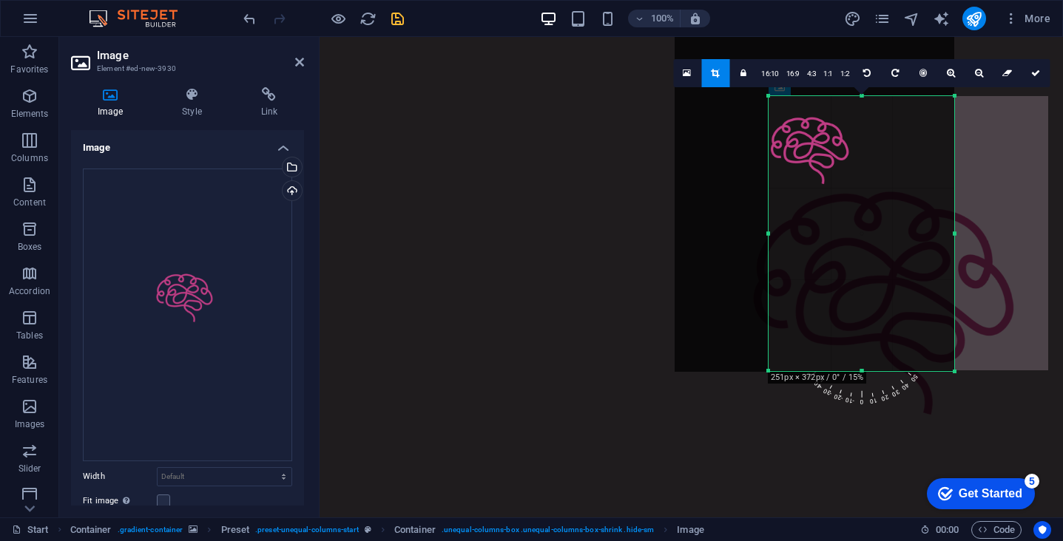
drag, startPoint x: 768, startPoint y: 96, endPoint x: 862, endPoint y: 216, distance: 152.3
click at [862, 216] on div "180 170 160 150 140 130 120 110 100 90 80 70 60 50 40 30 20 10 0 -10 -20 -30 -4…" at bounding box center [861, 233] width 186 height 275
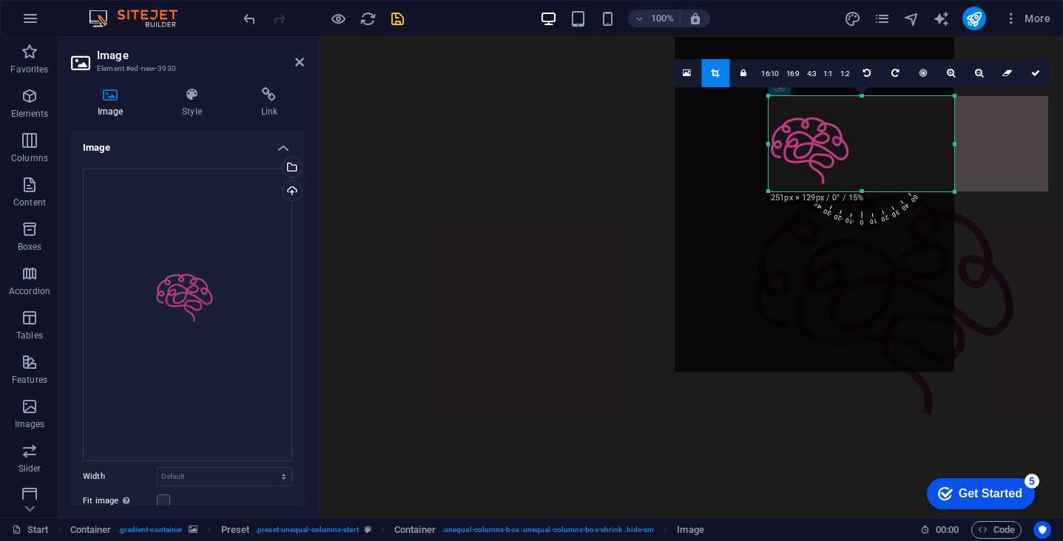
drag, startPoint x: 861, startPoint y: 371, endPoint x: 848, endPoint y: 190, distance: 181.0
click at [848, 190] on div at bounding box center [861, 191] width 186 height 5
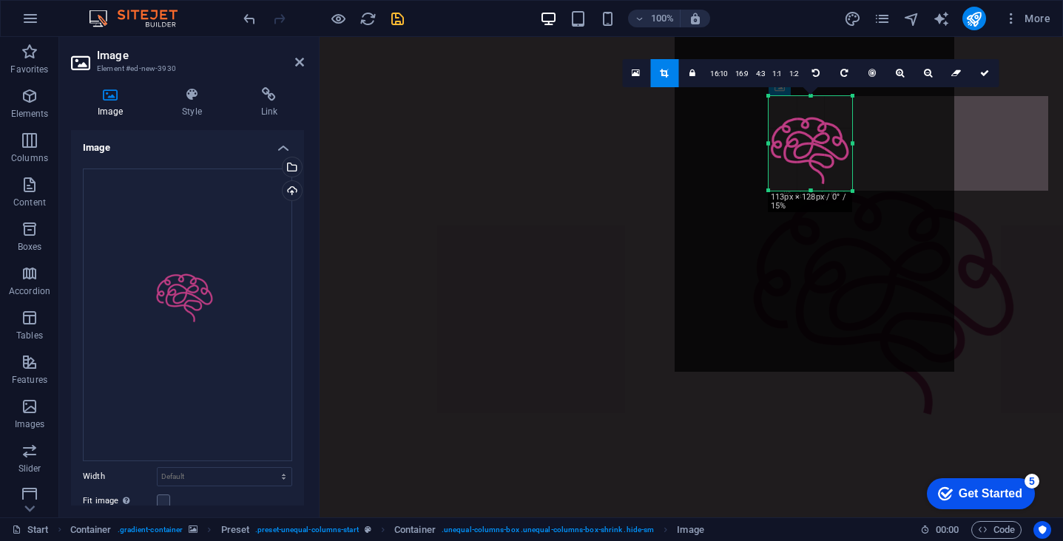
drag, startPoint x: 954, startPoint y: 145, endPoint x: 851, endPoint y: 141, distance: 103.6
click at [851, 141] on div at bounding box center [852, 143] width 5 height 95
click at [980, 77] on icon at bounding box center [983, 73] width 9 height 9
type input "111"
select select "px"
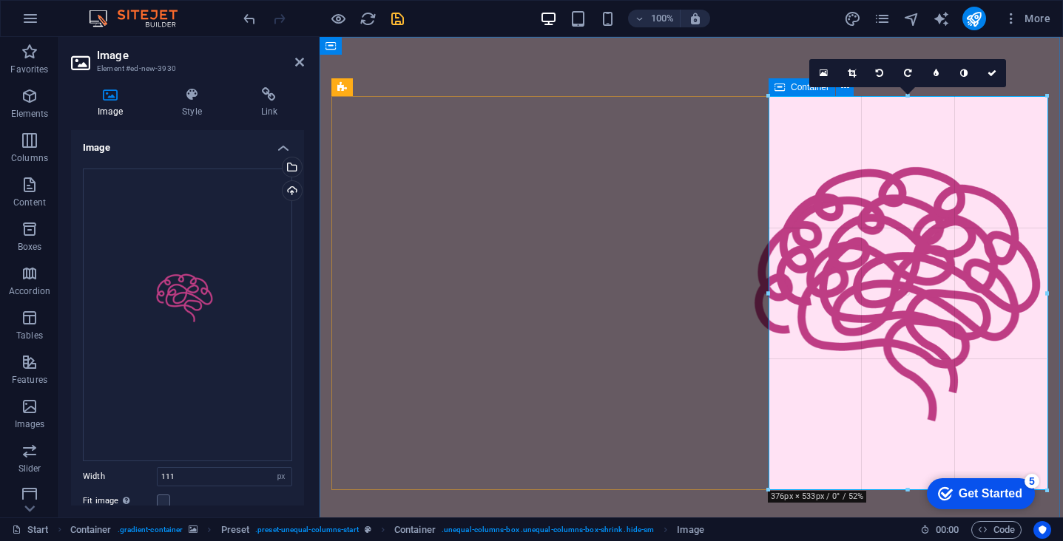
drag, startPoint x: 771, startPoint y: 214, endPoint x: 769, endPoint y: 492, distance: 278.1
type input "376"
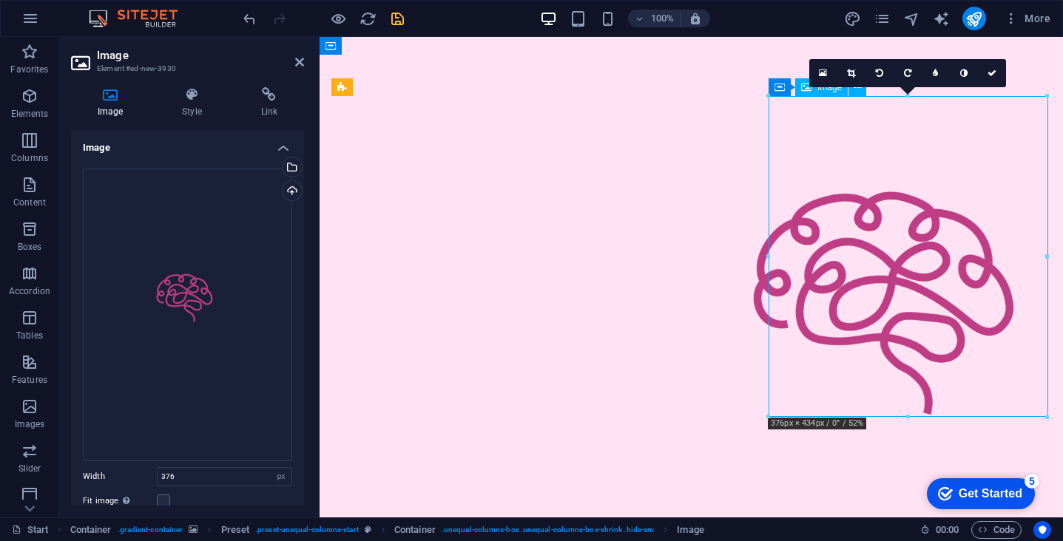
drag, startPoint x: 875, startPoint y: 280, endPoint x: 875, endPoint y: 325, distance: 45.1
drag, startPoint x: 897, startPoint y: 265, endPoint x: 897, endPoint y: 348, distance: 83.6
click at [430, 61] on figure at bounding box center [691, 306] width 743 height 538
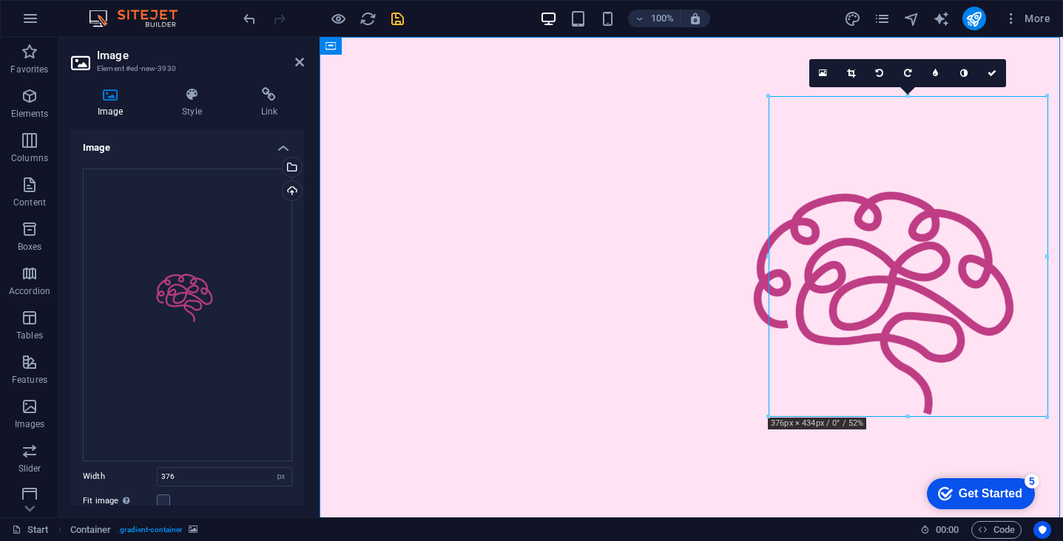
click at [430, 61] on figure at bounding box center [691, 306] width 743 height 538
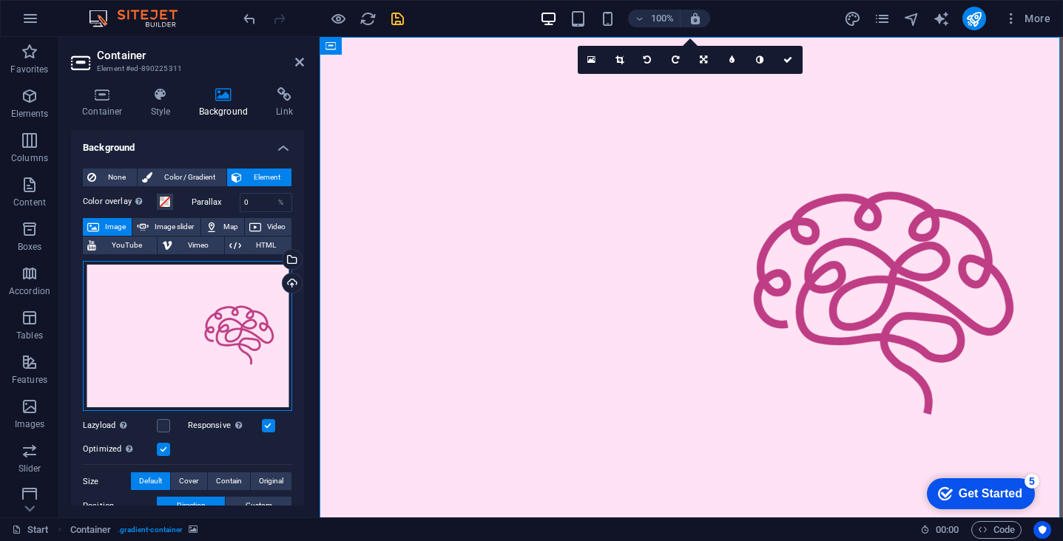
click at [194, 336] on div "Drag files here, click to choose files or select files from Files or our free s…" at bounding box center [187, 336] width 209 height 151
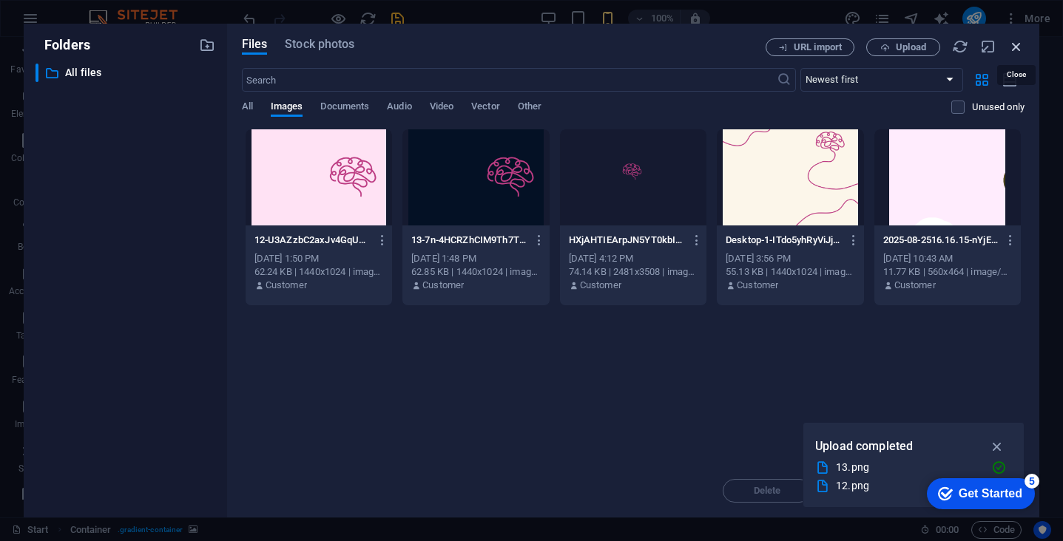
click at [1016, 44] on icon "button" at bounding box center [1016, 46] width 16 height 16
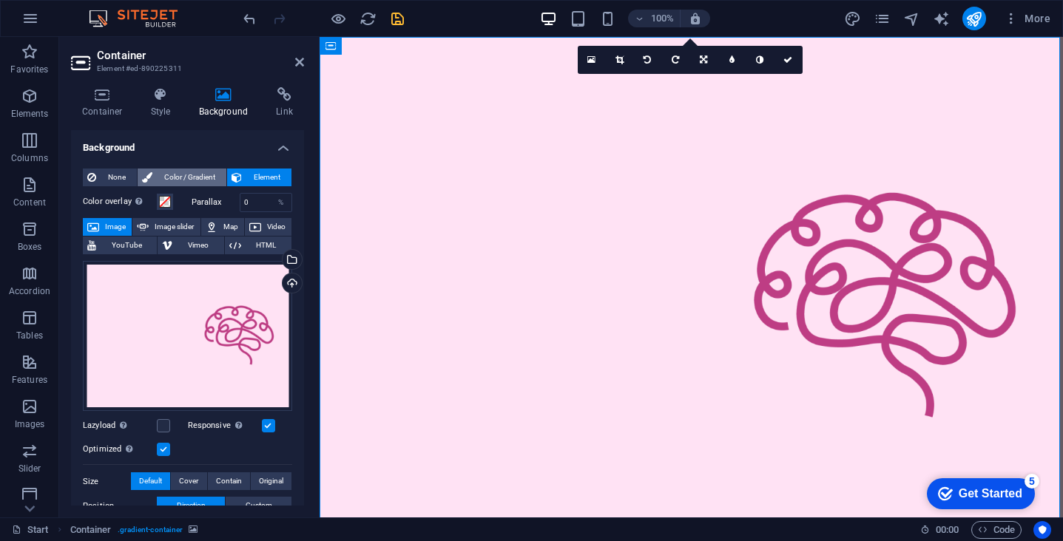
click at [161, 180] on span "Color / Gradient" at bounding box center [189, 178] width 65 height 18
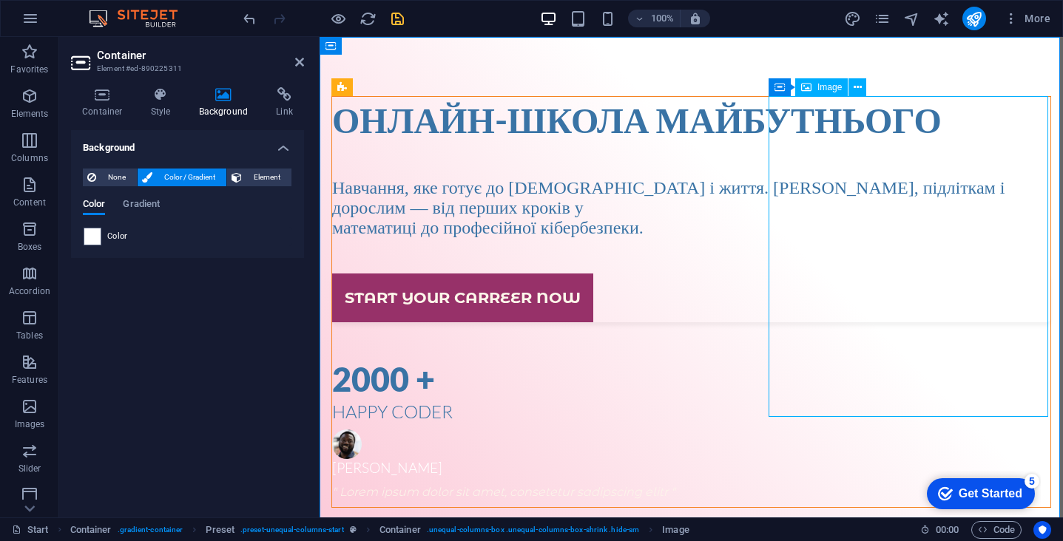
select select "px"
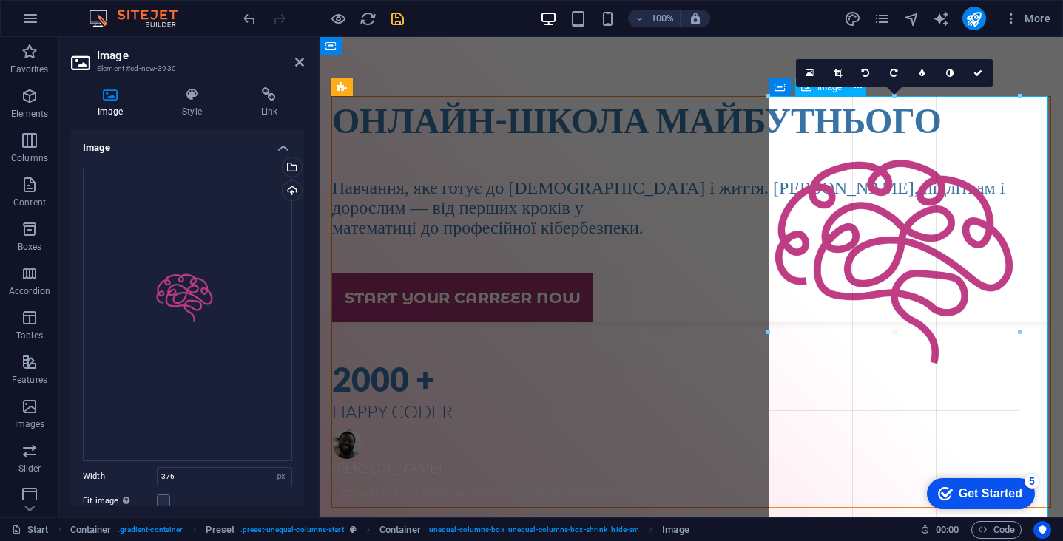
drag, startPoint x: 770, startPoint y: 416, endPoint x: 796, endPoint y: 331, distance: 88.9
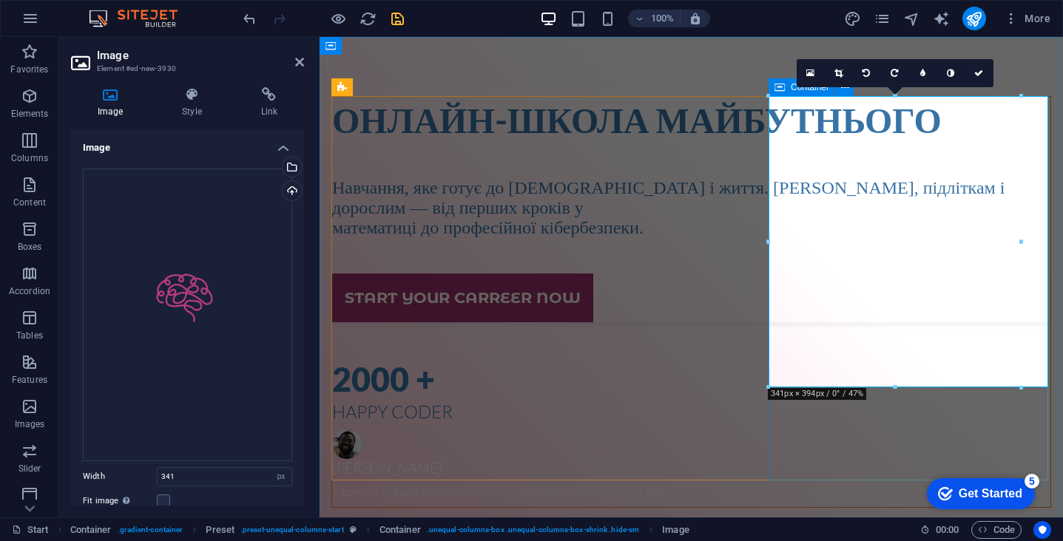
drag, startPoint x: 1339, startPoint y: 427, endPoint x: 1033, endPoint y: 414, distance: 306.5
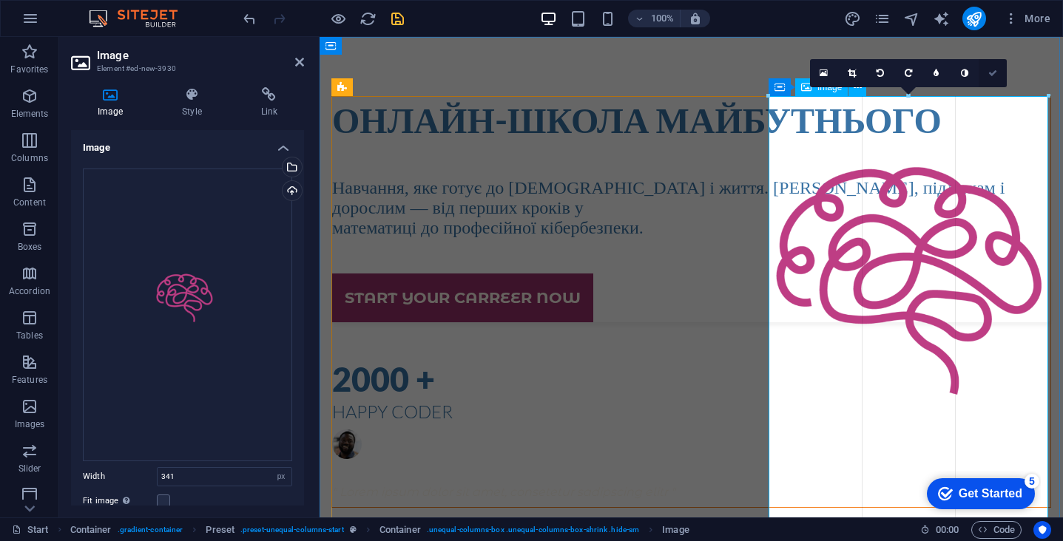
type input "378"
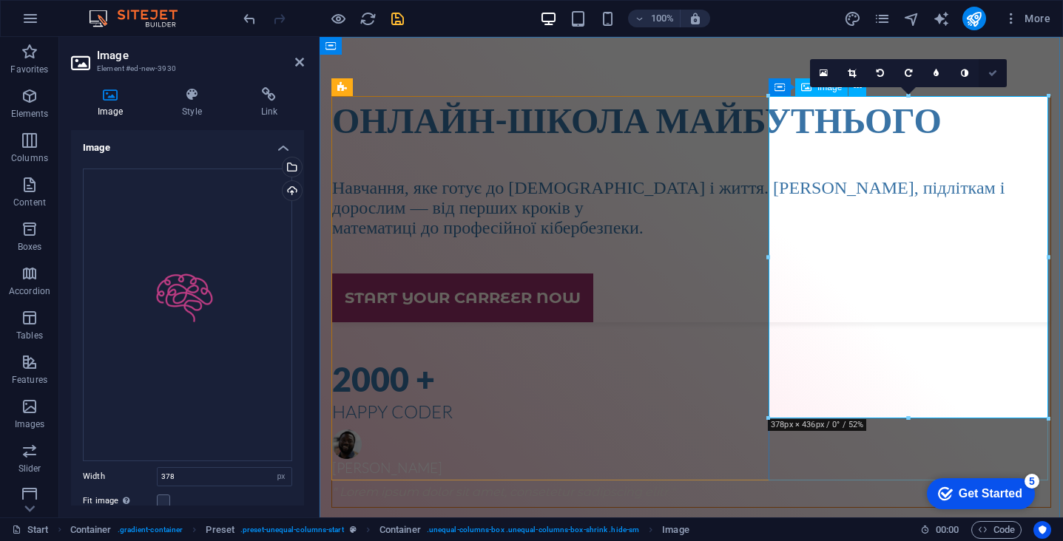
click at [992, 75] on icon at bounding box center [992, 73] width 9 height 9
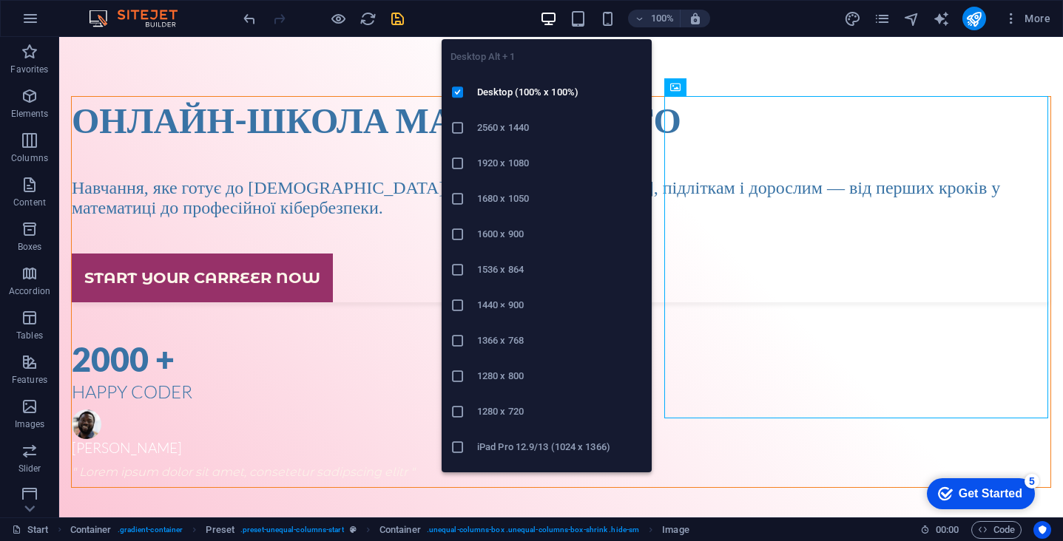
click at [546, 22] on icon "button" at bounding box center [548, 18] width 17 height 17
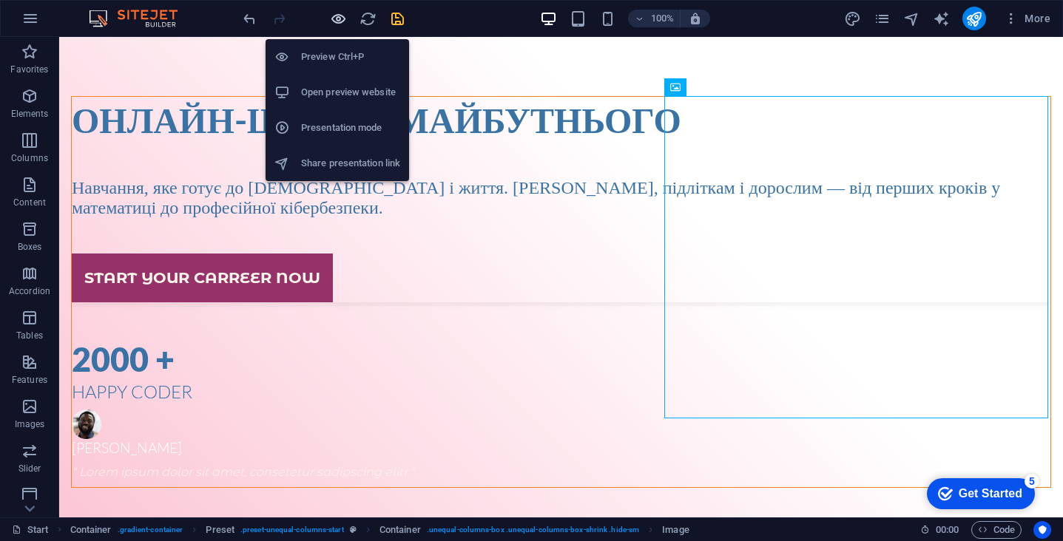
click at [339, 19] on icon "button" at bounding box center [338, 18] width 17 height 17
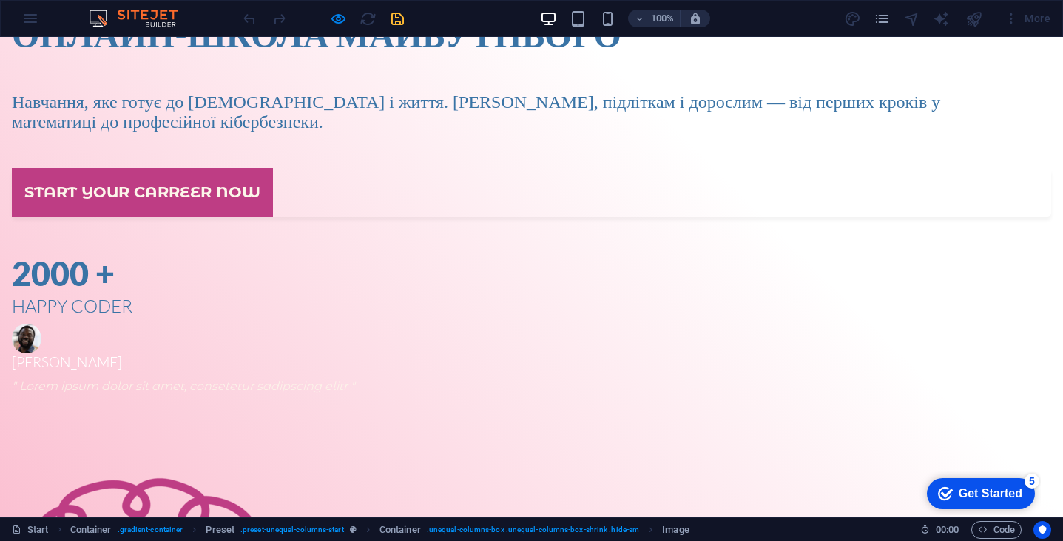
scroll to position [84, 0]
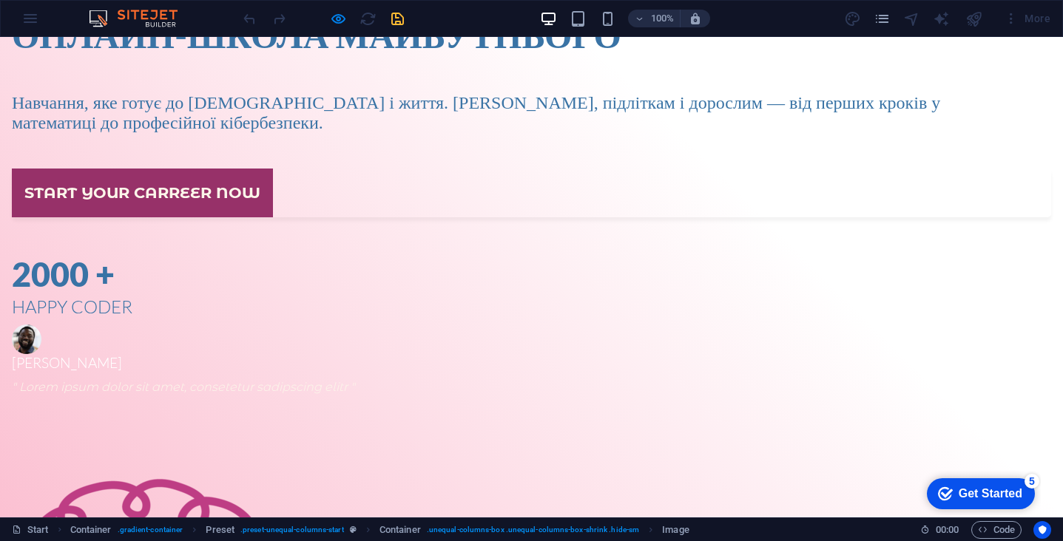
click at [217, 203] on link "Start your carreer now" at bounding box center [142, 193] width 261 height 48
click at [230, 217] on link "Start your carreer now" at bounding box center [142, 193] width 261 height 48
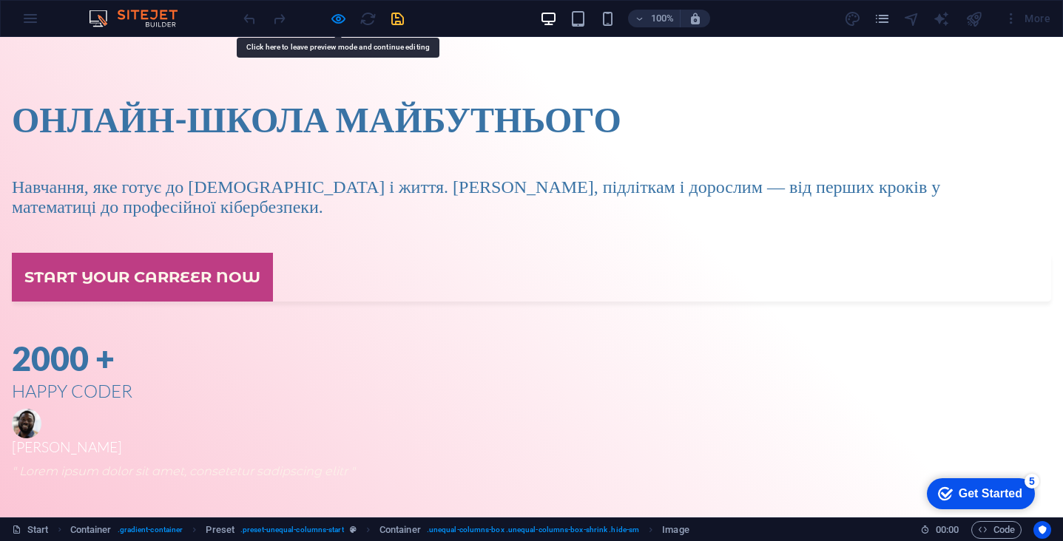
scroll to position [0, 0]
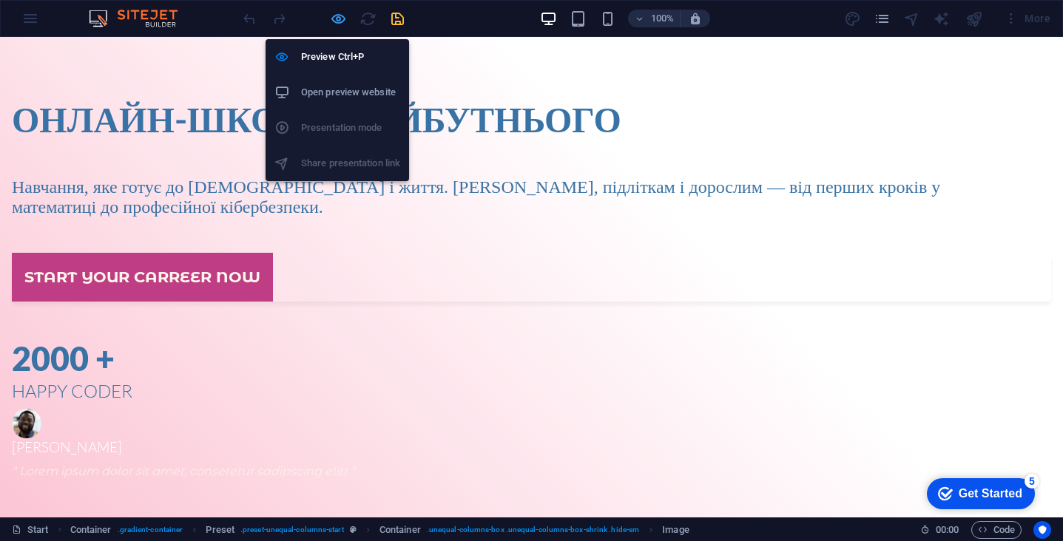
click at [339, 21] on icon "button" at bounding box center [338, 18] width 17 height 17
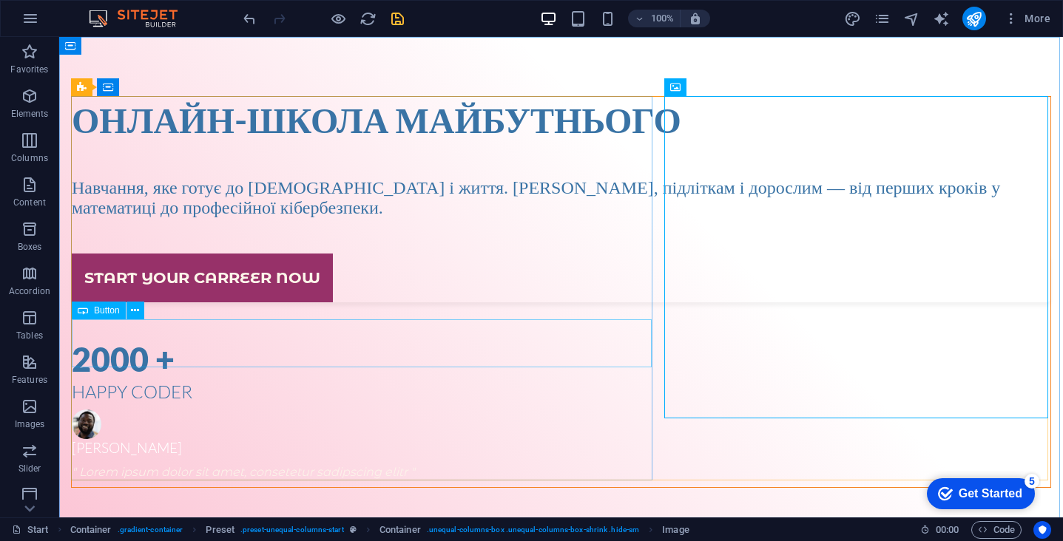
click at [544, 302] on div "Start your carreer now" at bounding box center [561, 278] width 979 height 48
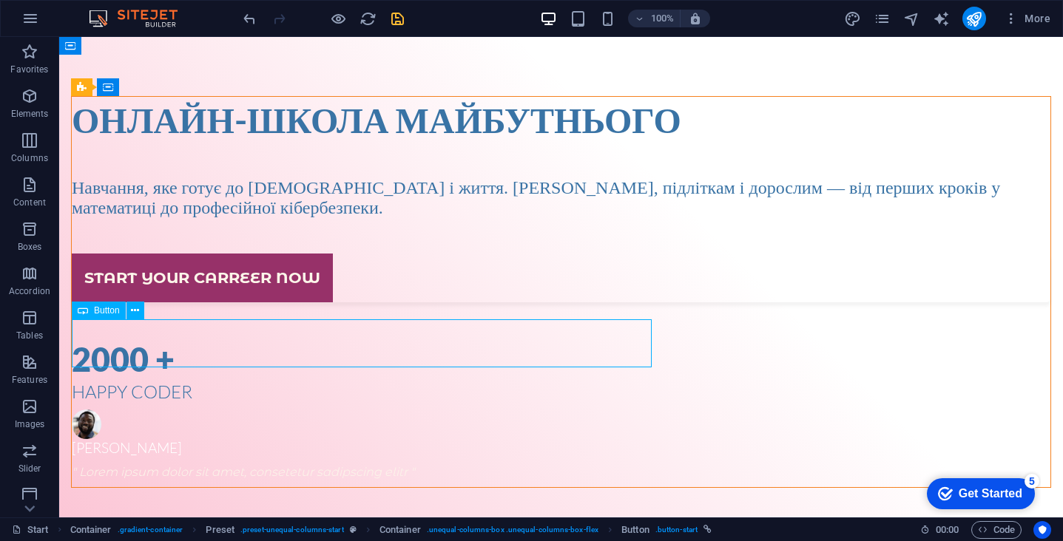
click at [544, 302] on div "Start your carreer now" at bounding box center [561, 278] width 979 height 48
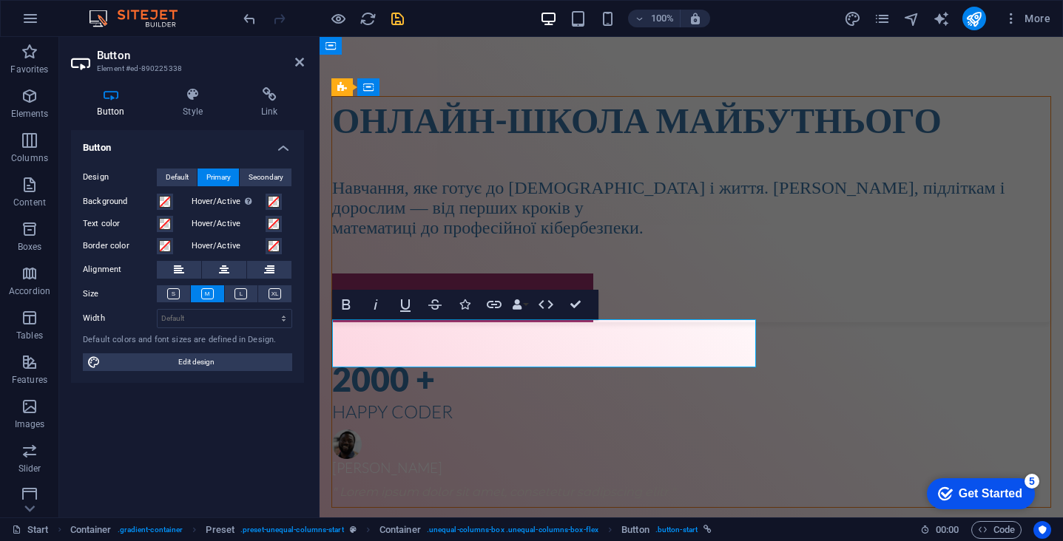
click at [666, 322] on div "Start your carreer now" at bounding box center [691, 298] width 718 height 48
click at [297, 60] on icon at bounding box center [299, 62] width 9 height 12
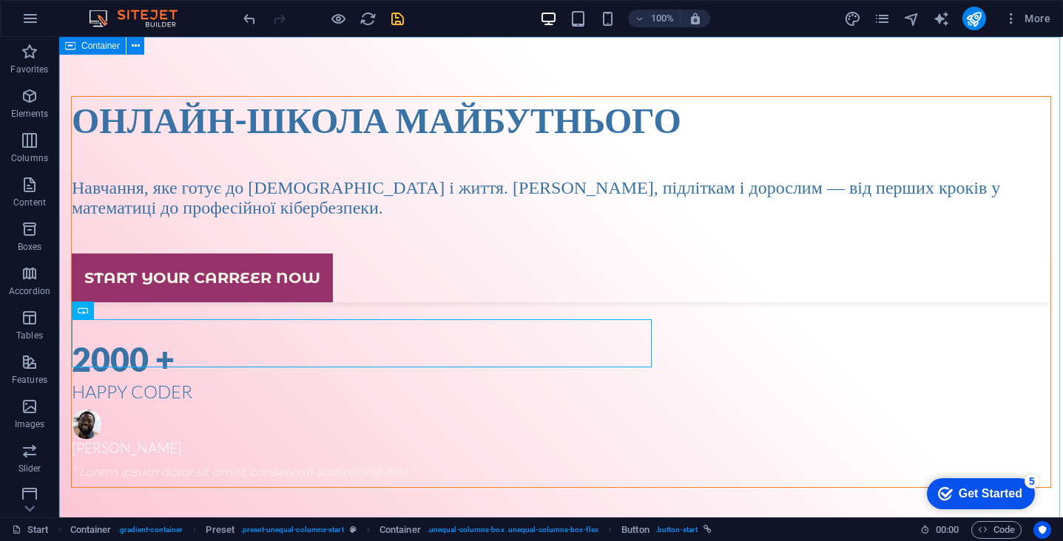
click at [558, 72] on div "Онлайн-школа майбутнього Навчання, яке готує до [DEMOGRAPHIC_DATA] і життя. [DE…" at bounding box center [561, 474] width 1004 height 874
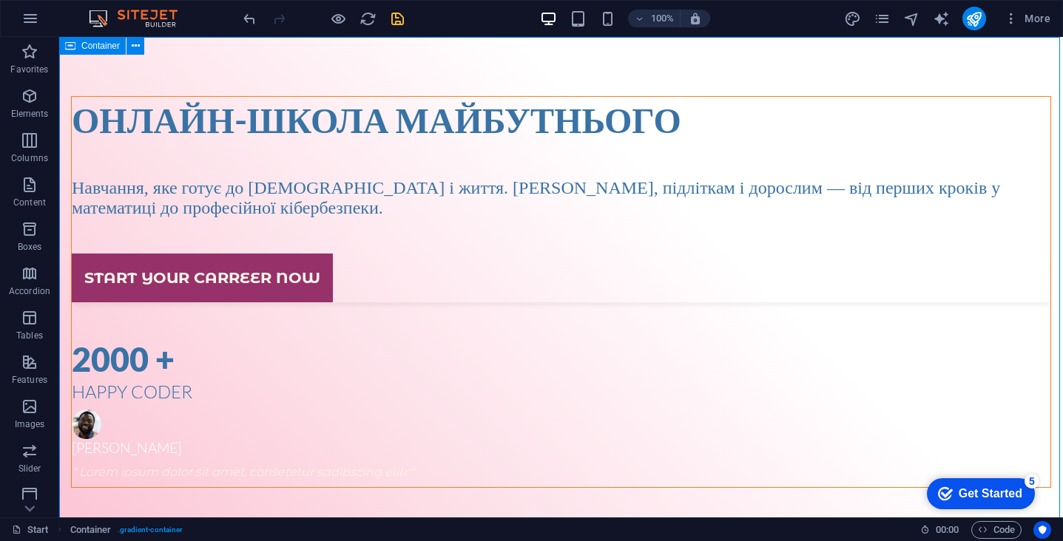
click at [558, 72] on div "Онлайн-школа майбутнього Навчання, яке готує до [DEMOGRAPHIC_DATA] і життя. [DE…" at bounding box center [561, 474] width 1004 height 874
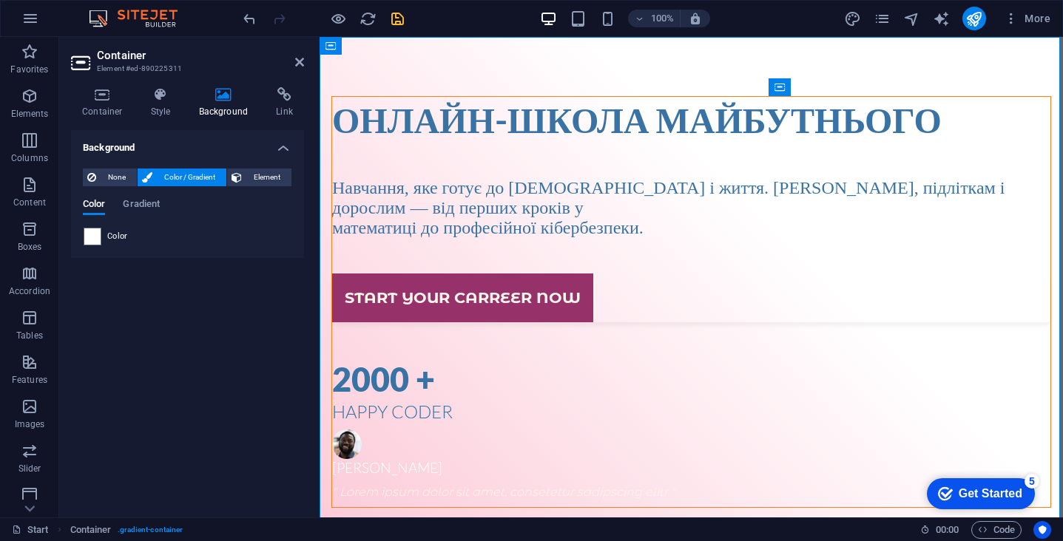
click at [746, 74] on div "Онлайн-школа майбутнього Навчання, яке готує до [DEMOGRAPHIC_DATA] і життя. [DE…" at bounding box center [691, 484] width 743 height 894
click at [574, 322] on div "Start your carreer now" at bounding box center [691, 298] width 718 height 48
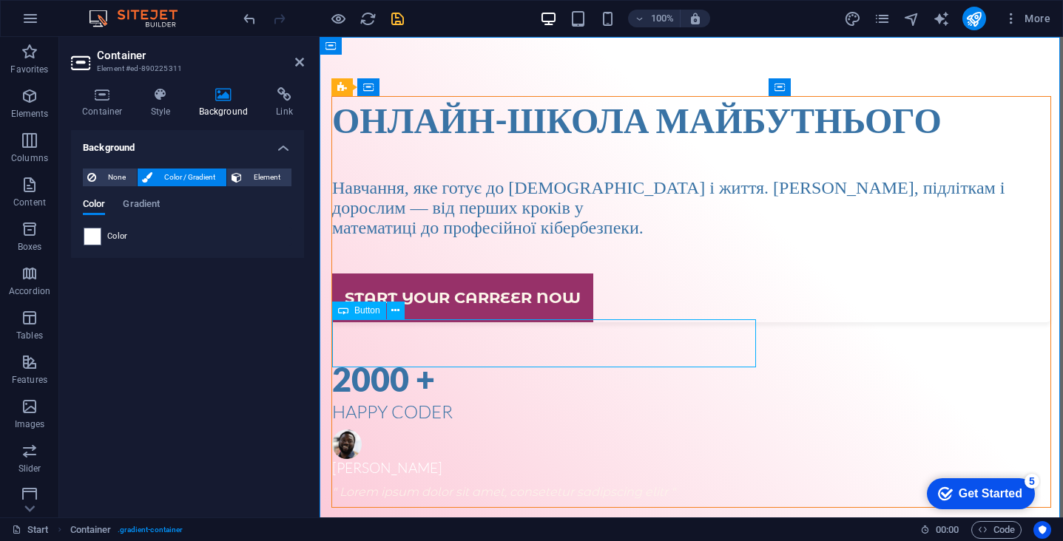
click at [574, 322] on div "Start your carreer now" at bounding box center [691, 298] width 718 height 48
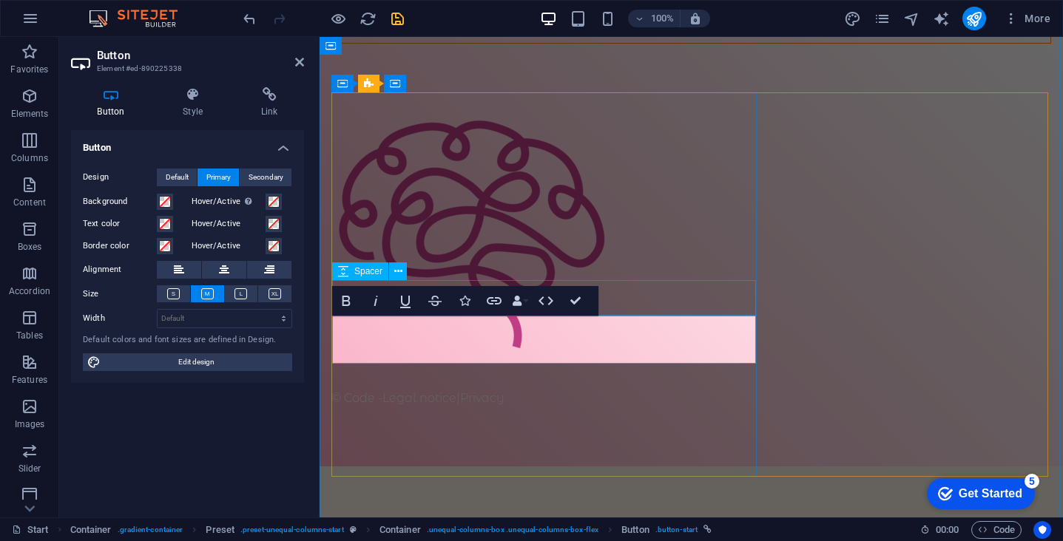
scroll to position [4, 0]
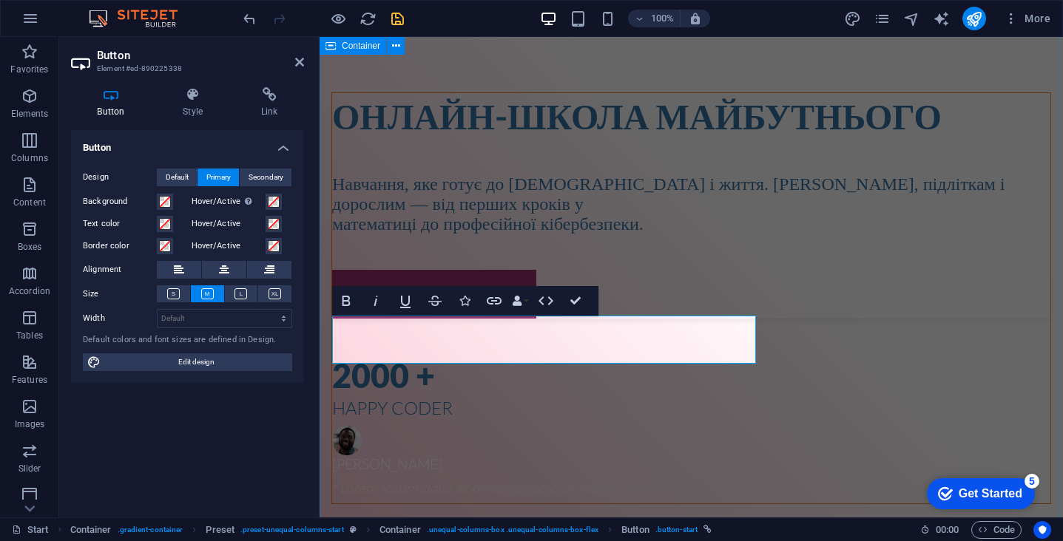
click at [709, 75] on div "Онлайн-школа майбутнього Навчання, яке готує до [DEMOGRAPHIC_DATA] і життя. [PE…" at bounding box center [691, 480] width 743 height 894
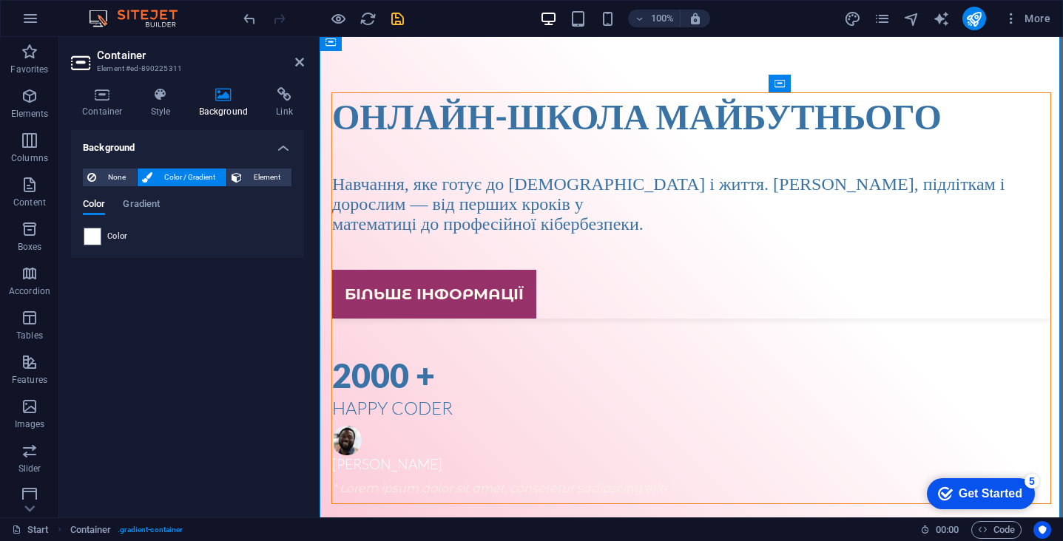
click at [413, 397] on div "2000 +" at bounding box center [691, 375] width 718 height 43
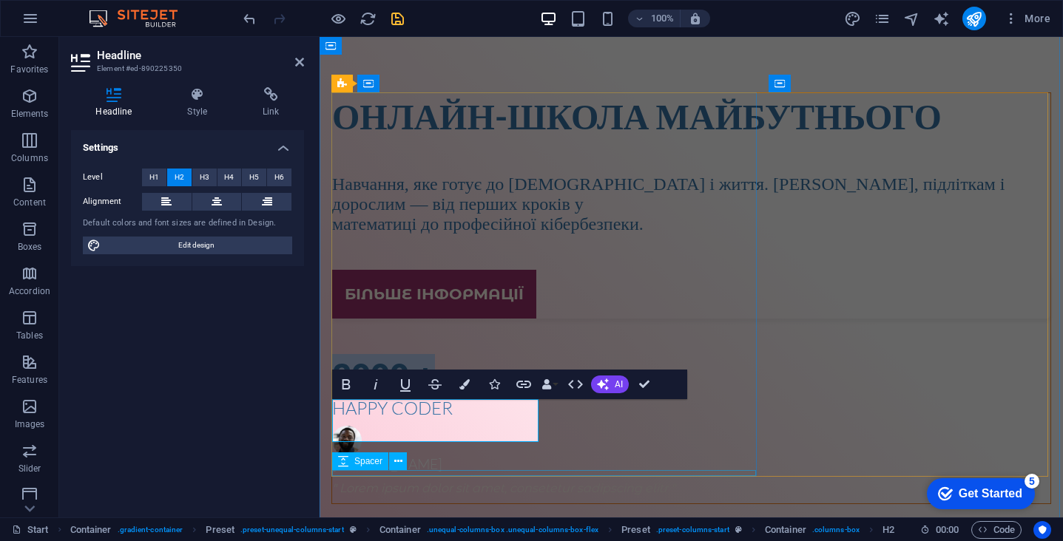
click at [561, 498] on div at bounding box center [691, 501] width 718 height 6
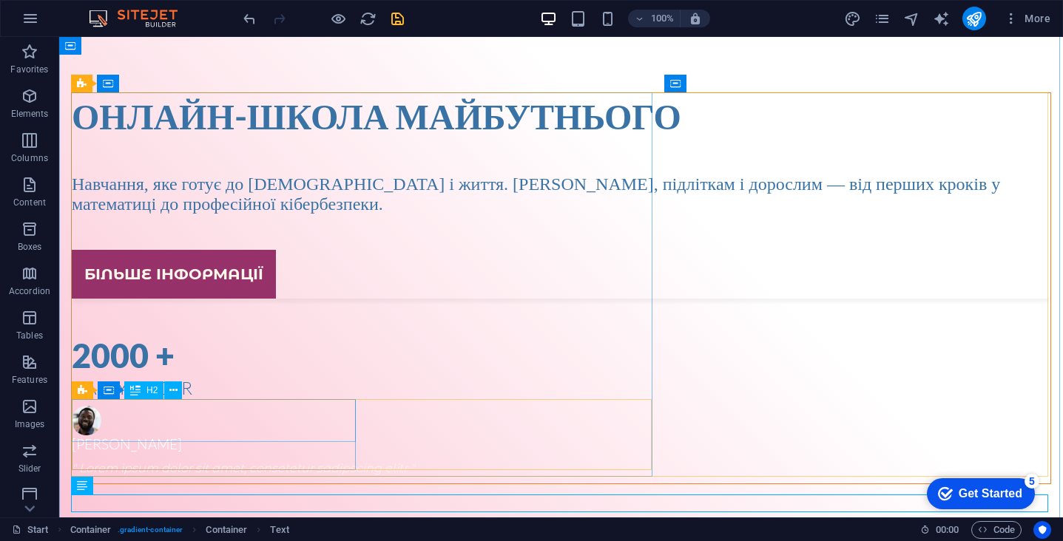
click at [183, 377] on div "2000 +" at bounding box center [561, 355] width 979 height 43
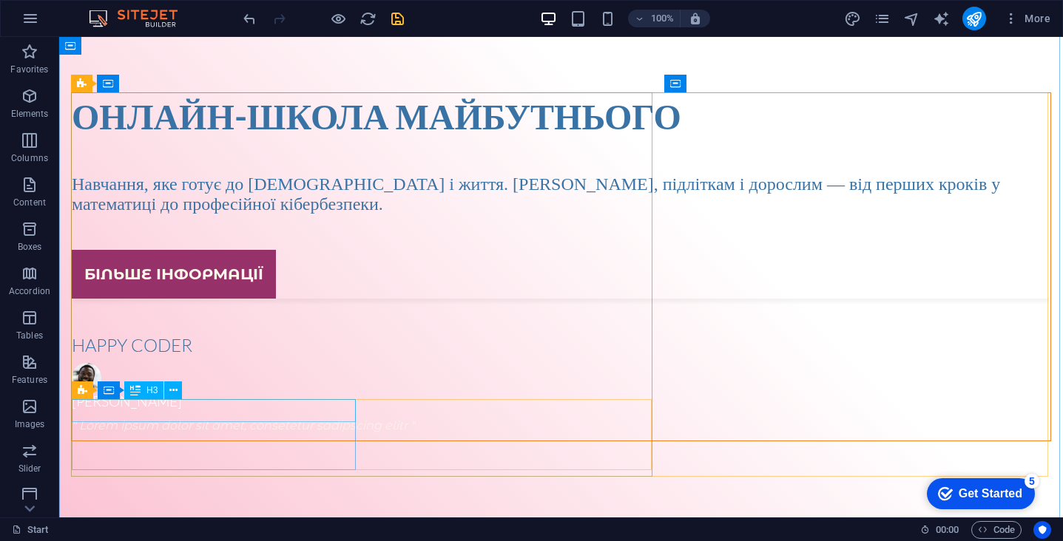
click at [143, 357] on div "Happy coder" at bounding box center [561, 345] width 979 height 23
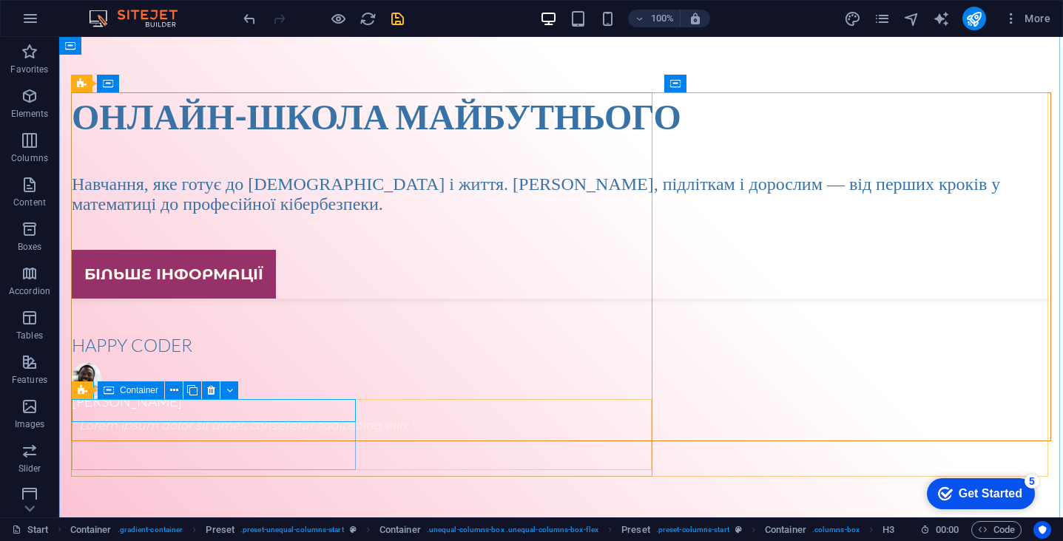
click at [148, 357] on div "Happy coder" at bounding box center [561, 345] width 979 height 23
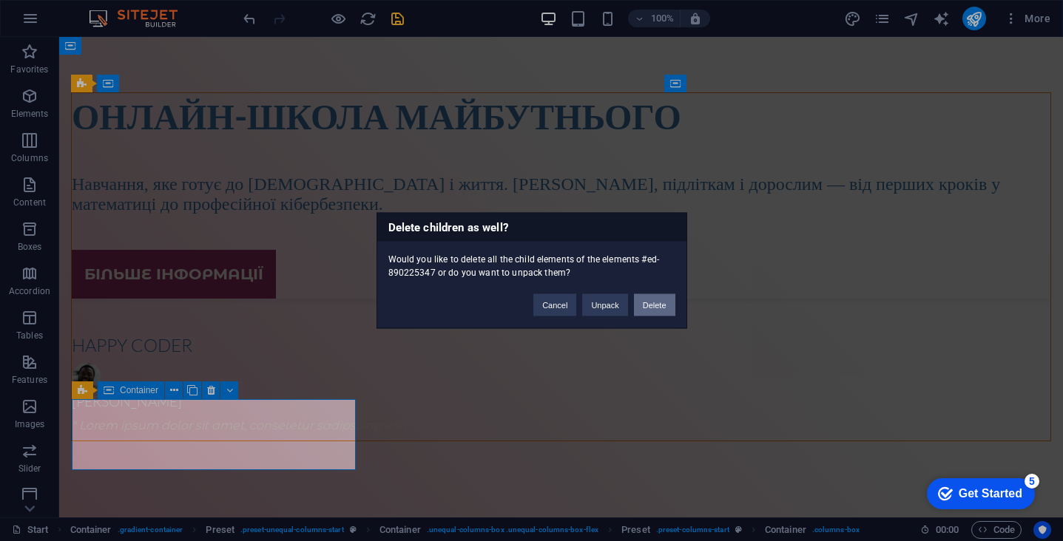
click at [647, 307] on button "Delete" at bounding box center [654, 305] width 41 height 22
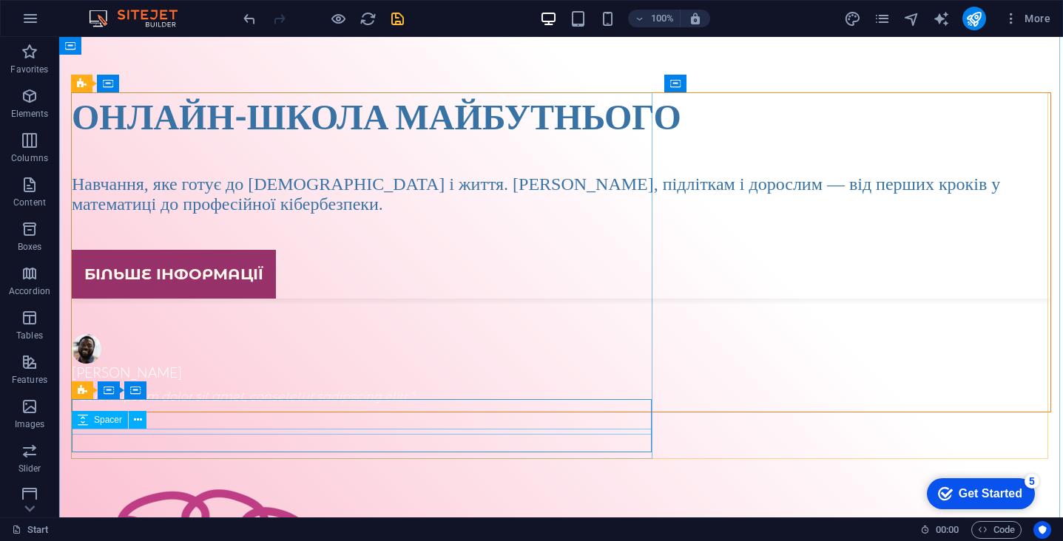
click at [300, 388] on div at bounding box center [561, 385] width 979 height 6
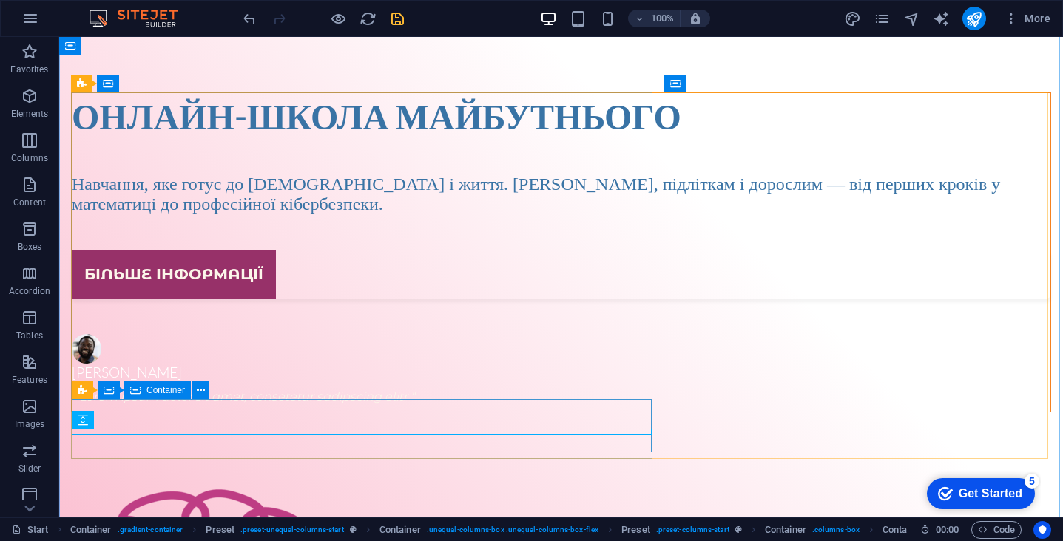
click at [220, 406] on div "[PERSON_NAME] " Lorem ipsum dolor sit amet, consetetur sadipscing elitr "" at bounding box center [561, 370] width 979 height 72
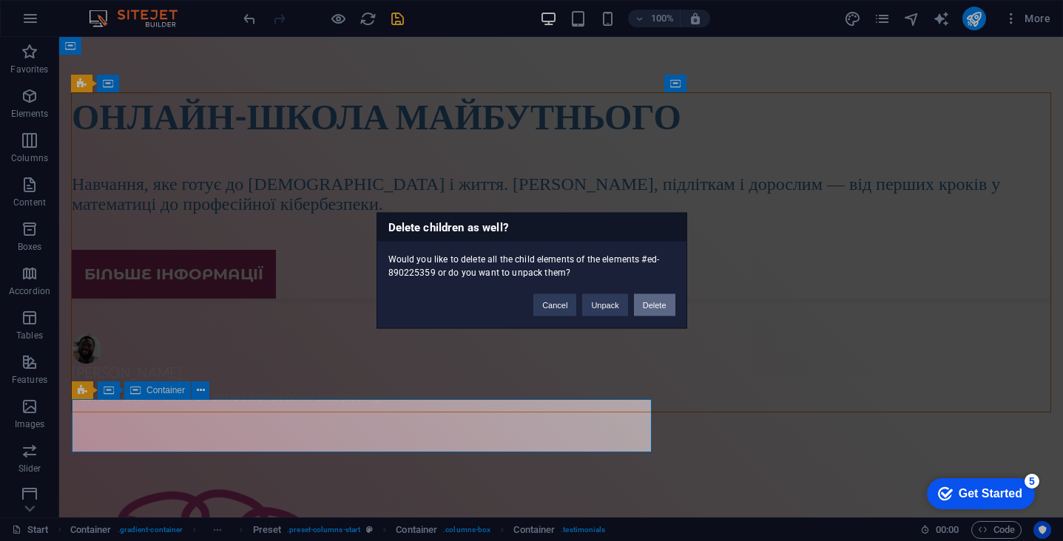
click at [660, 301] on button "Delete" at bounding box center [654, 305] width 41 height 22
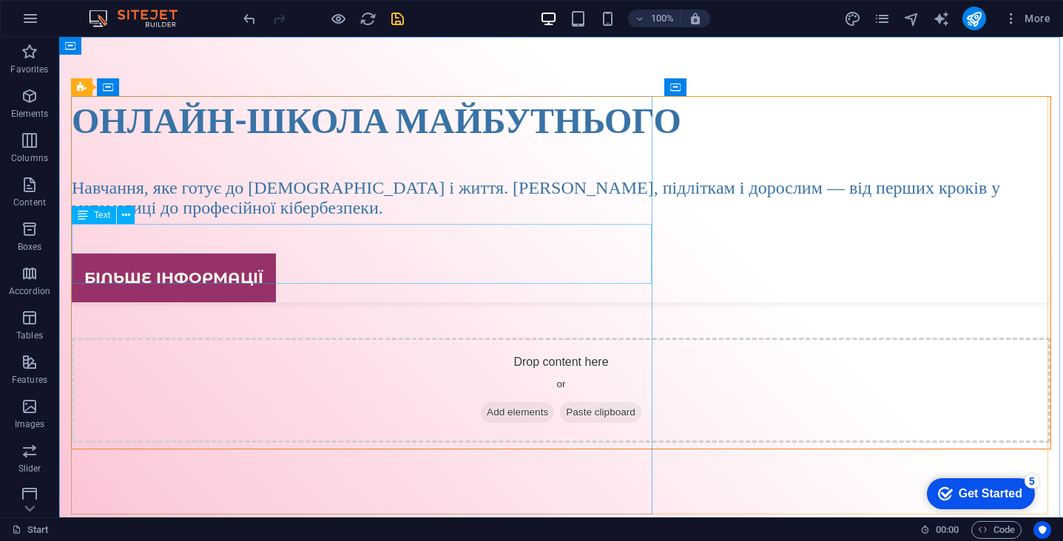
scroll to position [0, 0]
click at [84, 89] on icon at bounding box center [82, 87] width 10 height 18
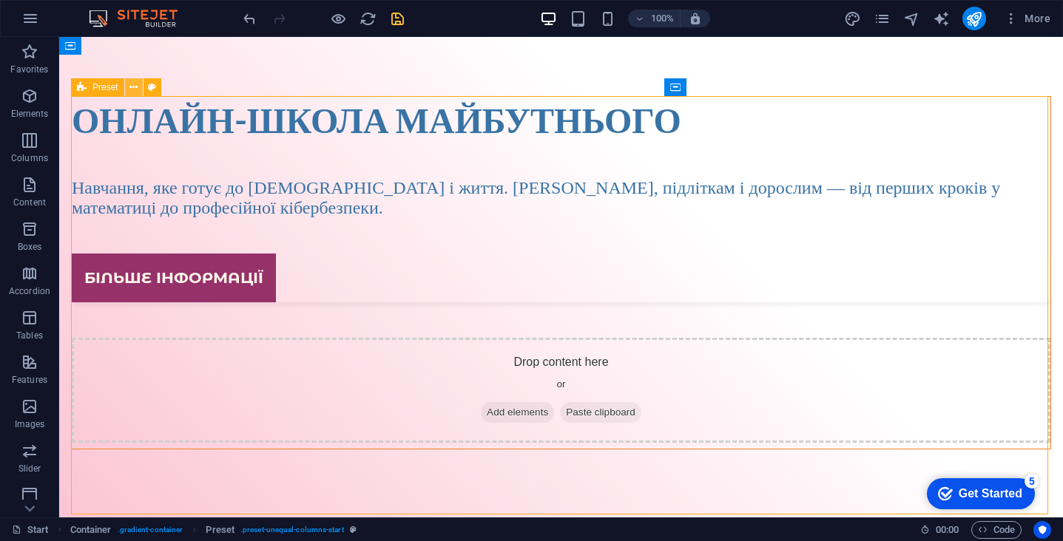
click at [130, 86] on icon at bounding box center [133, 88] width 8 height 16
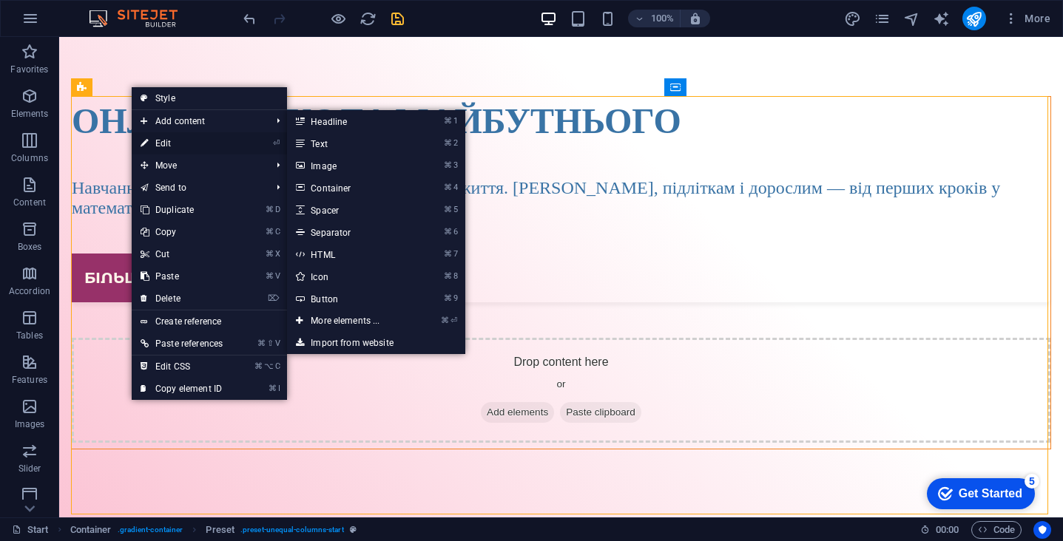
click at [172, 144] on link "⏎ Edit" at bounding box center [182, 143] width 100 height 22
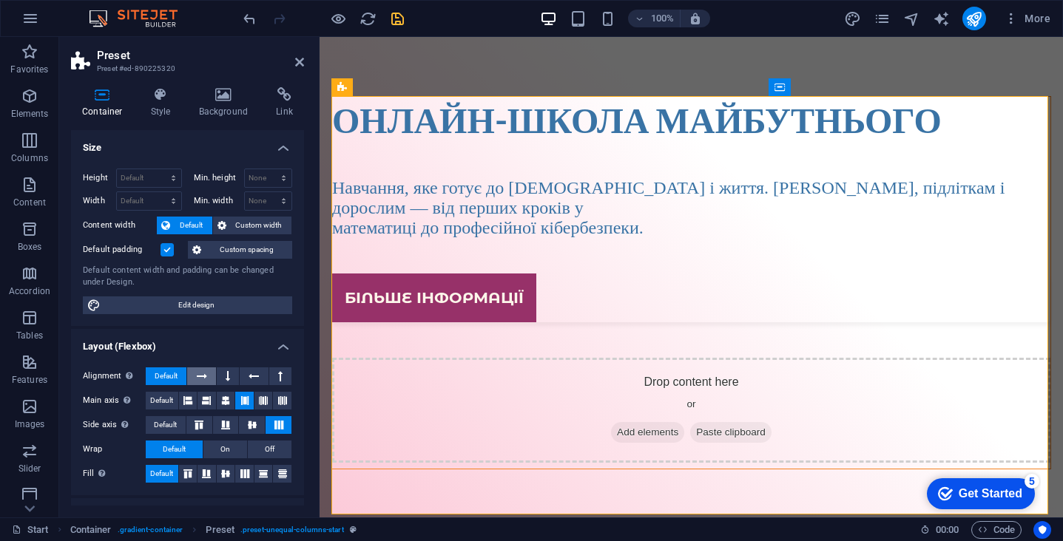
click at [206, 376] on icon at bounding box center [202, 377] width 10 height 18
click at [175, 377] on span "Default" at bounding box center [166, 377] width 23 height 18
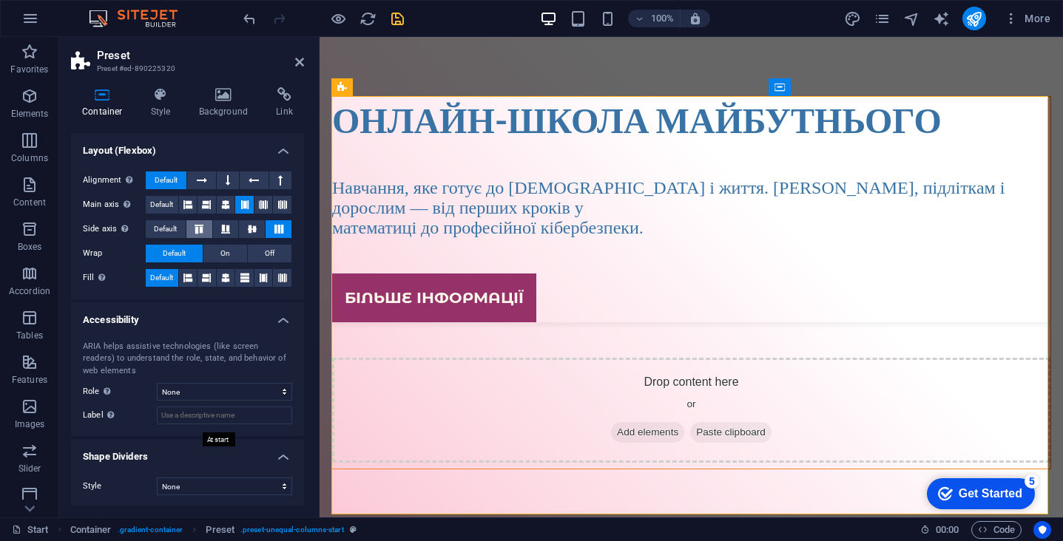
scroll to position [195, 0]
click at [300, 64] on icon at bounding box center [299, 62] width 9 height 12
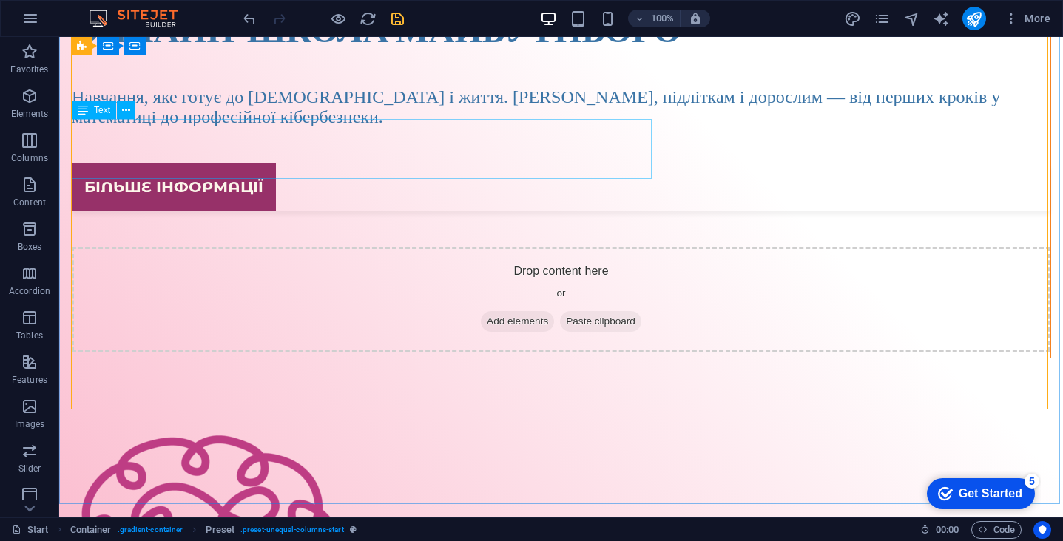
scroll to position [105, 0]
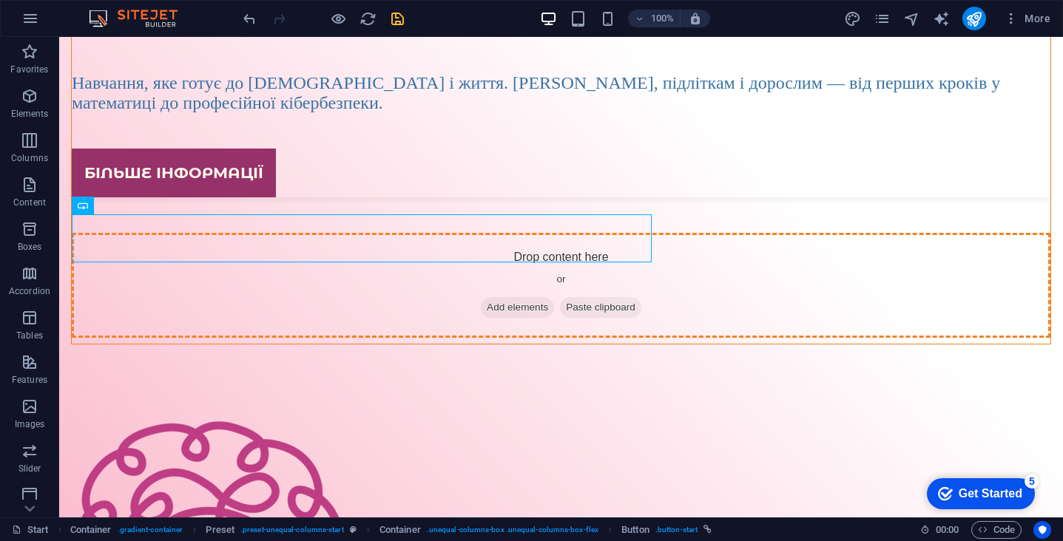
drag, startPoint x: 337, startPoint y: 234, endPoint x: 337, endPoint y: 323, distance: 88.8
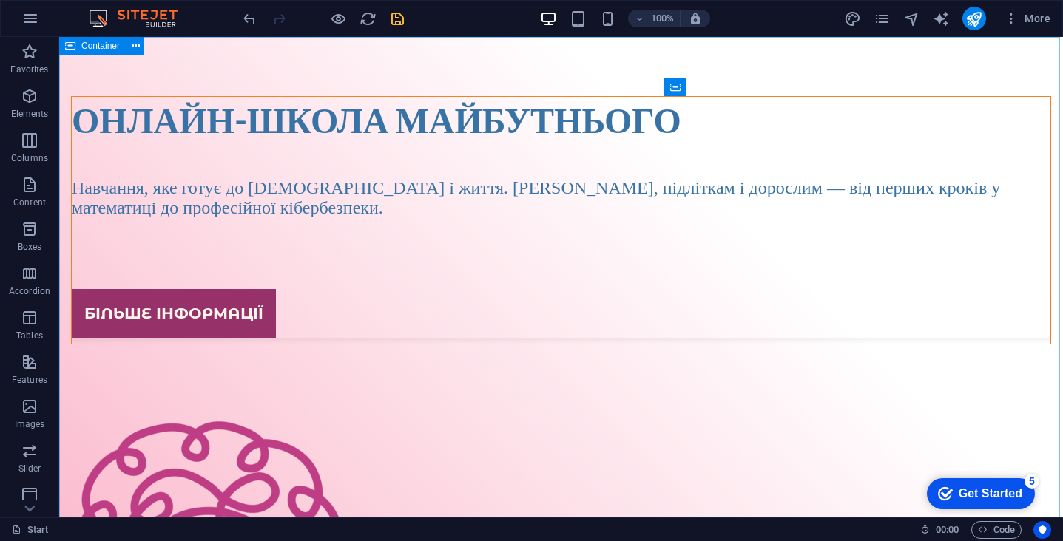
scroll to position [0, 0]
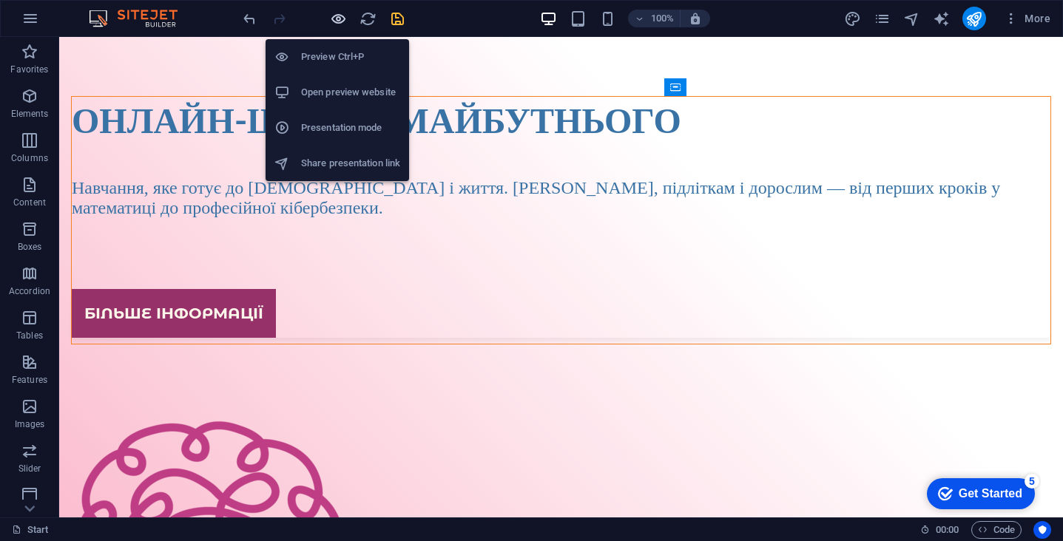
click at [342, 18] on icon "button" at bounding box center [338, 18] width 17 height 17
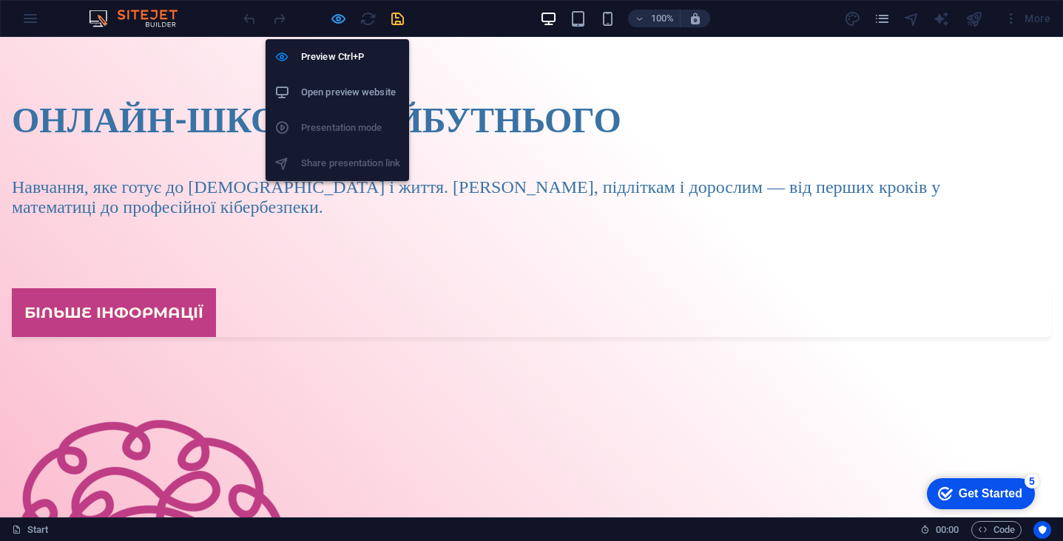
click at [340, 17] on icon "button" at bounding box center [338, 18] width 17 height 17
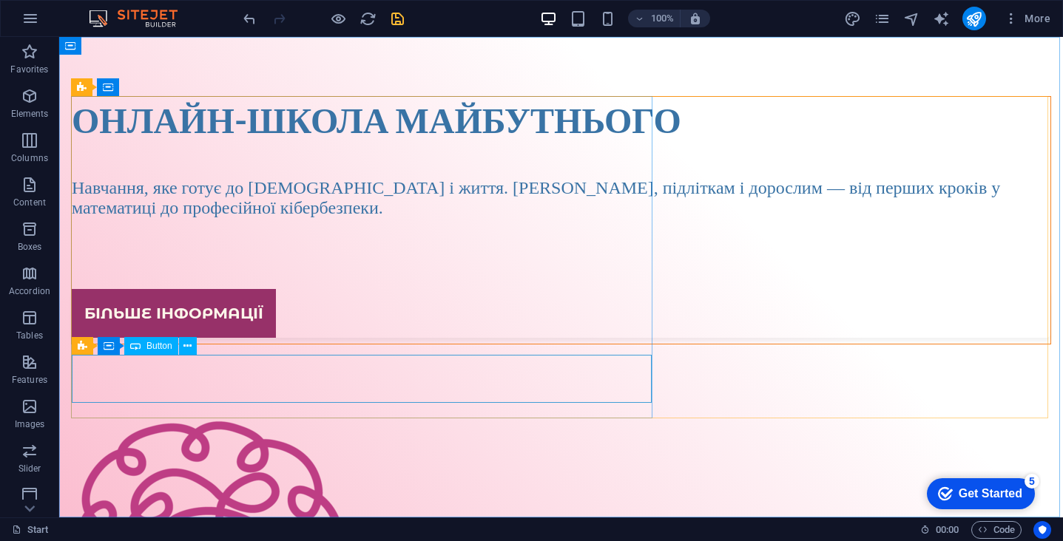
click at [238, 337] on div "більше інформації" at bounding box center [561, 313] width 979 height 48
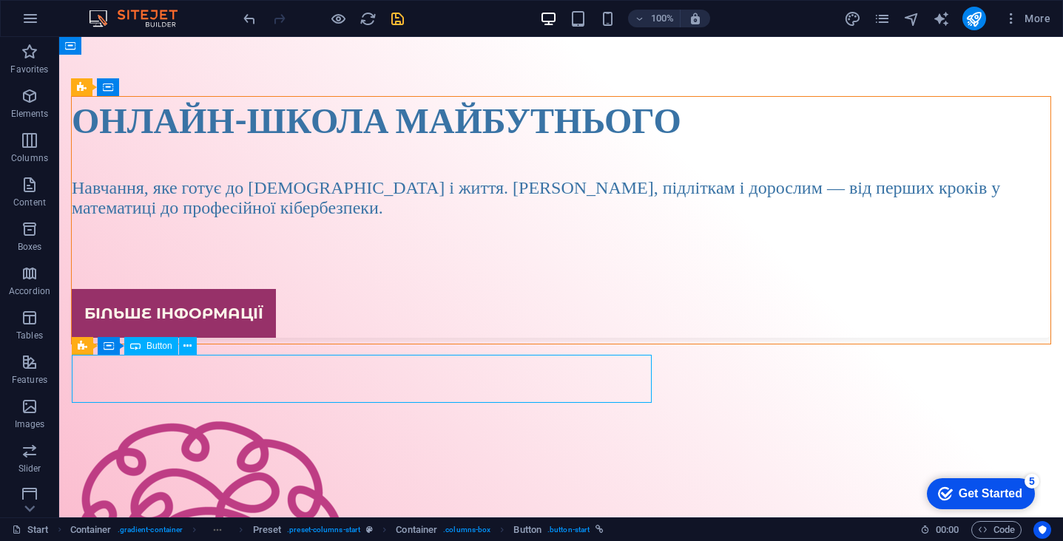
drag, startPoint x: 246, startPoint y: 363, endPoint x: 373, endPoint y: 383, distance: 128.0
click at [373, 337] on div "більше інформації" at bounding box center [561, 313] width 979 height 48
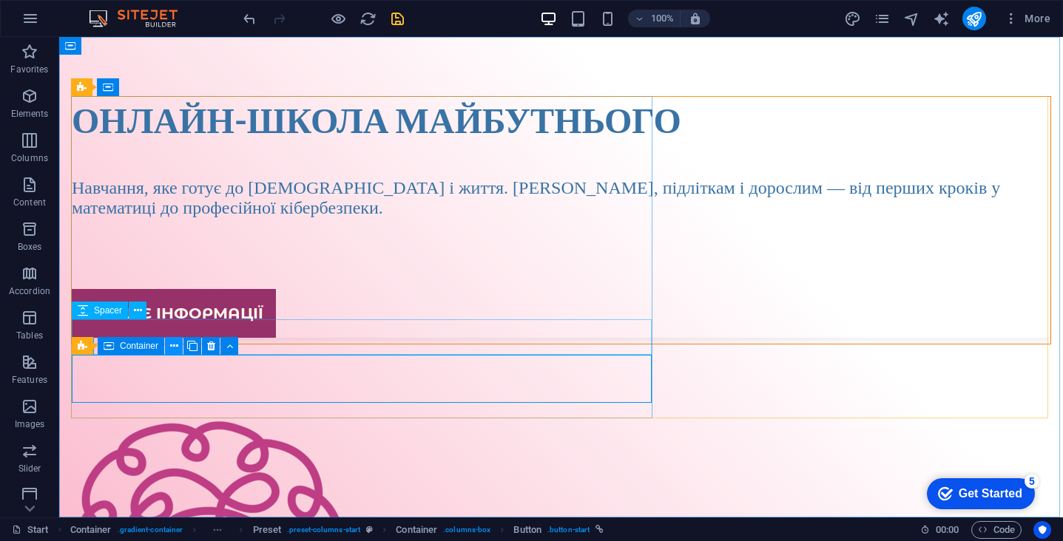
click at [175, 350] on icon at bounding box center [174, 347] width 8 height 16
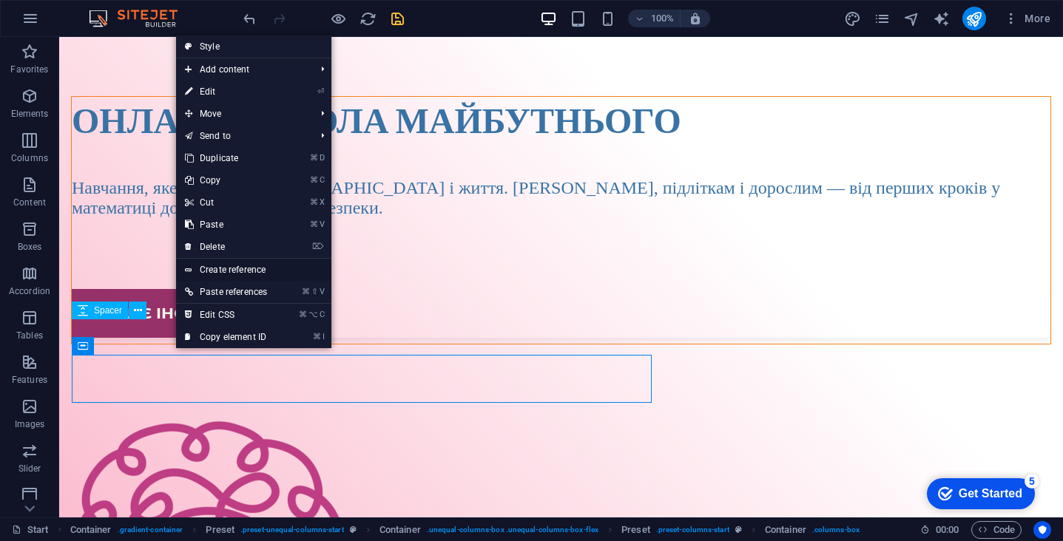
click at [243, 273] on link "Create reference" at bounding box center [253, 270] width 155 height 22
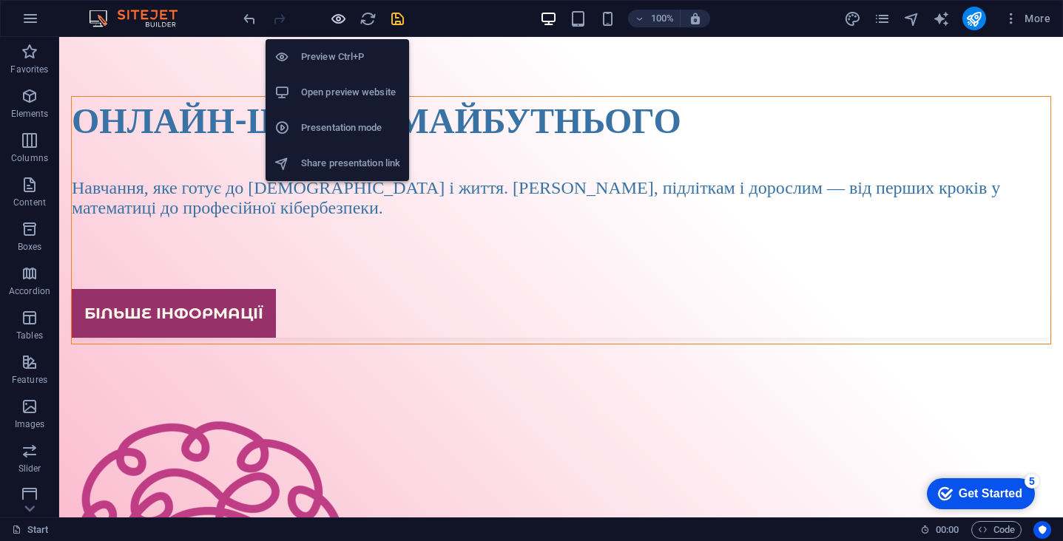
click at [343, 21] on icon "button" at bounding box center [338, 18] width 17 height 17
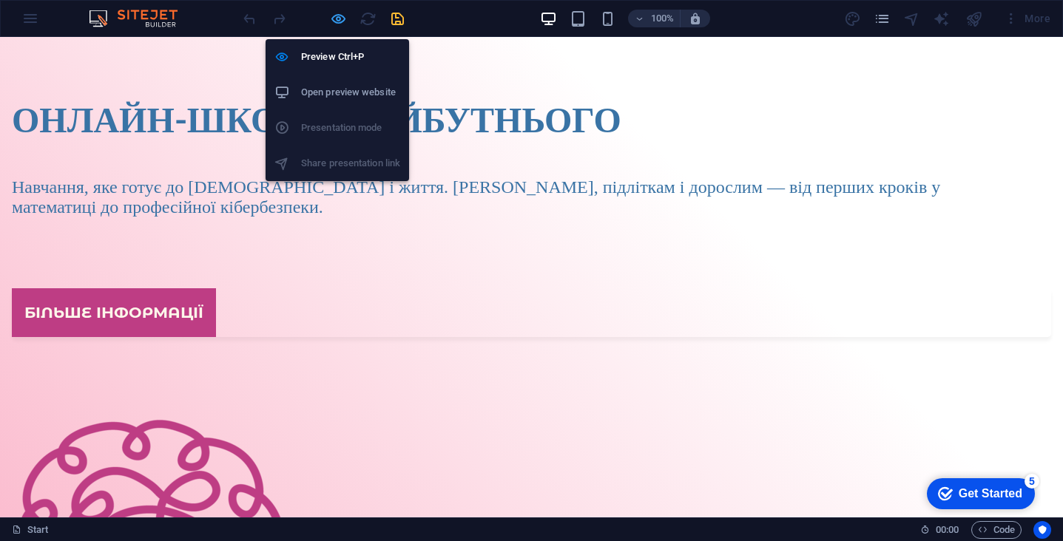
click at [340, 18] on icon "button" at bounding box center [338, 18] width 17 height 17
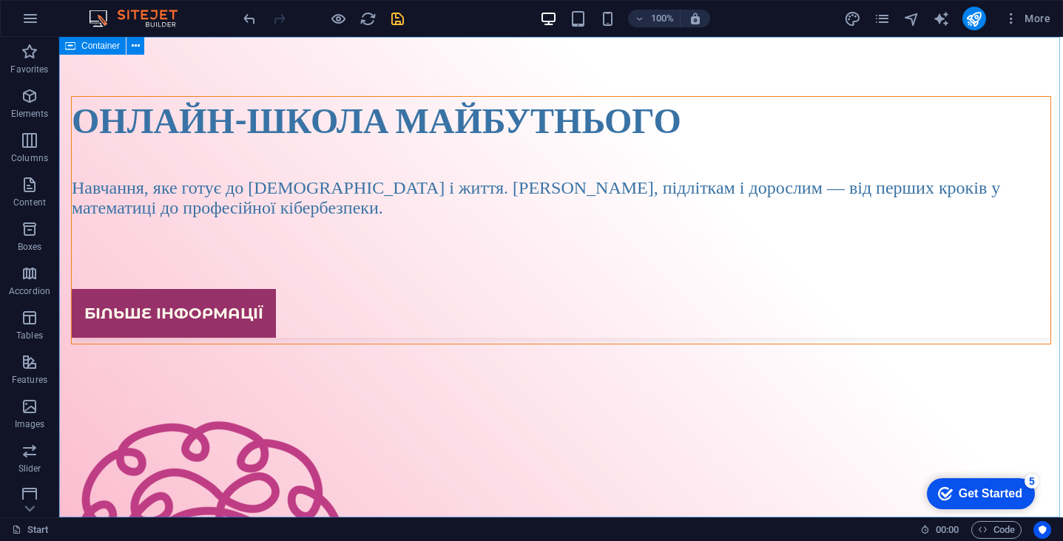
click at [182, 71] on div "Онлайн-школа майбутнього Навчання, яке готує до [DEMOGRAPHIC_DATA] і життя. [PE…" at bounding box center [561, 393] width 1004 height 713
click at [134, 50] on icon at bounding box center [136, 46] width 8 height 16
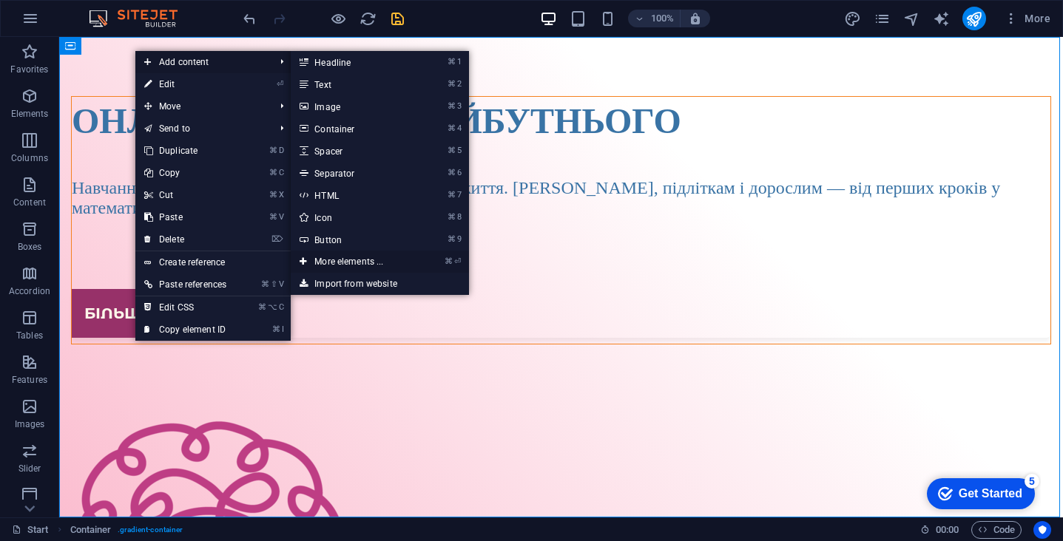
click at [354, 265] on link "⌘ ⏎ More elements ..." at bounding box center [352, 262] width 122 height 22
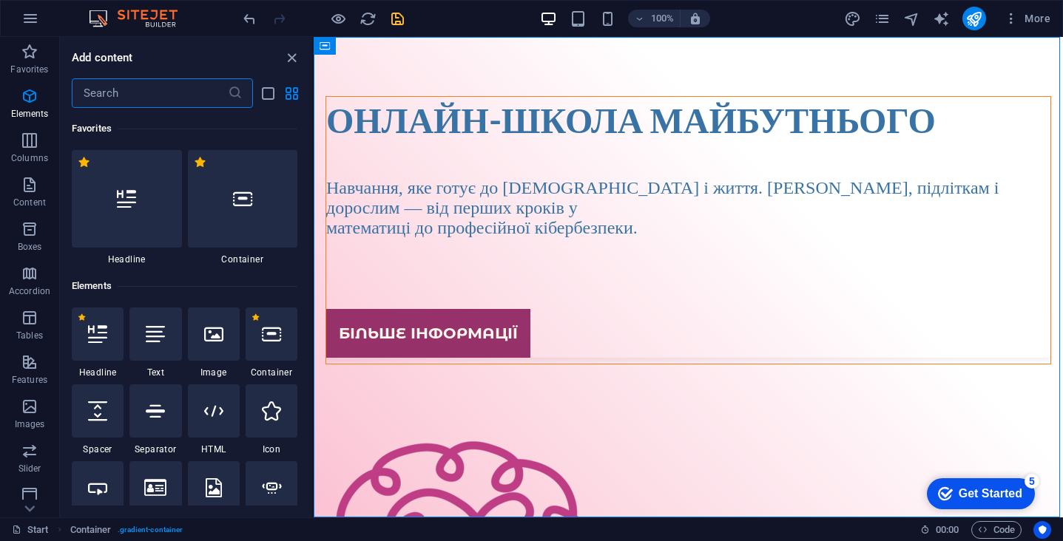
scroll to position [158, 0]
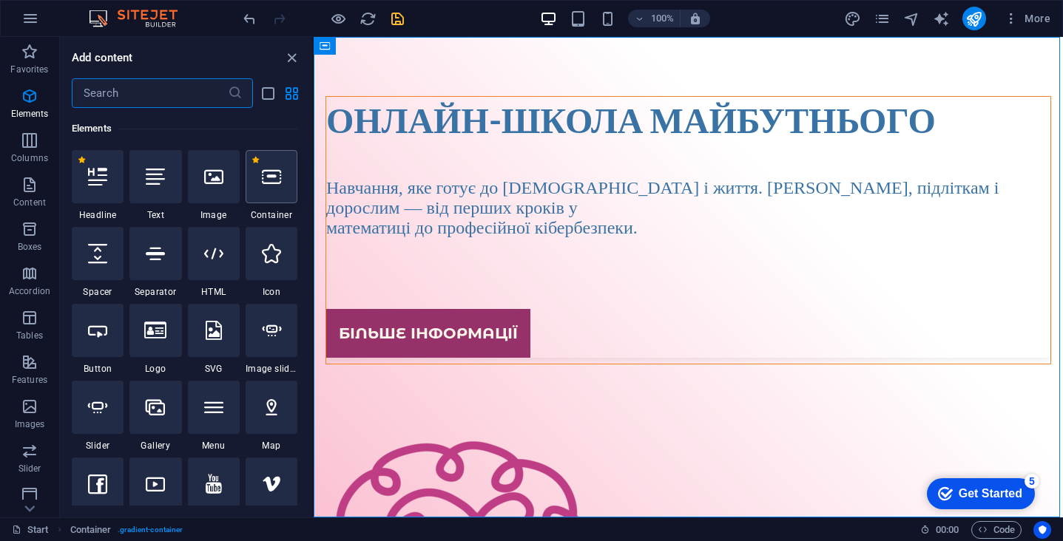
click at [265, 188] on div at bounding box center [272, 176] width 52 height 53
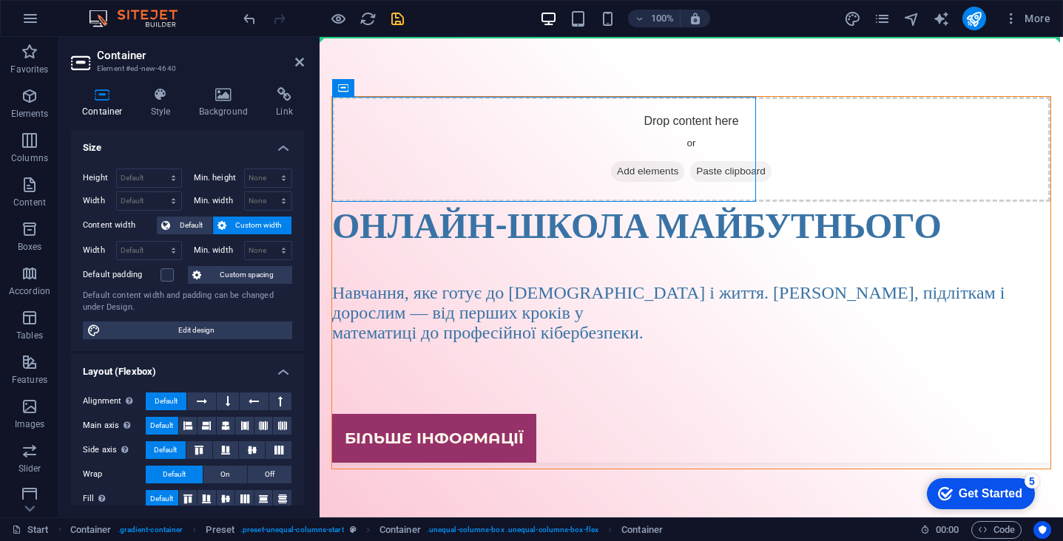
drag, startPoint x: 530, startPoint y: 113, endPoint x: 527, endPoint y: 58, distance: 55.6
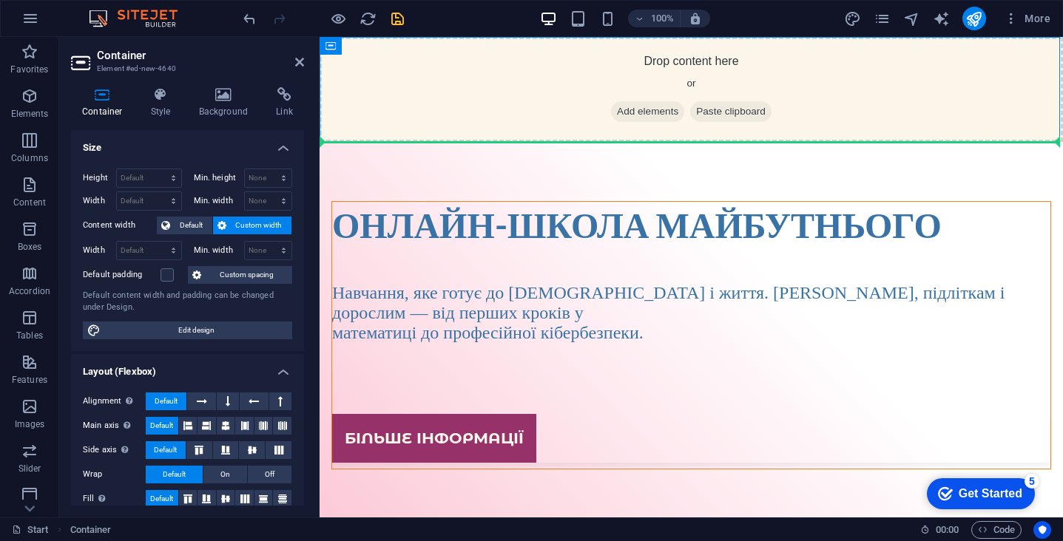
drag, startPoint x: 523, startPoint y: 117, endPoint x: 524, endPoint y: 166, distance: 48.8
drag, startPoint x: 605, startPoint y: 55, endPoint x: 592, endPoint y: 175, distance: 120.6
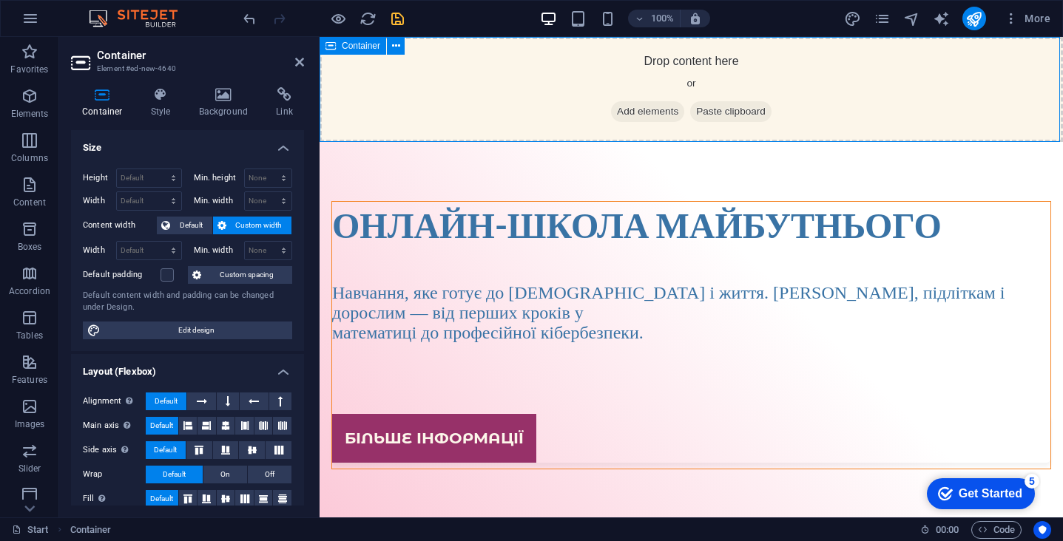
click at [635, 116] on span "Add elements" at bounding box center [647, 111] width 73 height 21
click at [29, 98] on icon "button" at bounding box center [30, 96] width 18 height 18
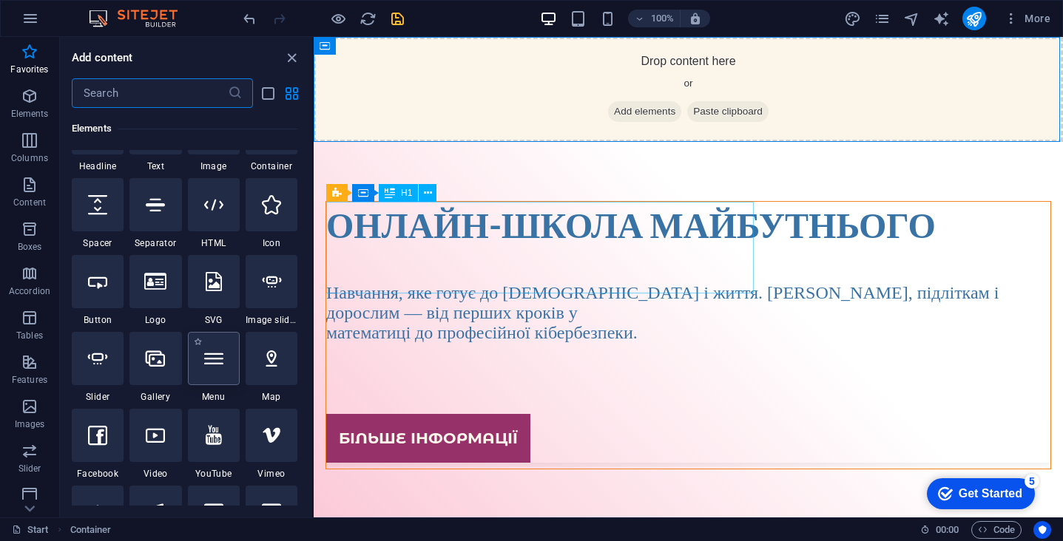
scroll to position [210, 0]
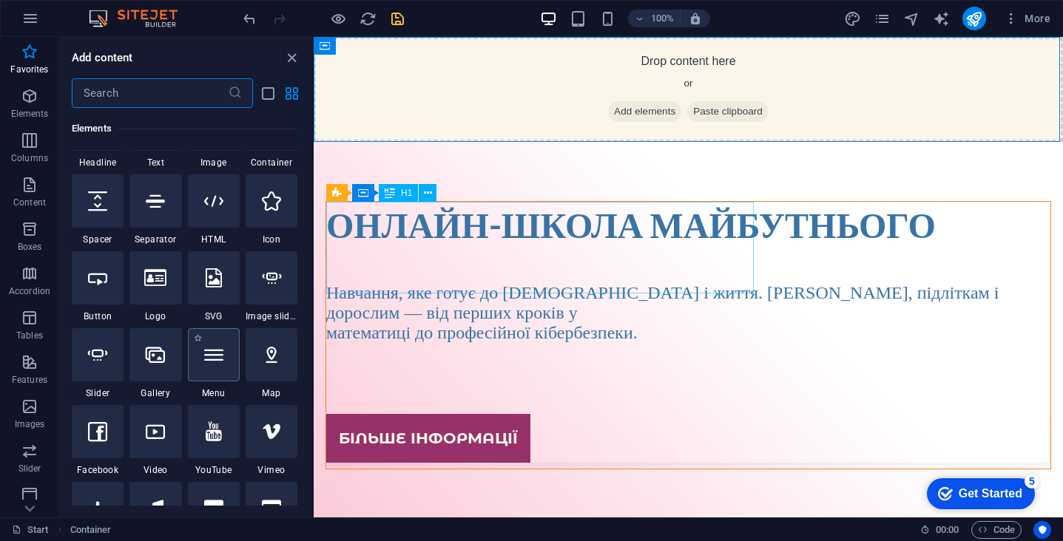
click at [216, 366] on div at bounding box center [214, 354] width 52 height 53
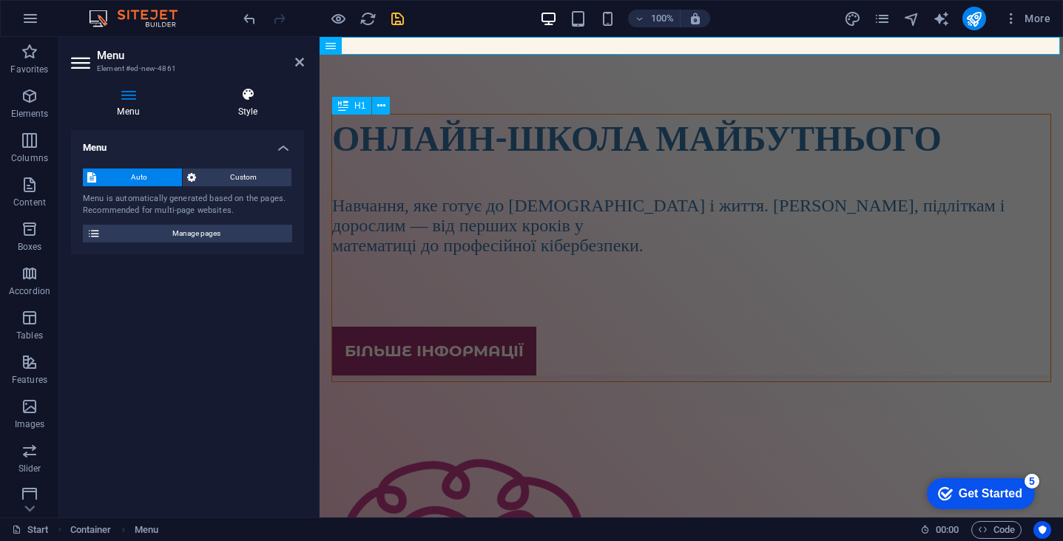
click at [246, 98] on icon at bounding box center [248, 94] width 112 height 15
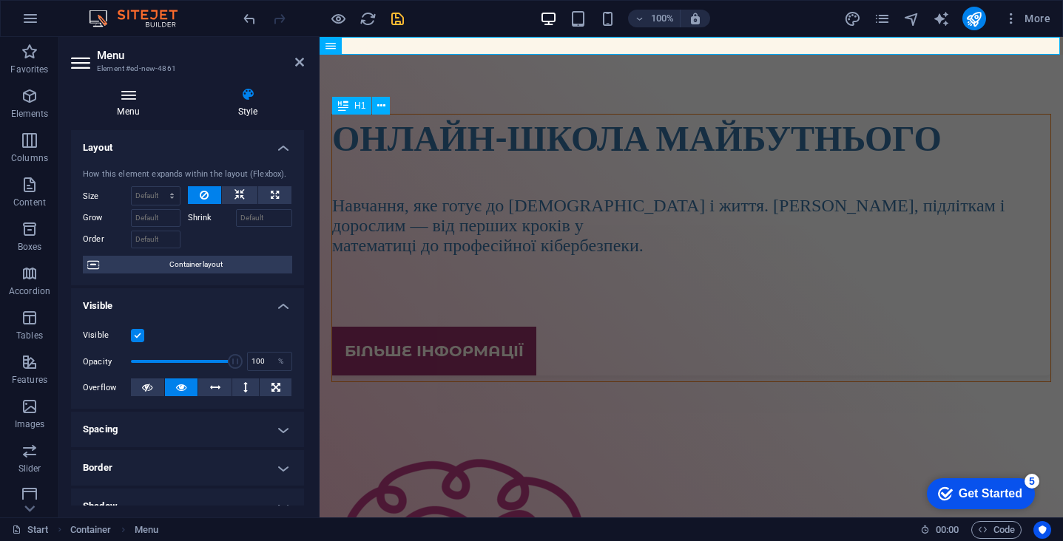
click at [132, 95] on icon at bounding box center [128, 94] width 115 height 15
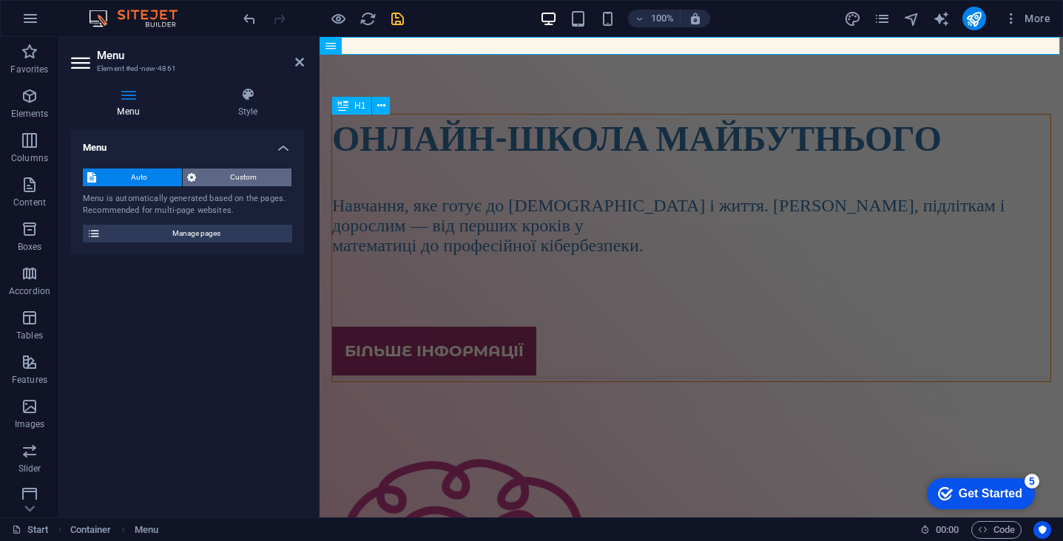
click at [232, 179] on span "Custom" at bounding box center [243, 178] width 87 height 18
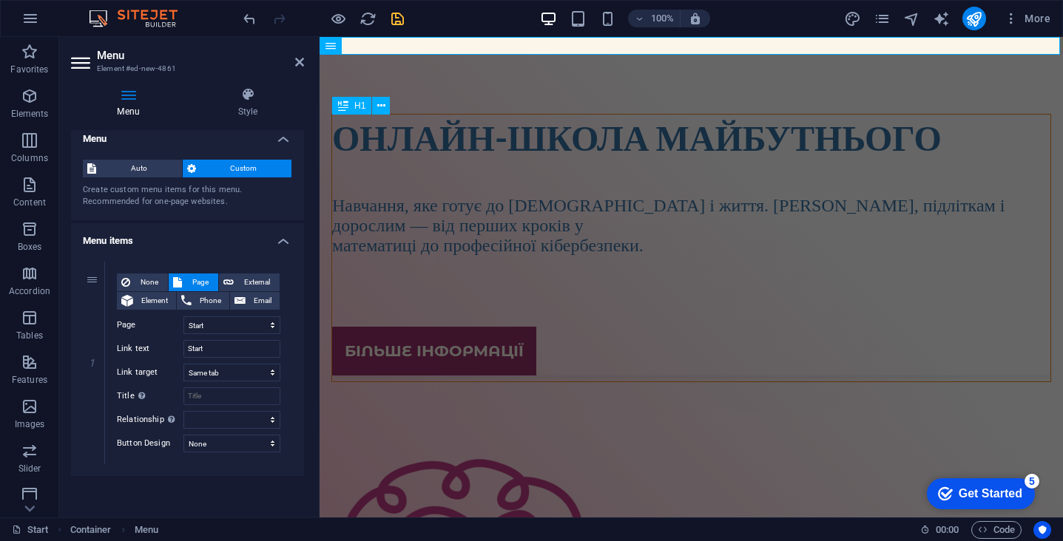
scroll to position [9, 0]
click at [292, 68] on header "Menu Element #ed-new-4861" at bounding box center [187, 56] width 233 height 38
click at [297, 64] on icon at bounding box center [299, 62] width 9 height 12
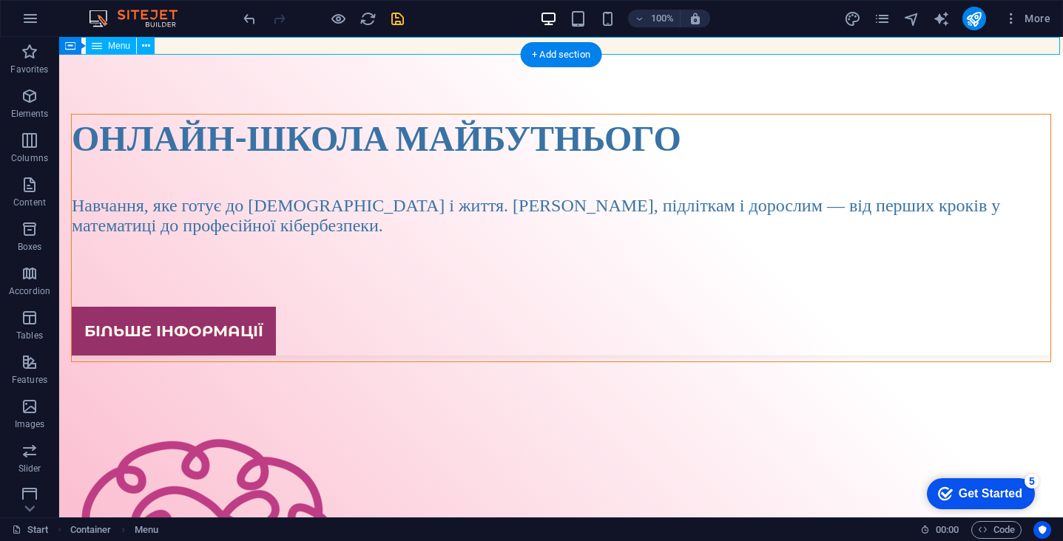
click at [409, 50] on nav "Start" at bounding box center [561, 46] width 1004 height 18
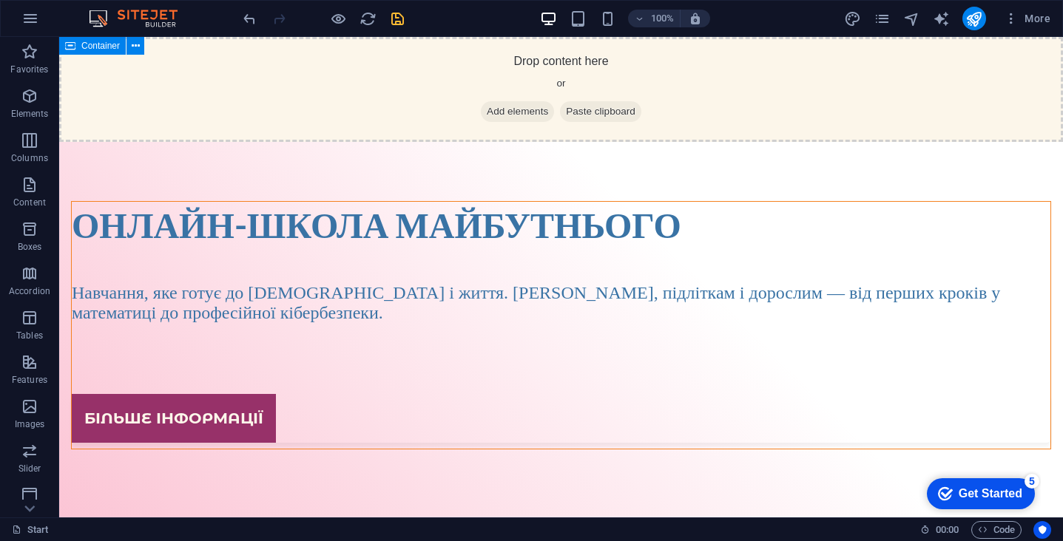
click at [514, 115] on span "Add elements" at bounding box center [517, 111] width 73 height 21
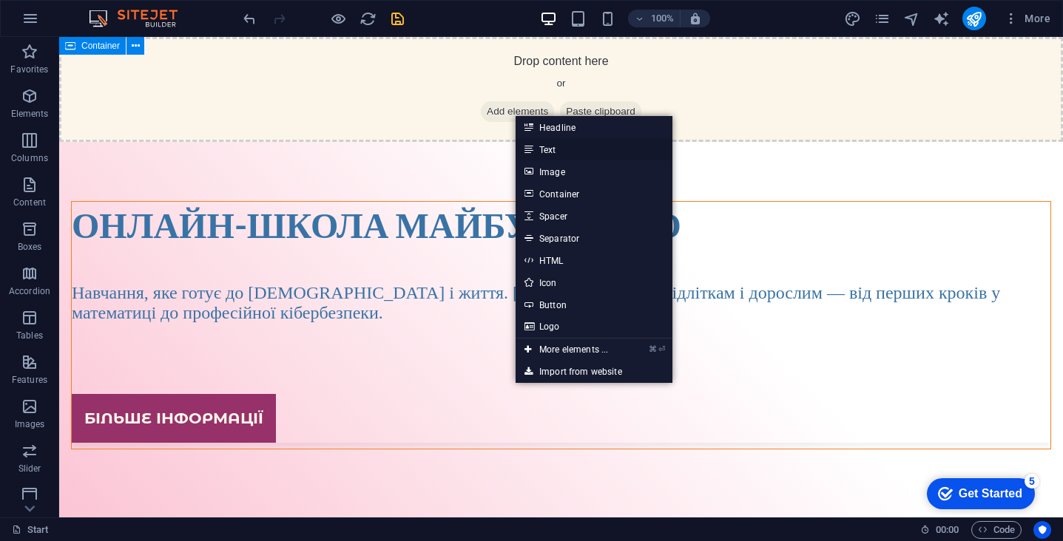
click at [558, 151] on link "Text" at bounding box center [594, 149] width 157 height 22
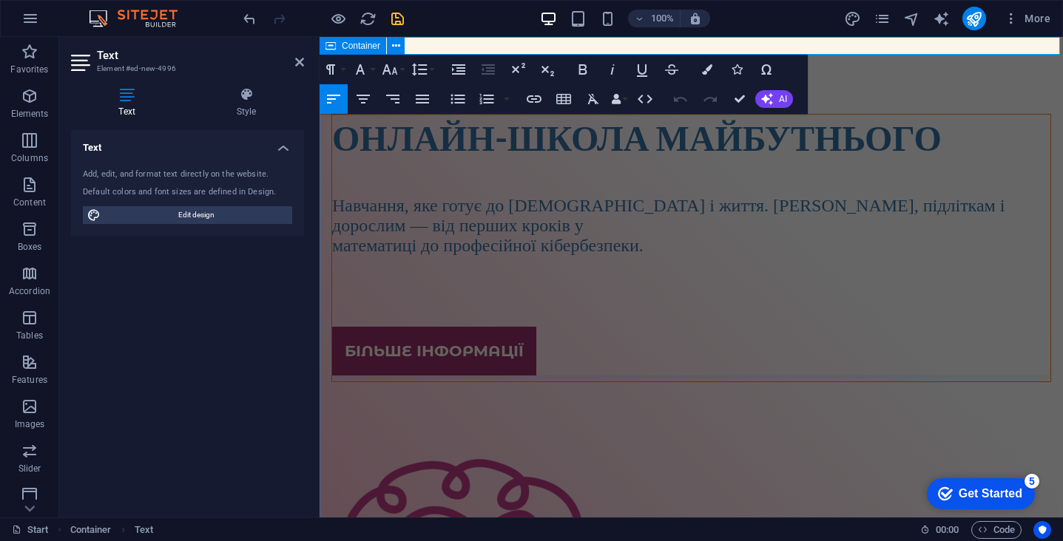
drag, startPoint x: 850, startPoint y: 67, endPoint x: 850, endPoint y: 85, distance: 17.8
click at [850, 67] on div "Онлайн-школа майбутнього Навчання, яке готує до [DEMOGRAPHIC_DATA] і життя. [PE…" at bounding box center [691, 421] width 743 height 733
click at [850, 85] on div "Онлайн-школа майбутнього Навчання, яке готує до [DEMOGRAPHIC_DATA] і життя. [PE…" at bounding box center [691, 421] width 743 height 733
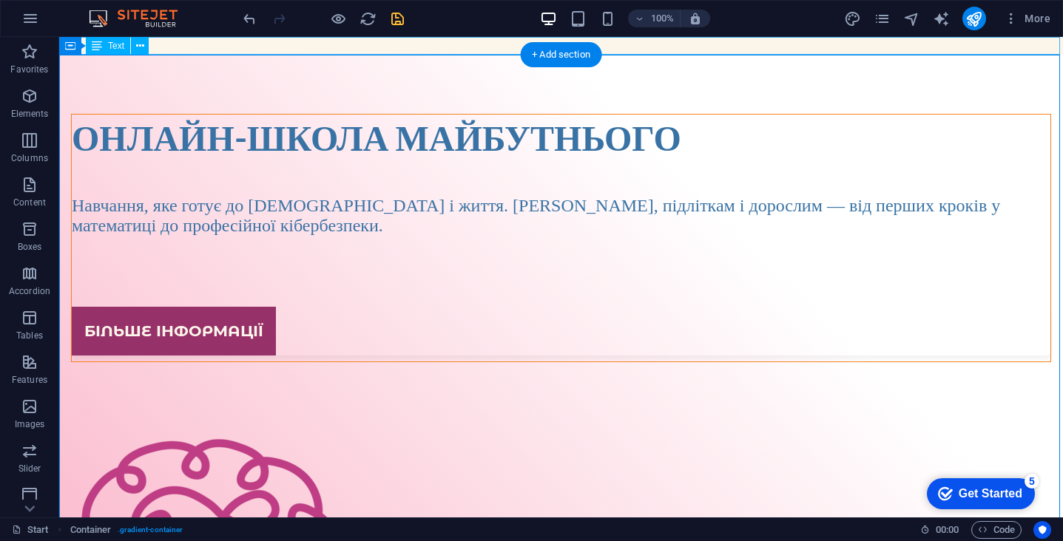
click at [701, 46] on div "New text element" at bounding box center [561, 46] width 1004 height 18
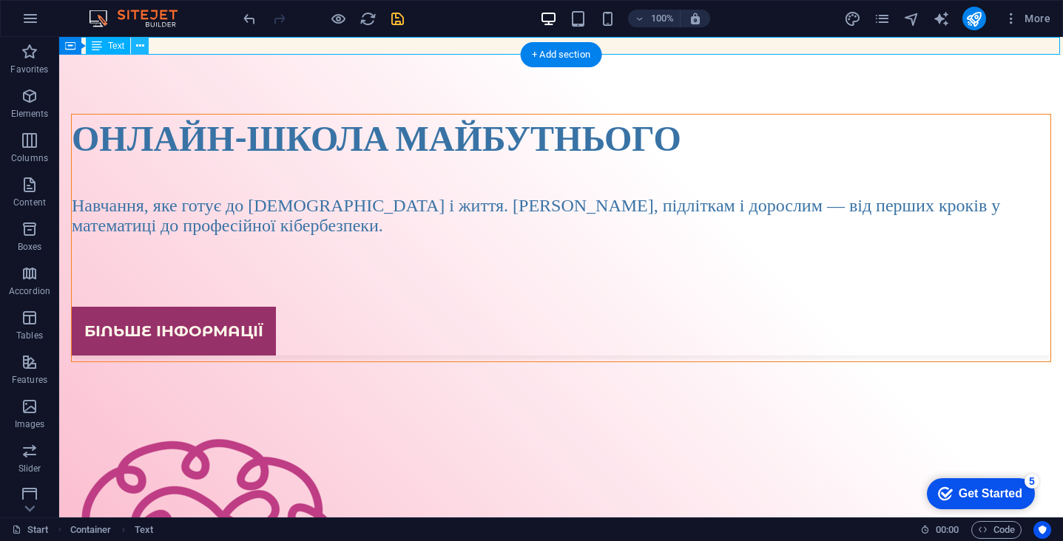
click at [141, 44] on icon at bounding box center [140, 46] width 8 height 16
click at [670, 44] on div "New text element" at bounding box center [561, 46] width 1004 height 18
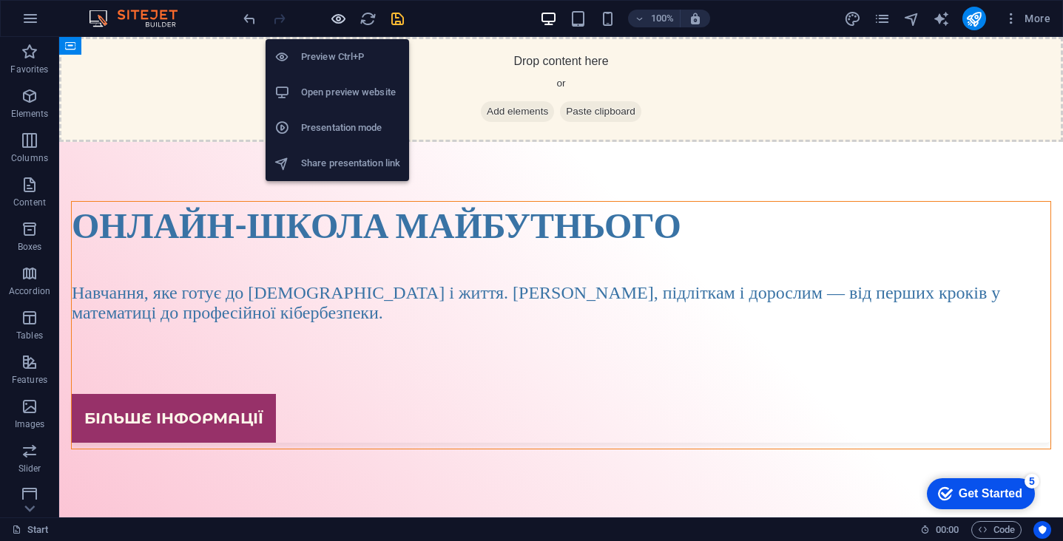
click at [342, 20] on icon "button" at bounding box center [338, 18] width 17 height 17
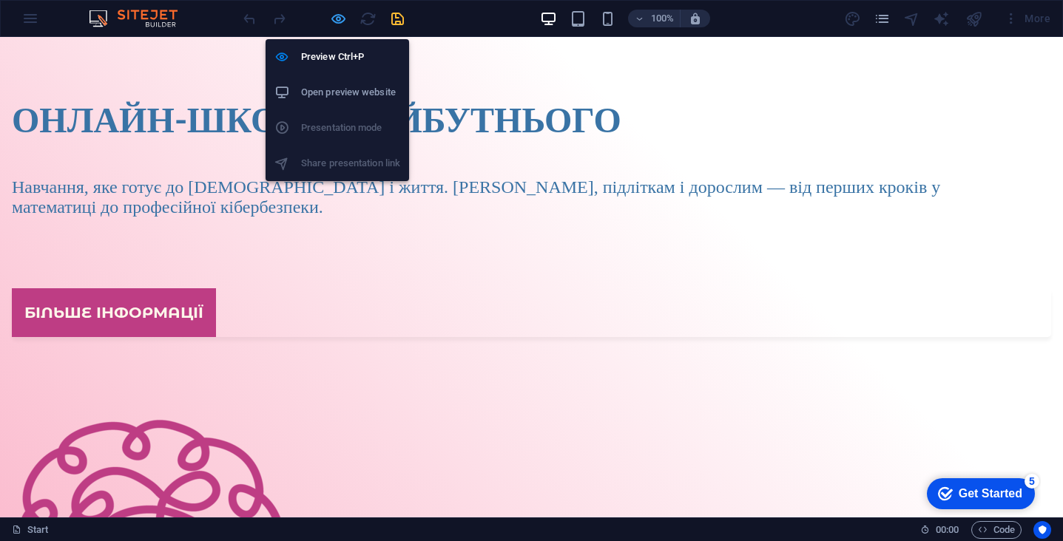
click at [334, 17] on icon "button" at bounding box center [338, 18] width 17 height 17
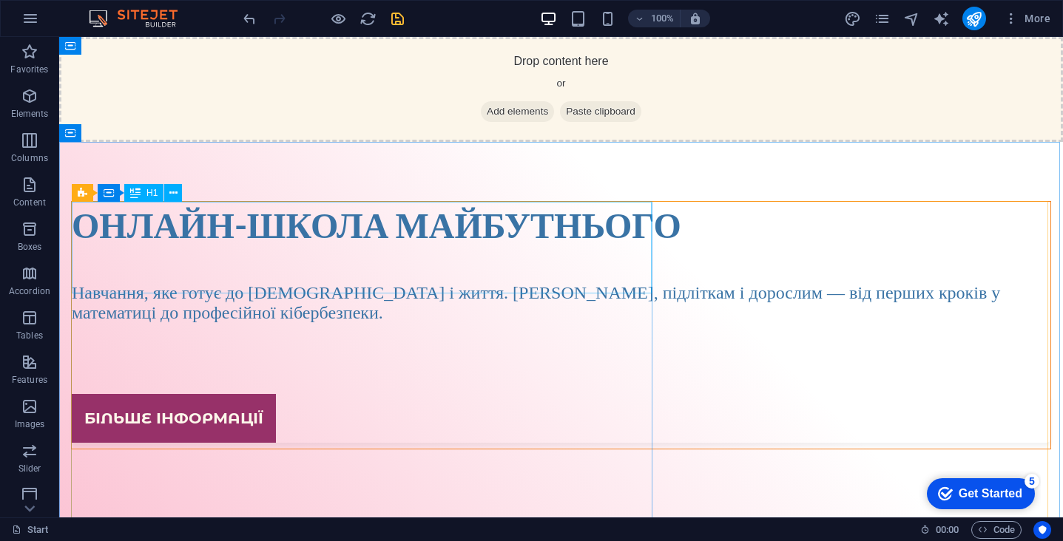
click at [403, 248] on div "Онлайн-школа майбутнього" at bounding box center [561, 225] width 979 height 46
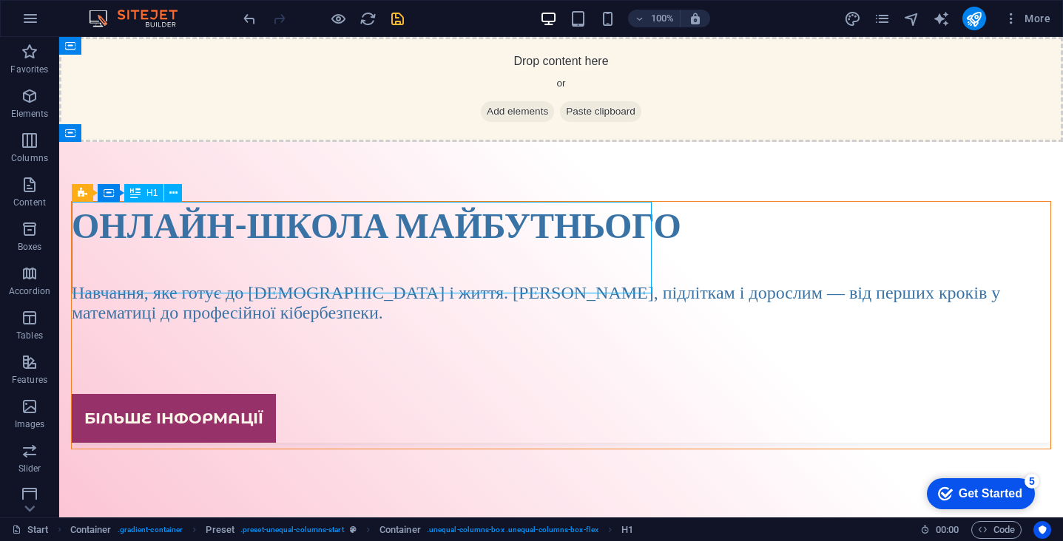
click at [403, 248] on div "Онлайн-школа майбутнього" at bounding box center [561, 225] width 979 height 46
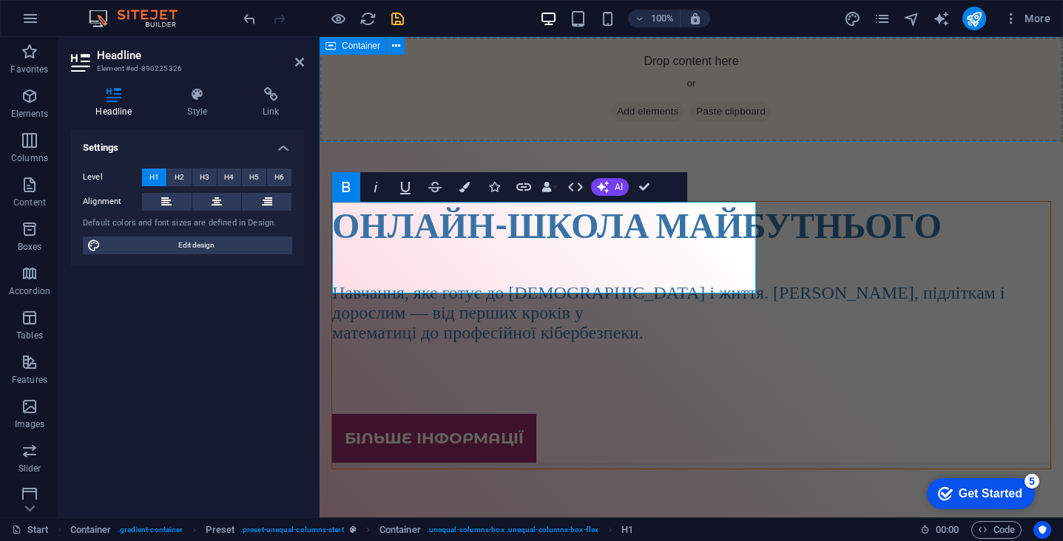
click at [490, 104] on div "Drop content here or Add elements Paste clipboard" at bounding box center [691, 89] width 743 height 105
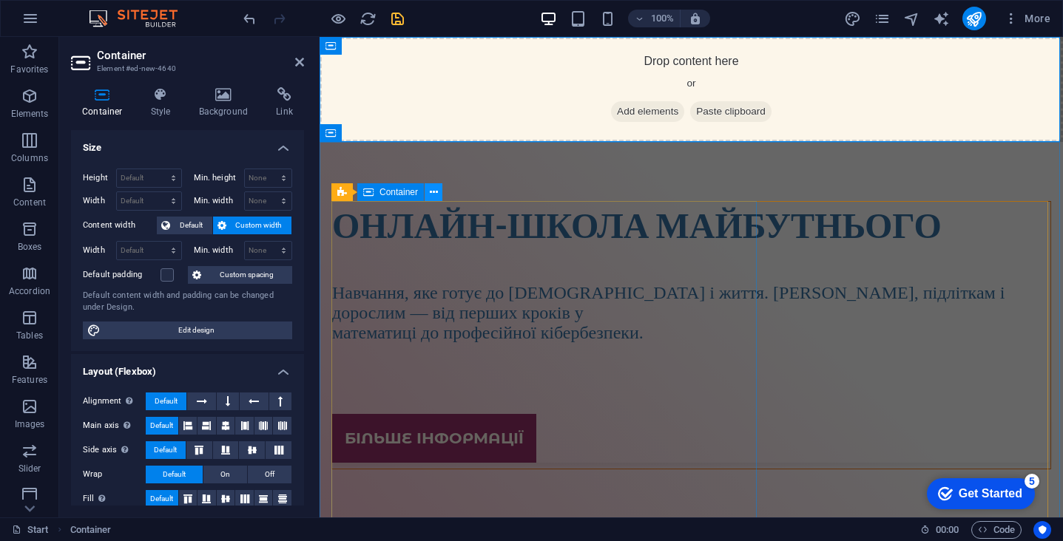
click at [436, 192] on icon at bounding box center [434, 193] width 8 height 16
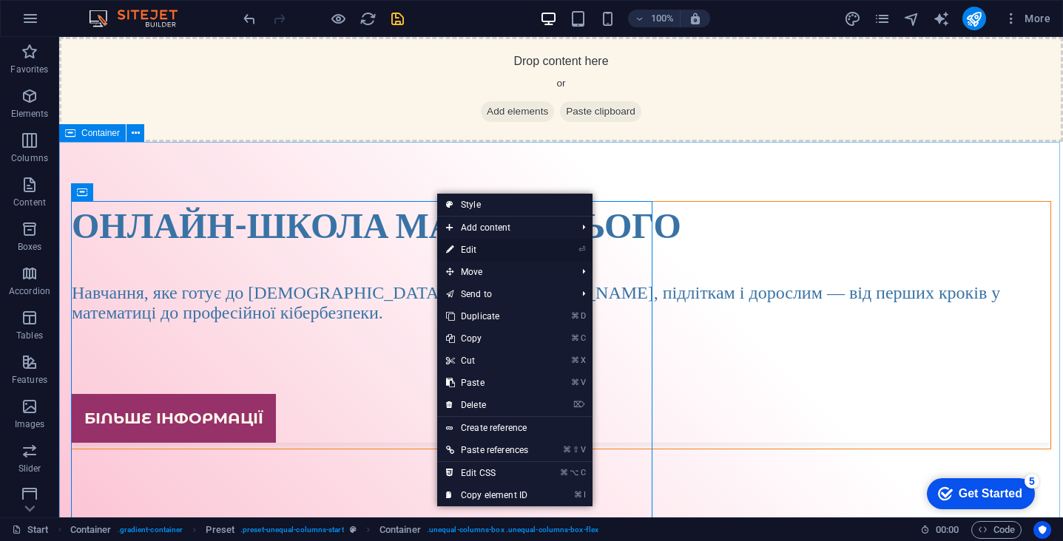
click at [503, 254] on link "⏎ Edit" at bounding box center [487, 250] width 100 height 22
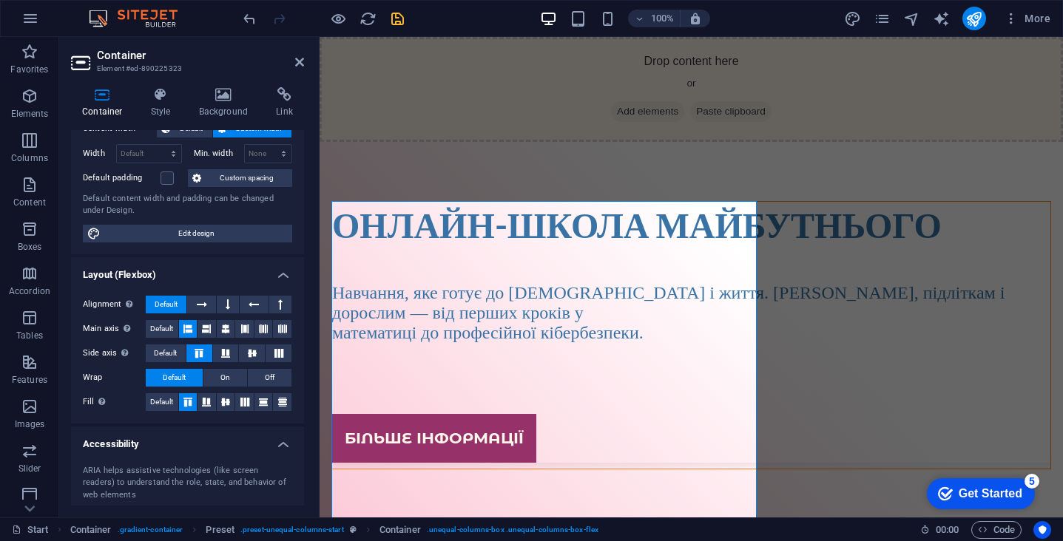
scroll to position [104, 0]
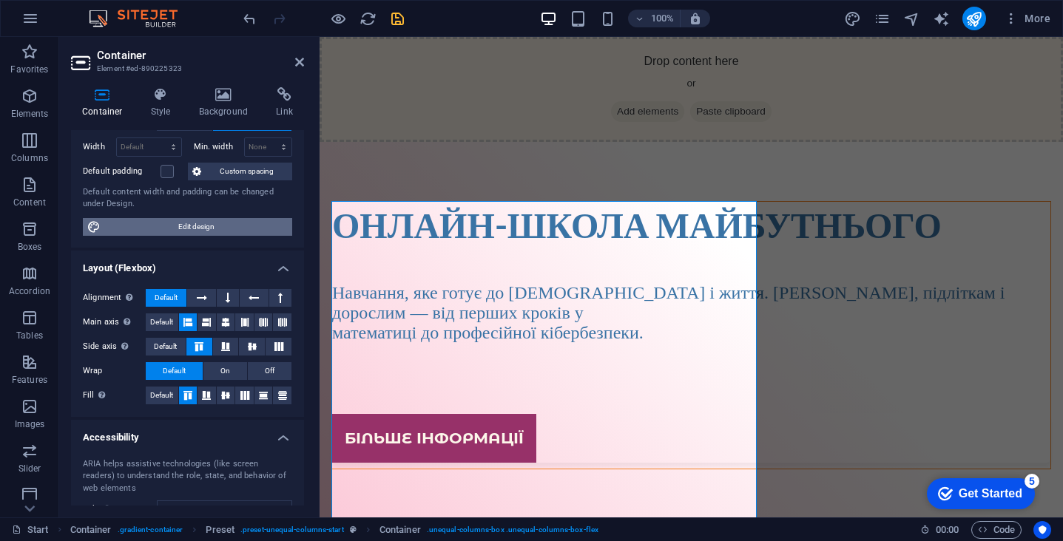
click at [205, 225] on span "Edit design" at bounding box center [196, 227] width 183 height 18
select select "rem"
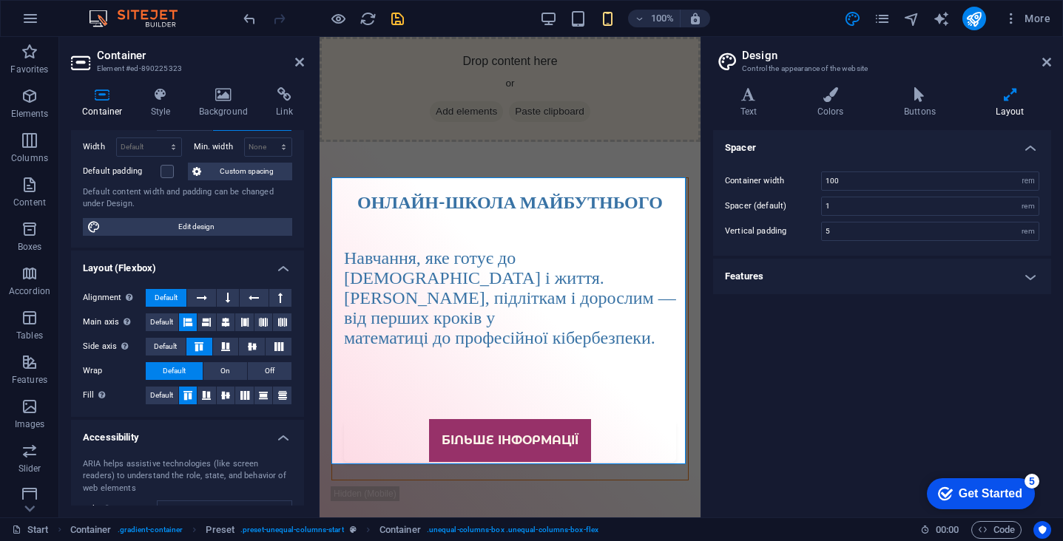
type input "3"
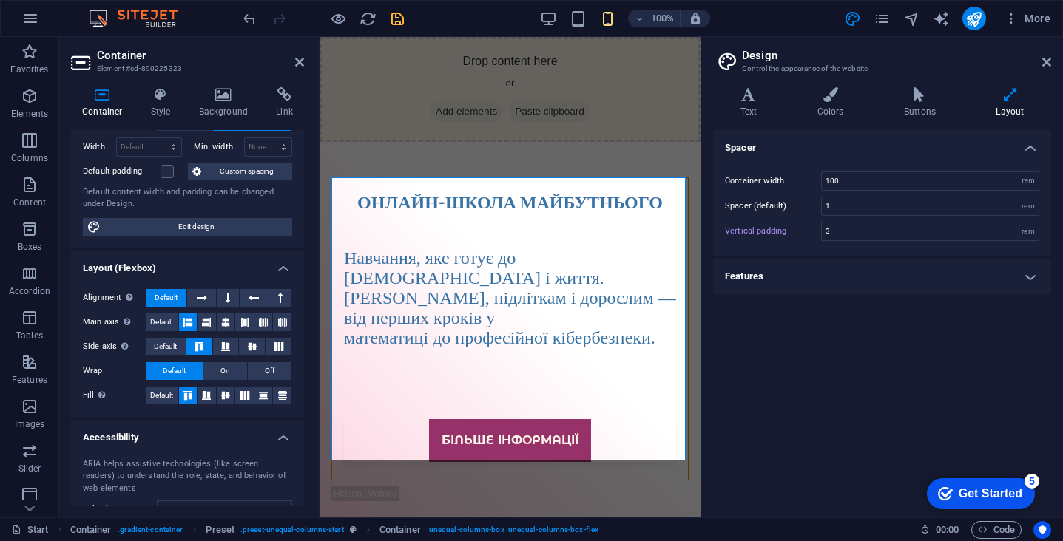
click at [923, 282] on h4 "Features" at bounding box center [882, 277] width 338 height 36
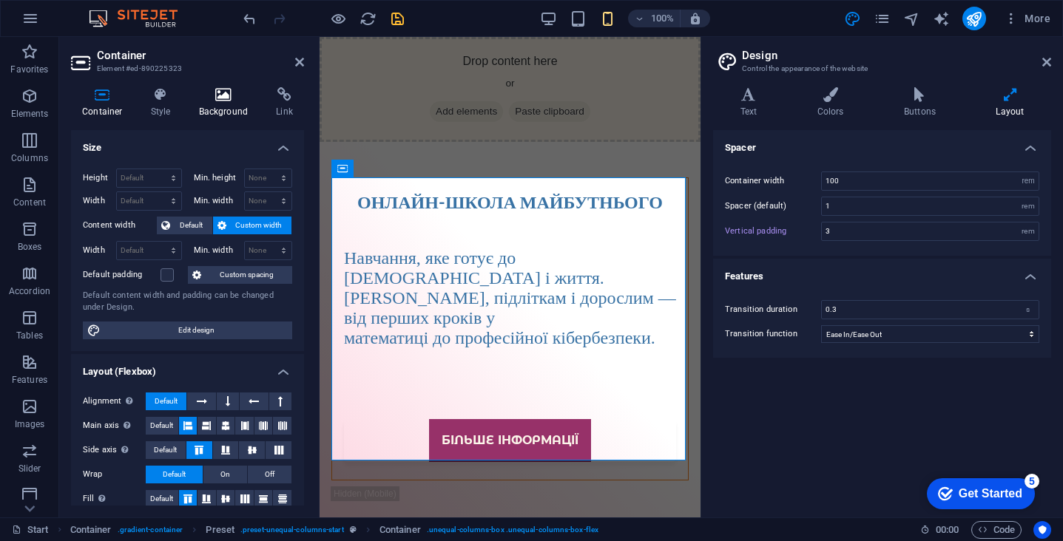
scroll to position [0, 0]
click at [217, 94] on icon at bounding box center [224, 94] width 72 height 15
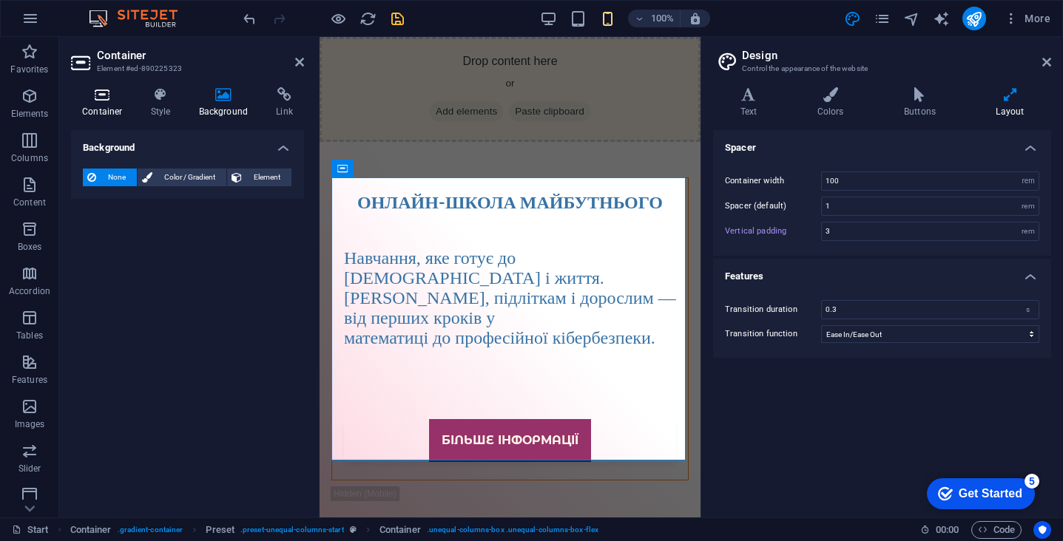
click at [98, 95] on icon at bounding box center [102, 94] width 63 height 15
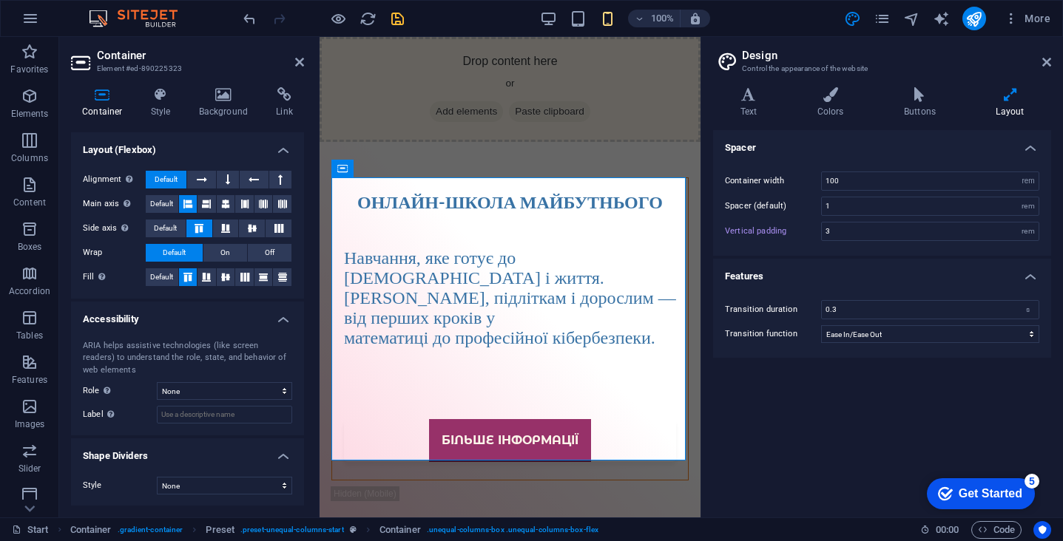
scroll to position [220, 0]
click at [258, 278] on icon at bounding box center [263, 278] width 18 height 9
click at [243, 277] on icon at bounding box center [245, 278] width 18 height 9
click at [191, 274] on icon at bounding box center [188, 278] width 18 height 9
click at [221, 249] on span "On" at bounding box center [225, 255] width 10 height 18
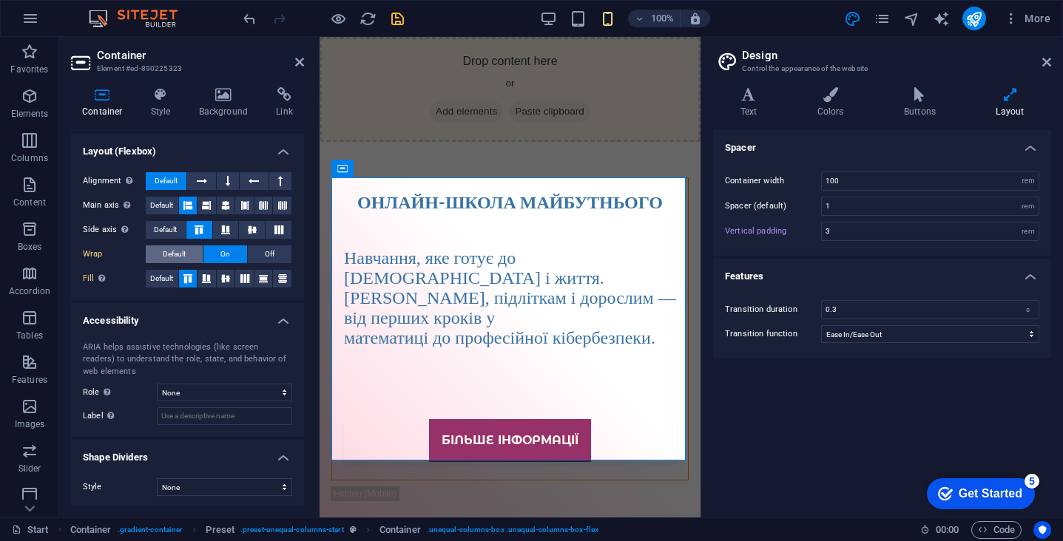
click at [184, 253] on span "Default" at bounding box center [174, 255] width 23 height 18
click at [276, 101] on icon at bounding box center [284, 94] width 39 height 15
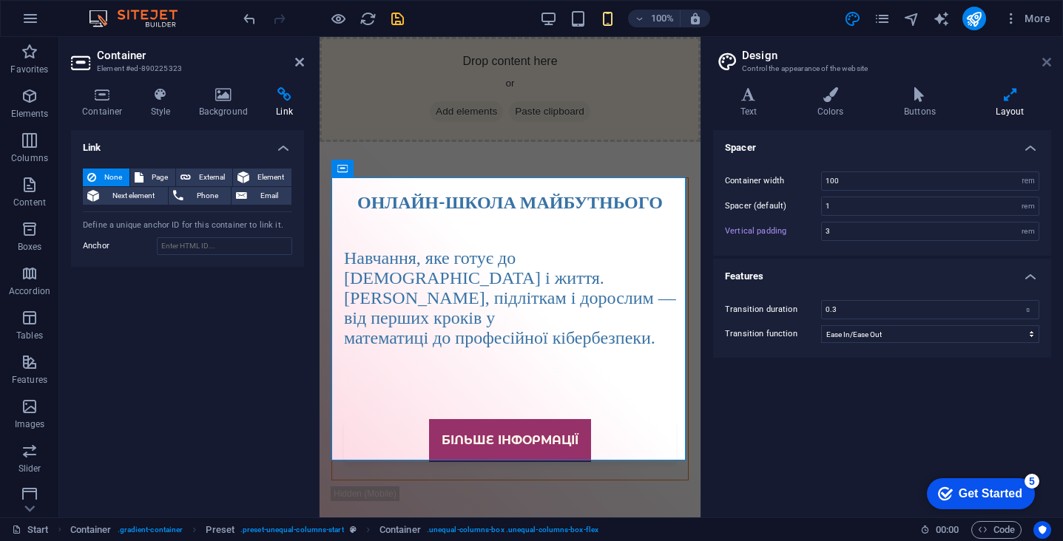
click at [1047, 61] on icon at bounding box center [1046, 62] width 9 height 12
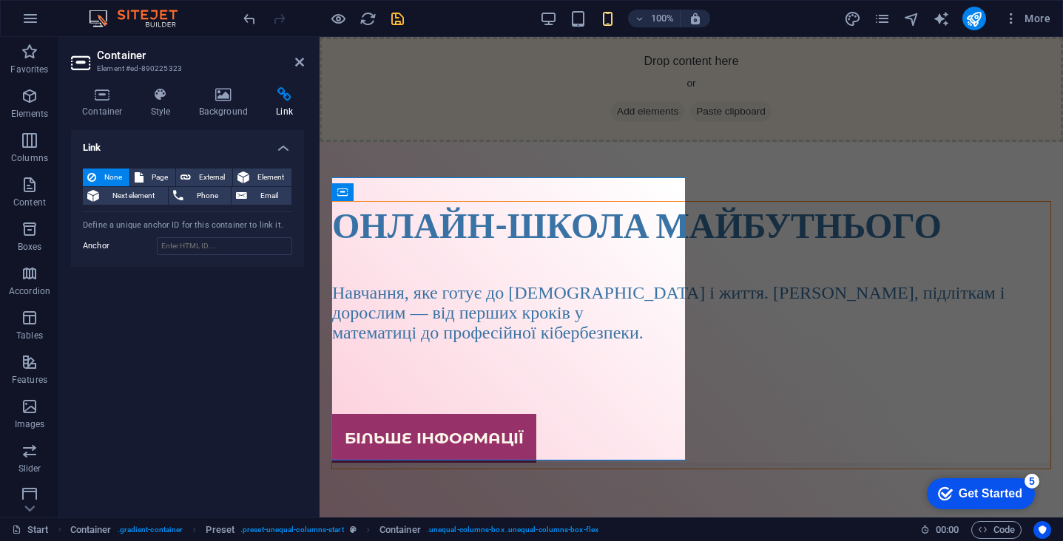
click at [856, 172] on div "Онлайн-школа майбутнього Навчання, яке готує до [DEMOGRAPHIC_DATA] і життя. [PE…" at bounding box center [691, 508] width 743 height 733
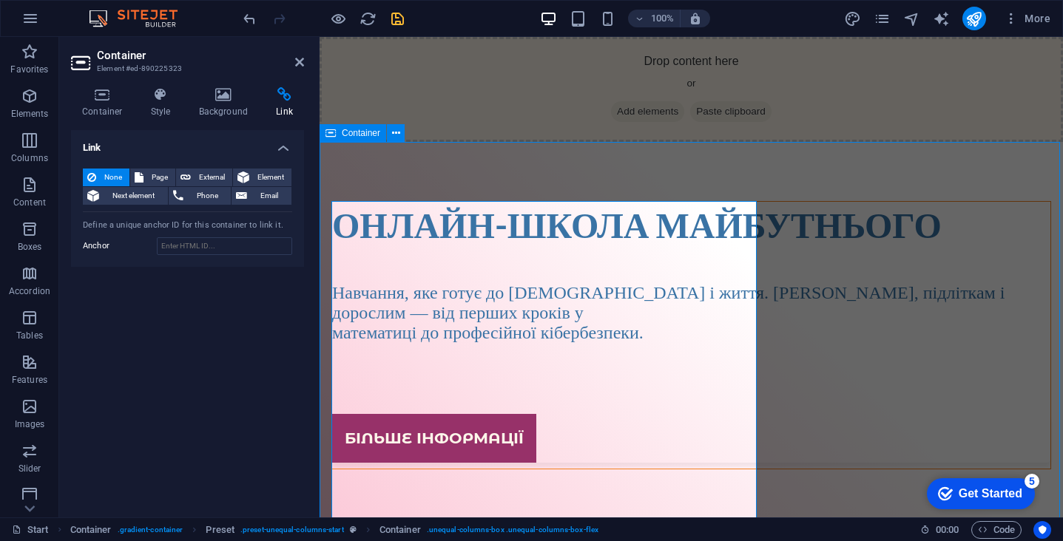
click at [856, 172] on div "Онлайн-школа майбутнього Навчання, яке готує до [DEMOGRAPHIC_DATA] і життя. [PE…" at bounding box center [691, 508] width 743 height 733
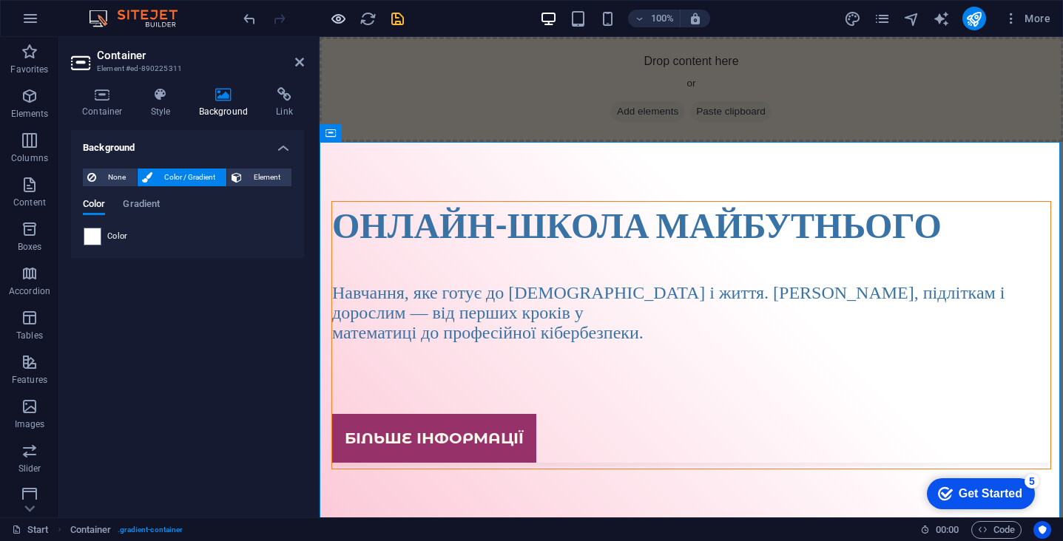
click at [335, 18] on icon "button" at bounding box center [338, 18] width 17 height 17
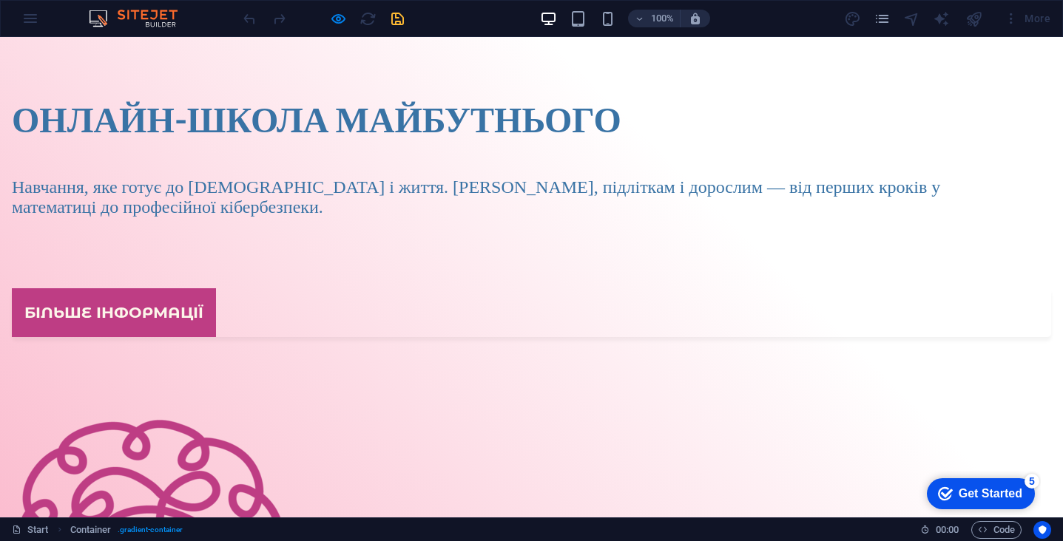
scroll to position [0, 0]
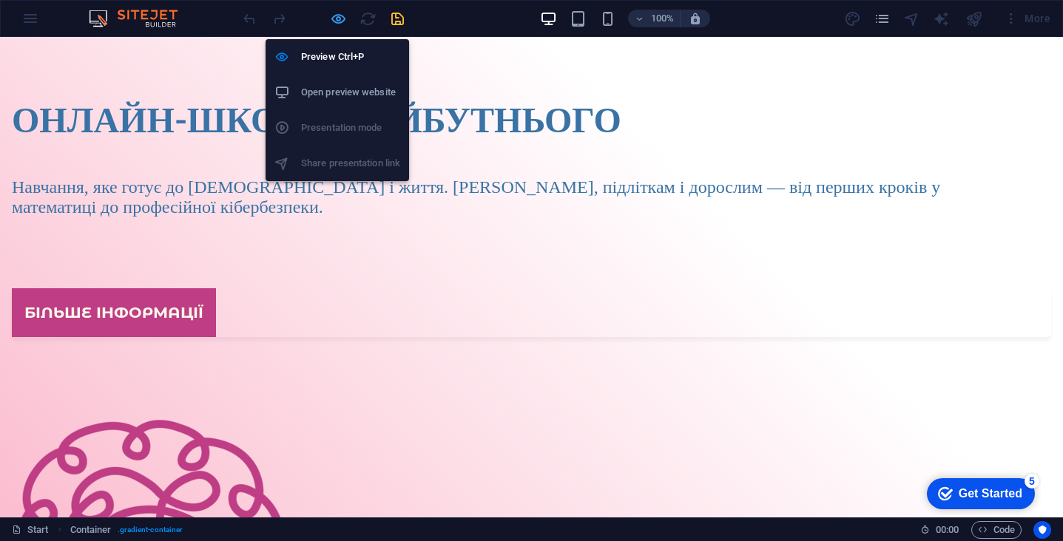
click at [339, 21] on icon "button" at bounding box center [338, 18] width 17 height 17
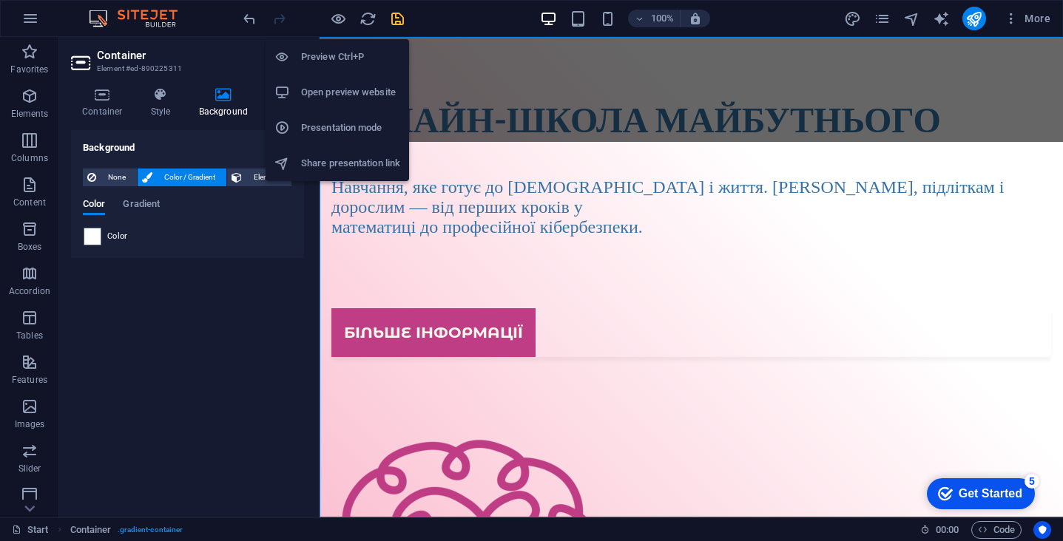
click at [337, 57] on h6 "Preview Ctrl+P" at bounding box center [350, 57] width 99 height 18
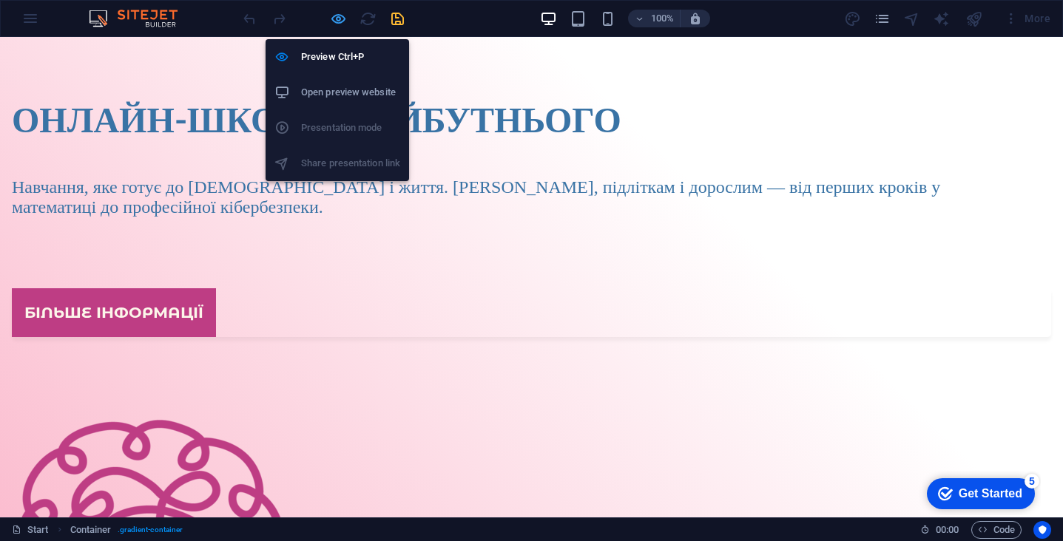
click at [345, 17] on icon "button" at bounding box center [338, 18] width 17 height 17
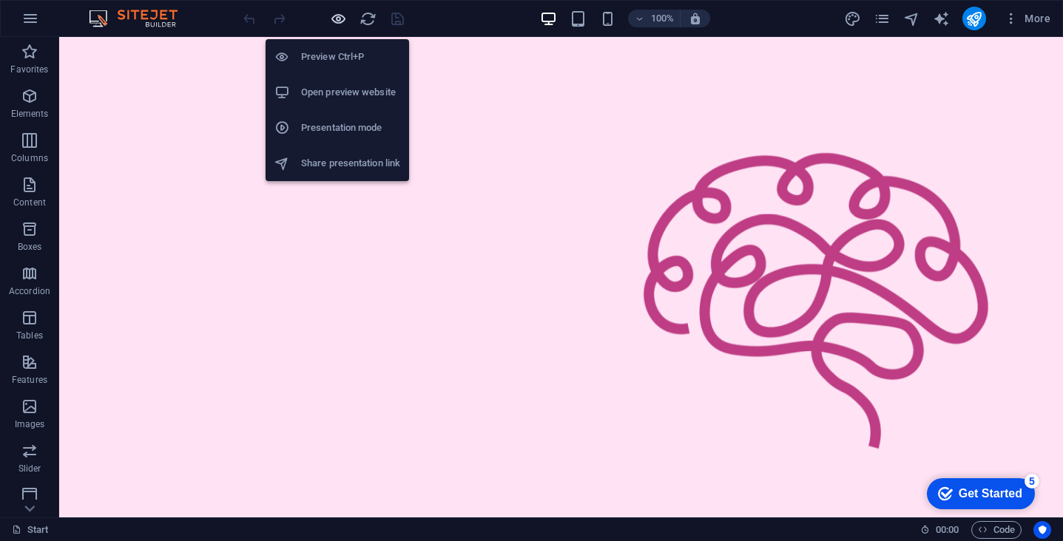
click at [342, 21] on icon "button" at bounding box center [338, 18] width 17 height 17
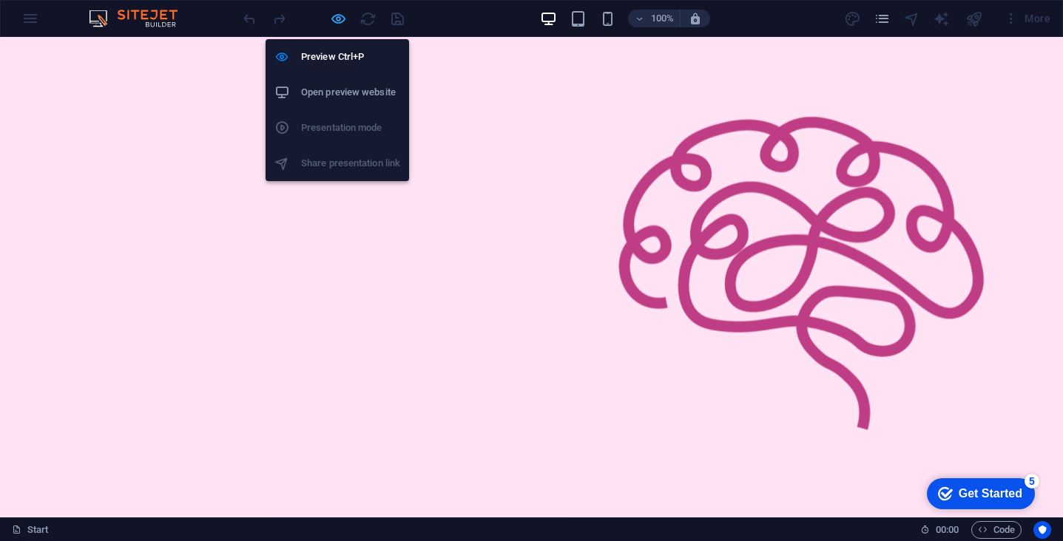
click at [333, 17] on icon "button" at bounding box center [338, 18] width 17 height 17
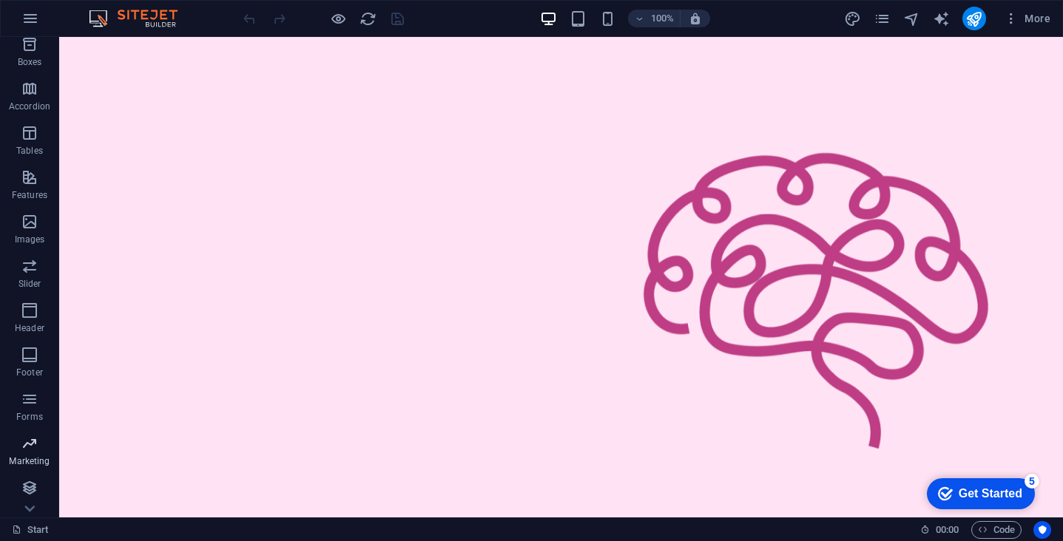
scroll to position [185, 0]
